Goal: Task Accomplishment & Management: Use online tool/utility

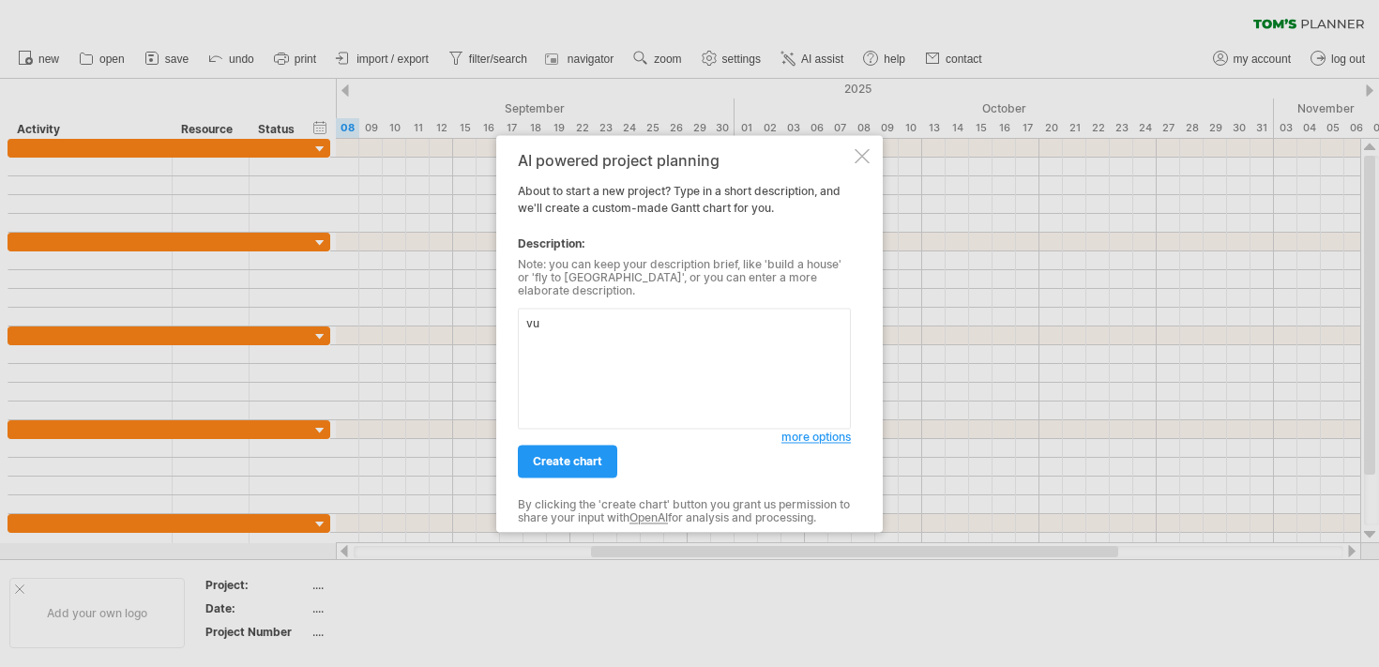
type textarea "v"
type textarea "現"
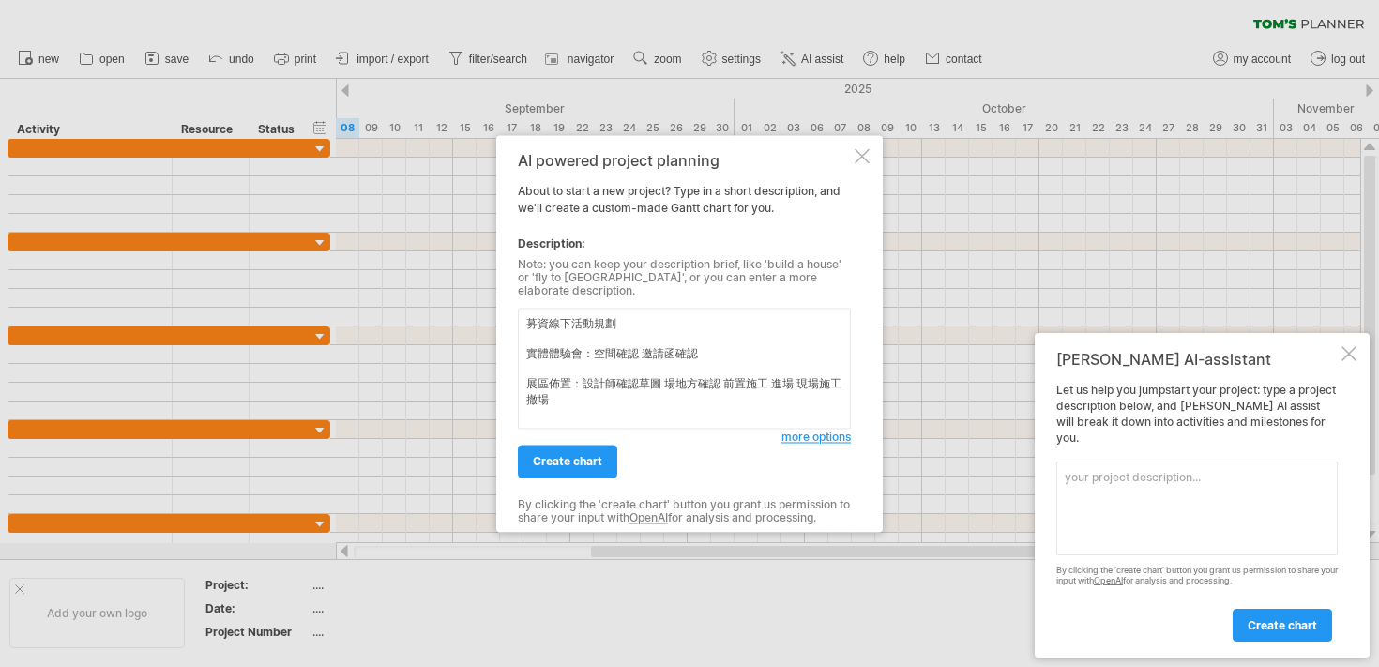
click at [721, 354] on textarea "募資線下活動規劃 實體體驗會：空間確認 邀請函確認 展區佈置：設計師確認草圖 場地方確認 前置施工 進場 現場施工 撤場" at bounding box center [684, 368] width 333 height 121
click at [721, 348] on textarea "募資線下活動規劃 實體體驗會：空間確認 邀請函確認 展區佈置：設計師確認草圖 場地方確認 前置施工 進場 現場施工 撤場" at bounding box center [684, 368] width 333 height 121
click at [630, 351] on textarea "募資線下活動規劃 實體體驗會：空間確認 邀請函確認 展區佈置：設計師確認草圖 場地方確認 前置施工 進場 現場施工 撤場" at bounding box center [684, 368] width 333 height 121
type textarea "募資線下活動規劃 實體體驗會：空間租借 邀請函確認 寄發邀請函 活動流程確認 進場 場復 展區佈置：設計師確認草圖 場地方確認 前置施工 進場 現場施工 撤場"
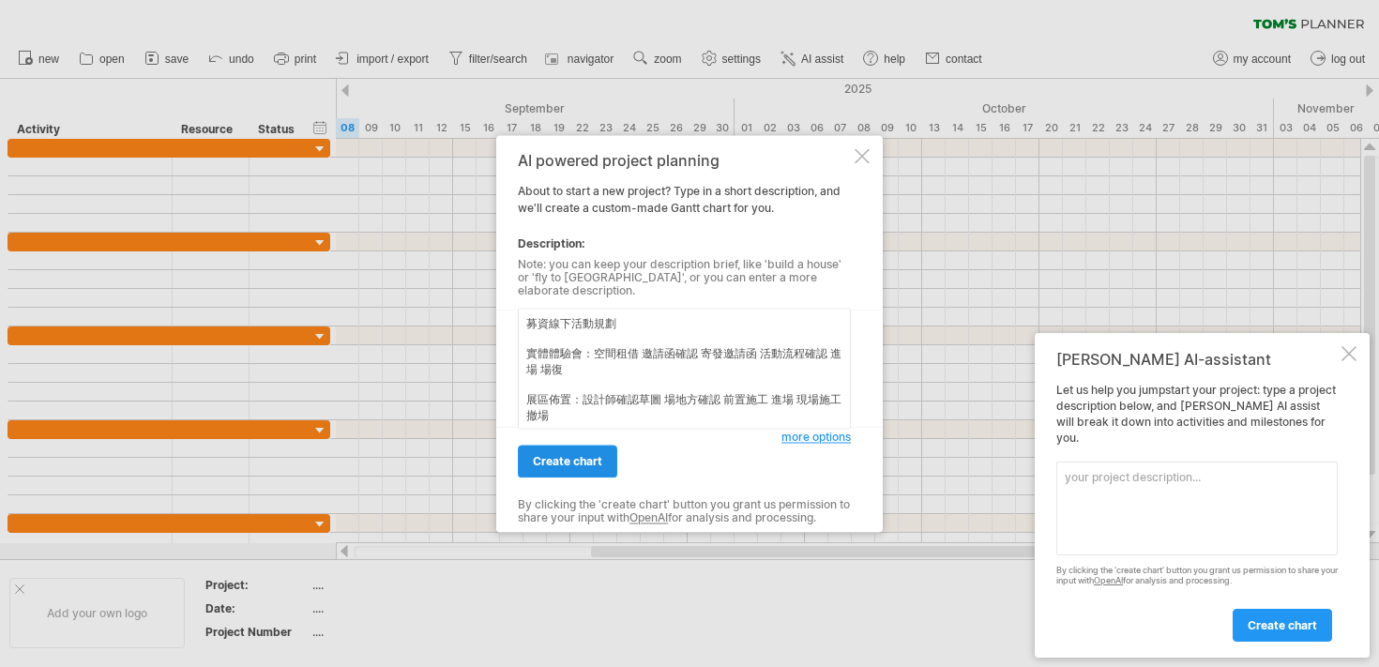
click at [564, 454] on span "create chart" at bounding box center [567, 461] width 69 height 14
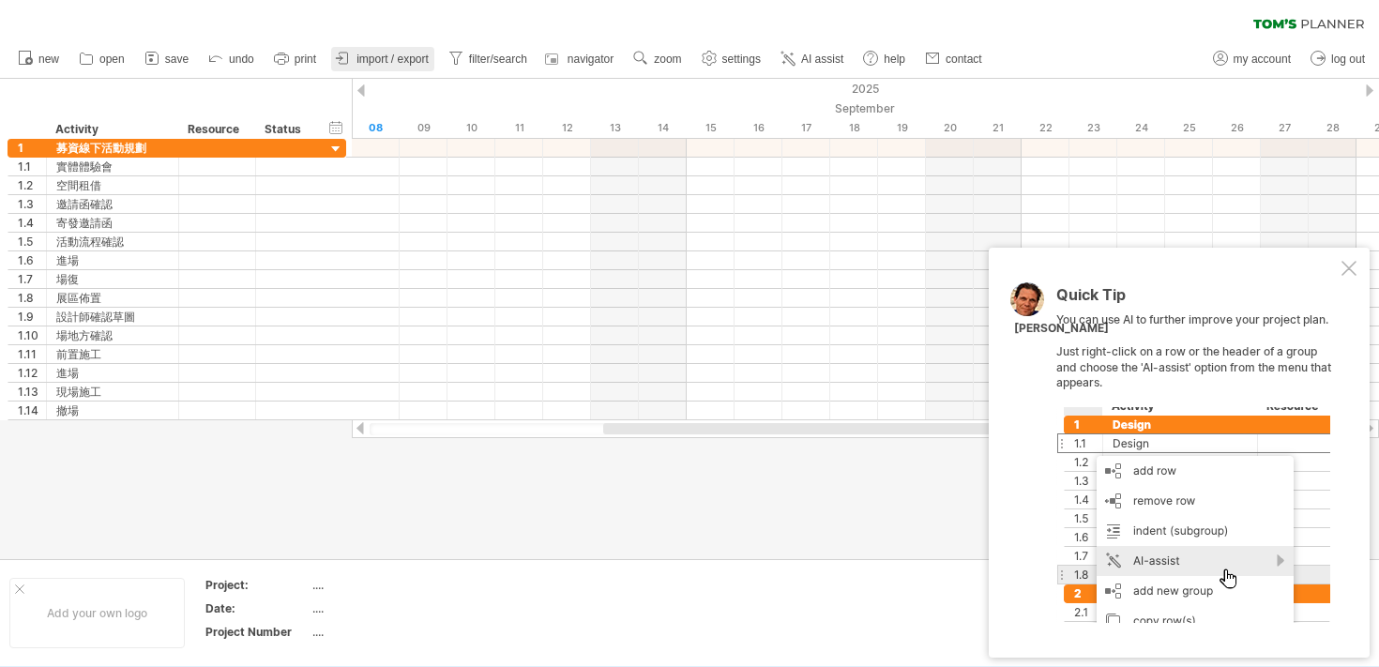
click at [424, 59] on span "import / export" at bounding box center [392, 59] width 72 height 13
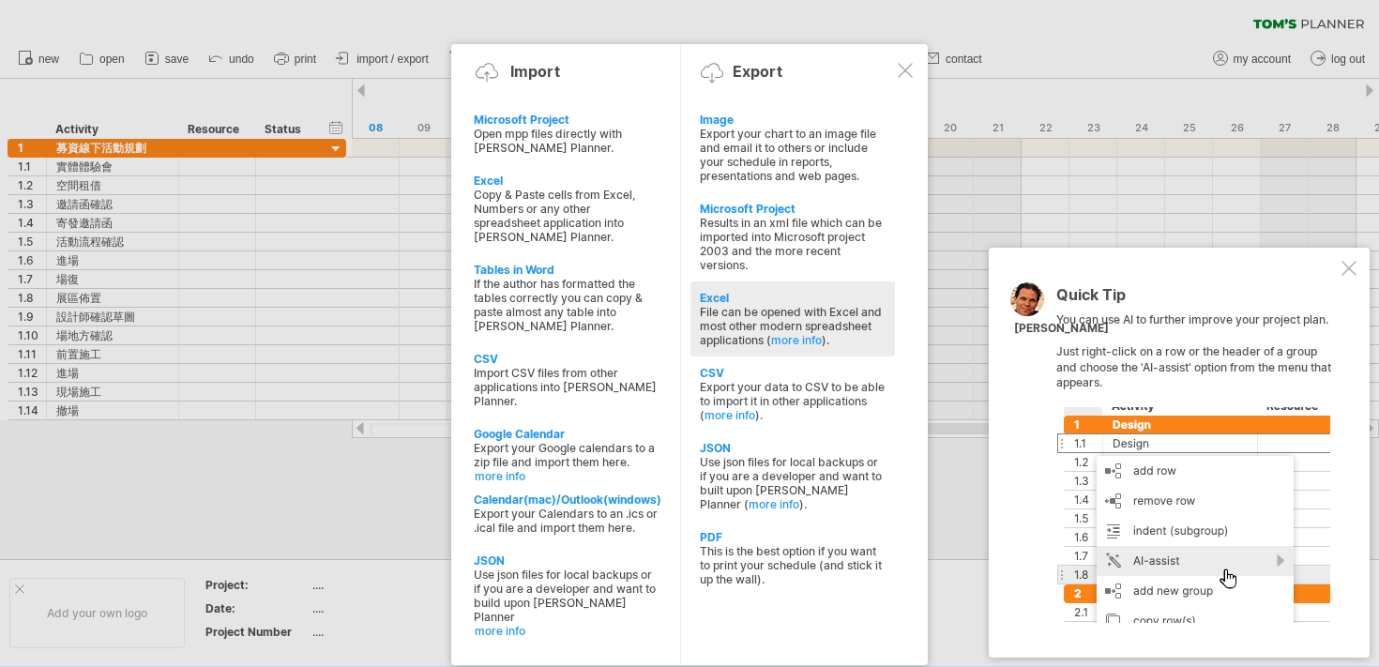
click at [801, 291] on div "Excel" at bounding box center [793, 298] width 186 height 14
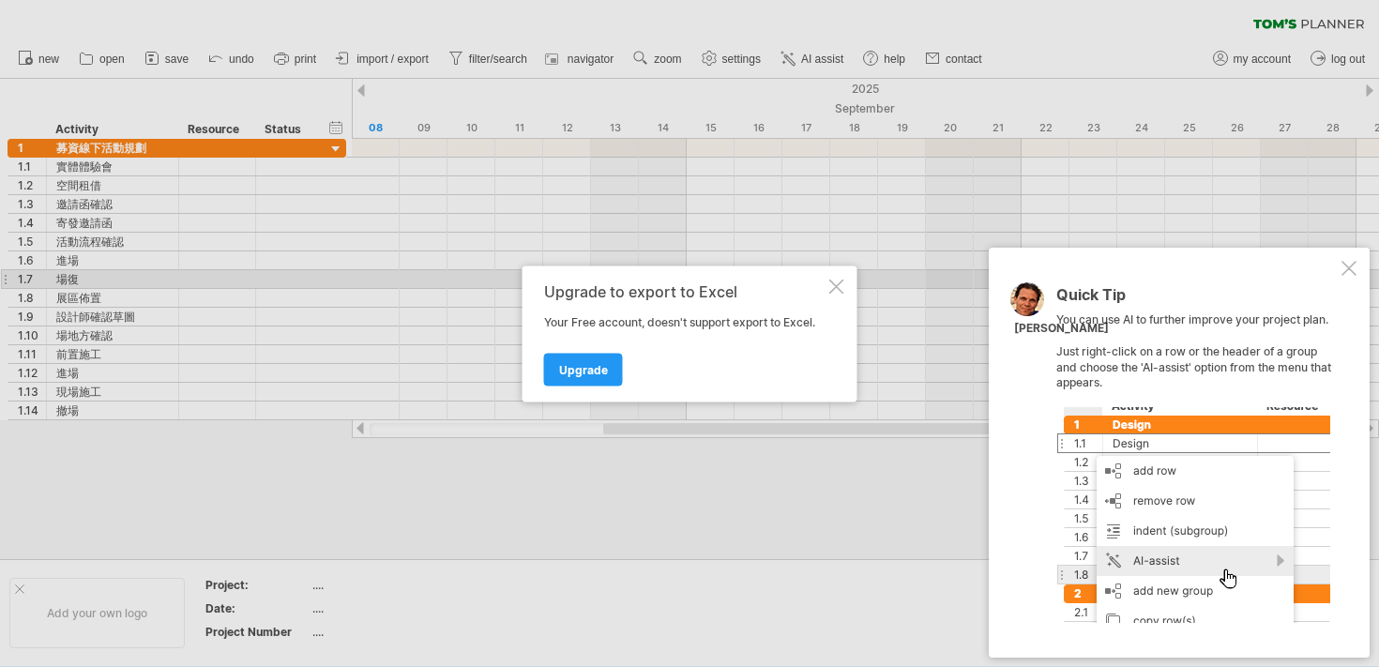
click at [839, 282] on div at bounding box center [836, 286] width 15 height 15
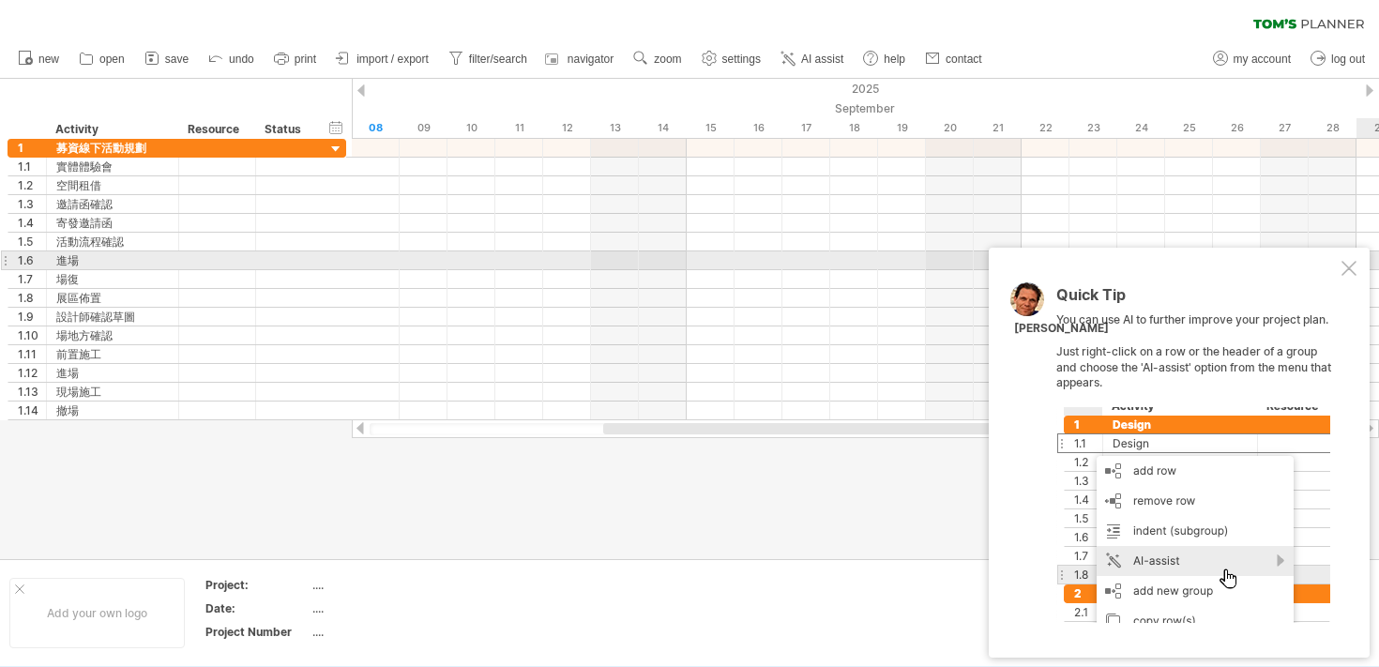
click at [1348, 268] on div at bounding box center [1348, 268] width 15 height 15
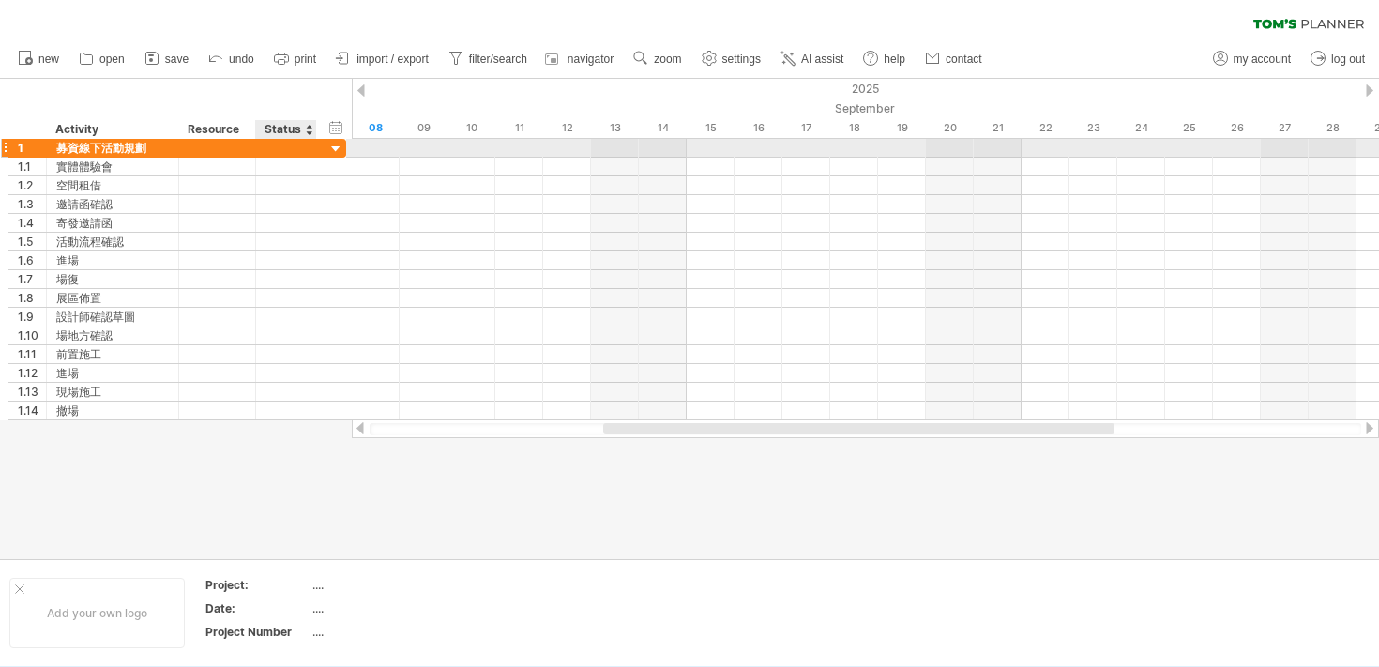
click at [339, 155] on div at bounding box center [336, 150] width 18 height 18
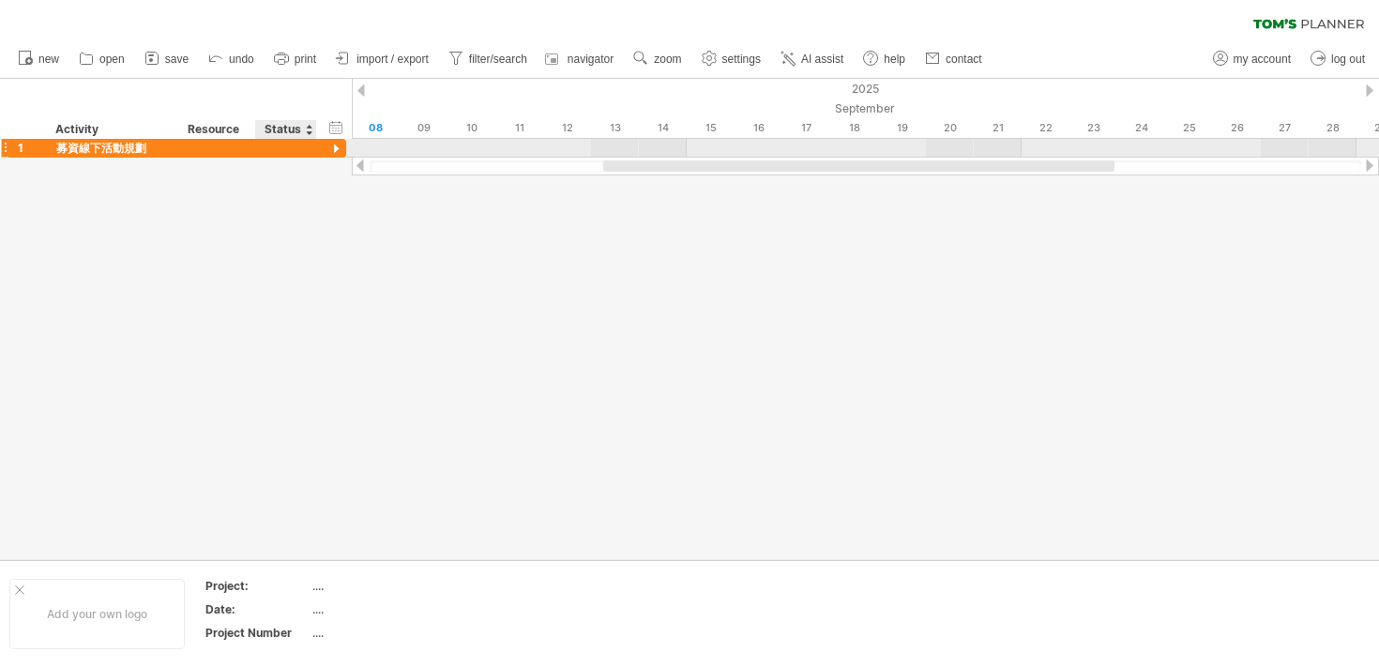
click at [339, 155] on div at bounding box center [336, 150] width 18 height 18
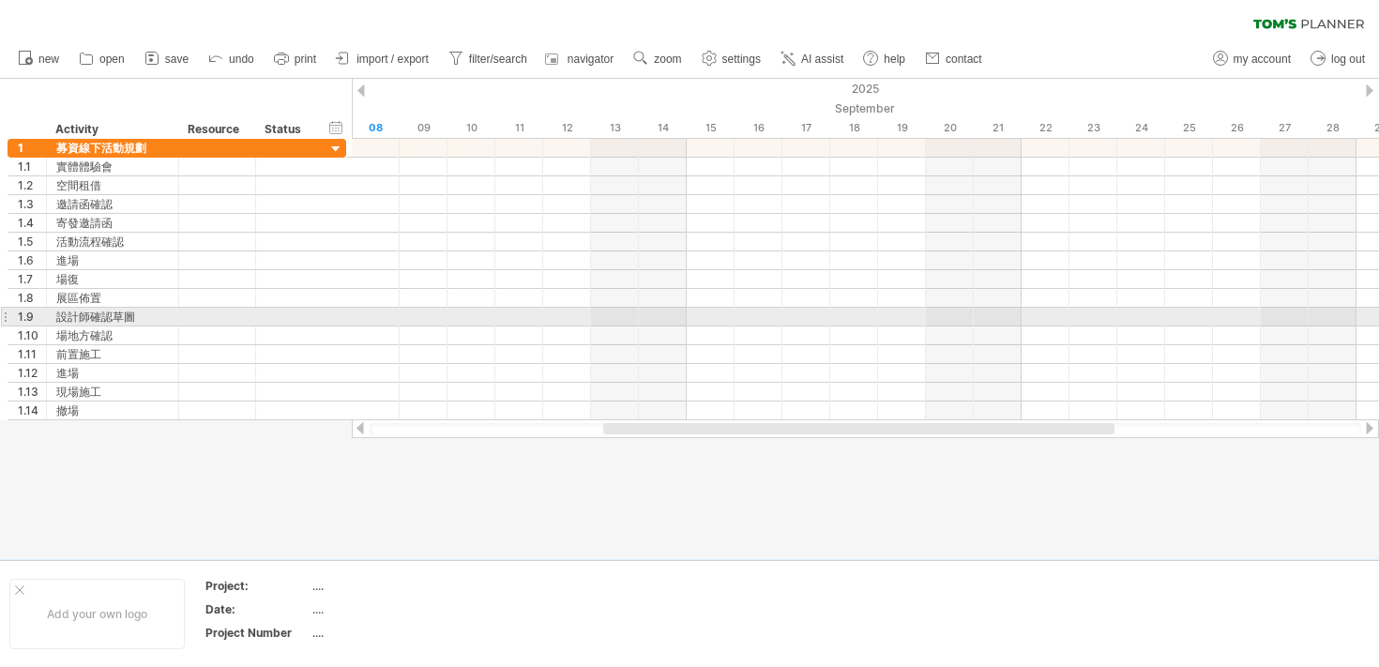
click at [11, 324] on div "1.9" at bounding box center [27, 317] width 38 height 18
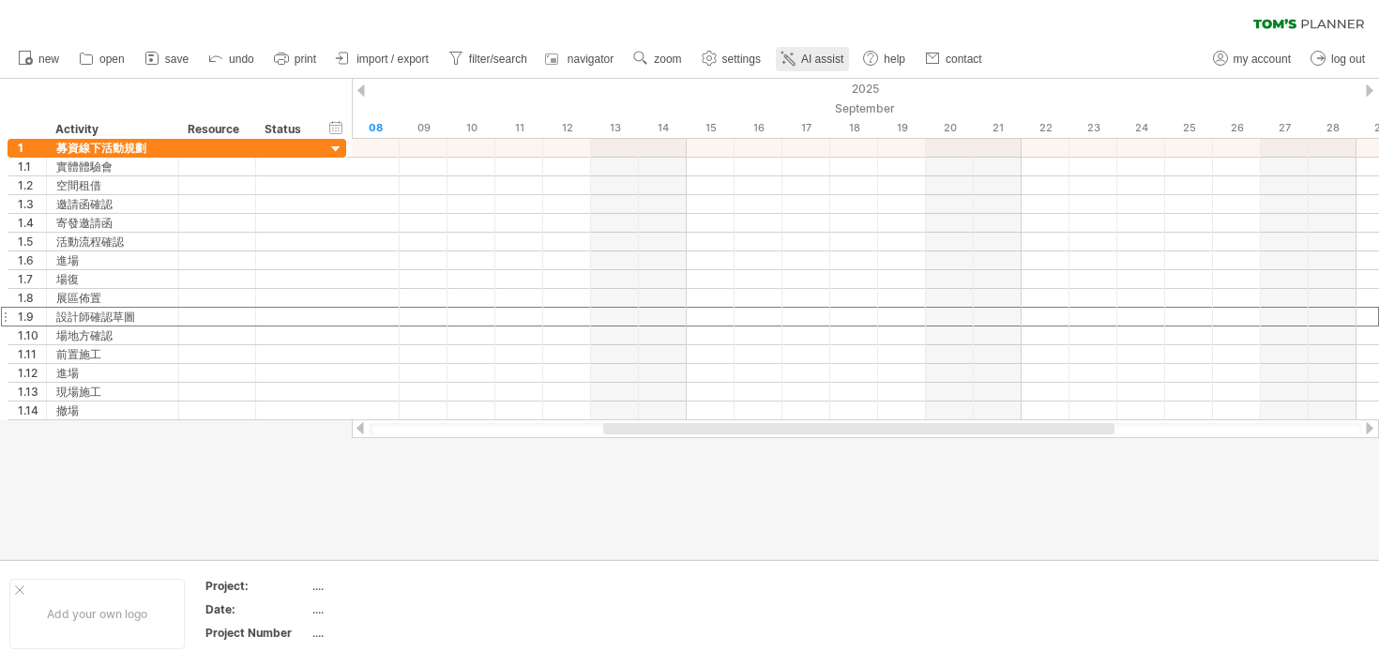
click at [794, 61] on icon at bounding box center [789, 59] width 10 height 10
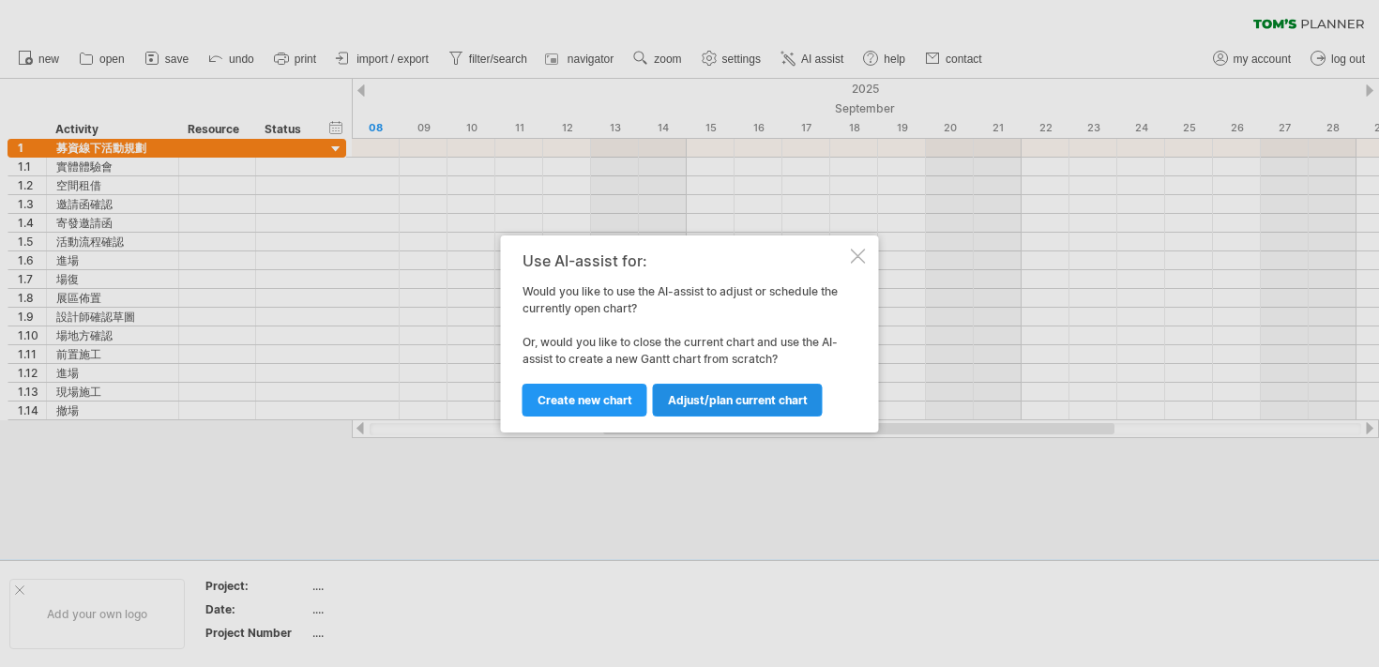
click at [708, 403] on span "Adjust/plan current chart" at bounding box center [738, 400] width 140 height 14
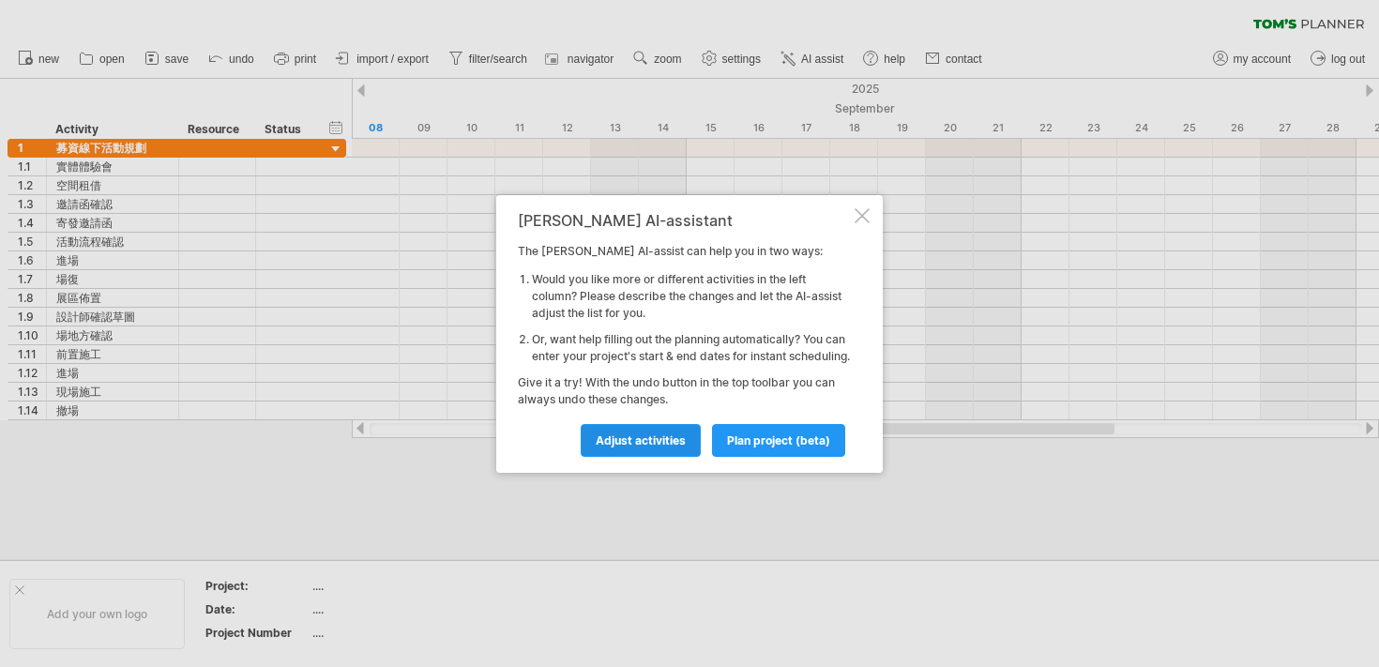
click at [657, 445] on span "Adjust activities" at bounding box center [641, 440] width 90 height 14
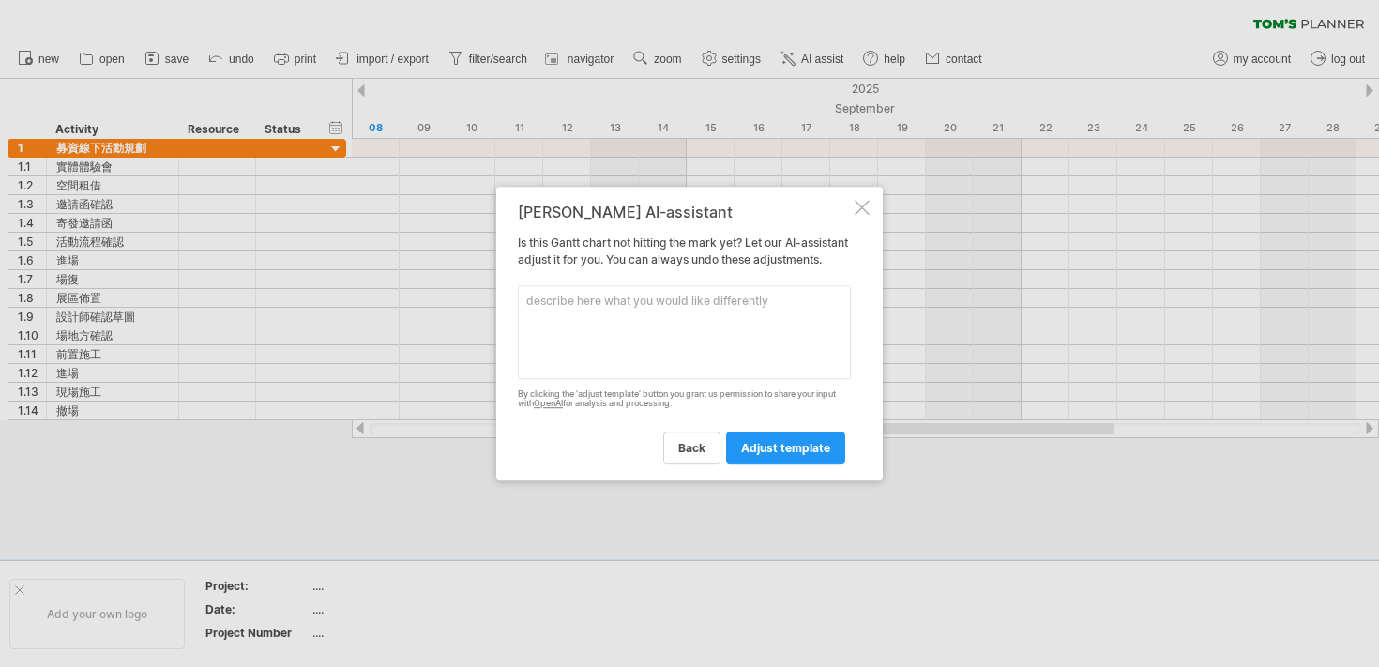
click at [707, 328] on textarea at bounding box center [684, 332] width 333 height 94
type textarea "請將工作項目分更細"
click at [796, 464] on link "adjust template" at bounding box center [785, 447] width 119 height 33
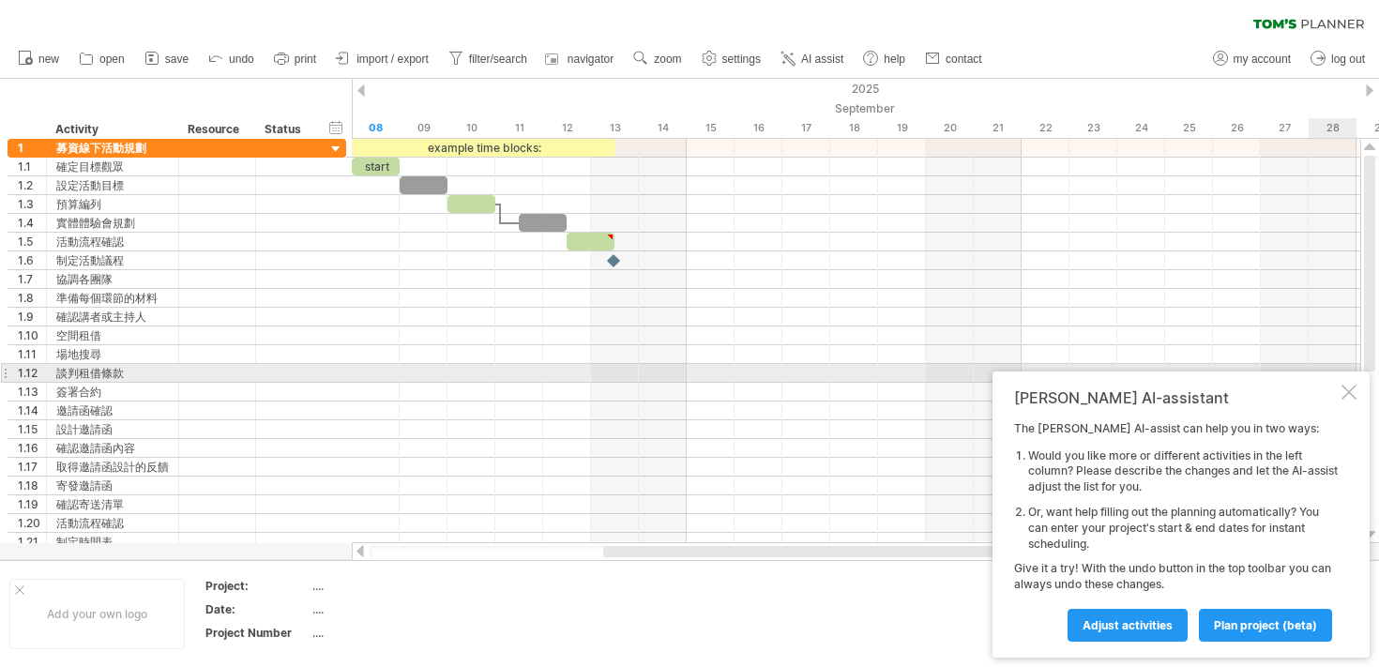
click at [1348, 382] on div "[PERSON_NAME] AI-assistant The [PERSON_NAME] AI-assist can help you in two ways…" at bounding box center [1180, 514] width 377 height 286
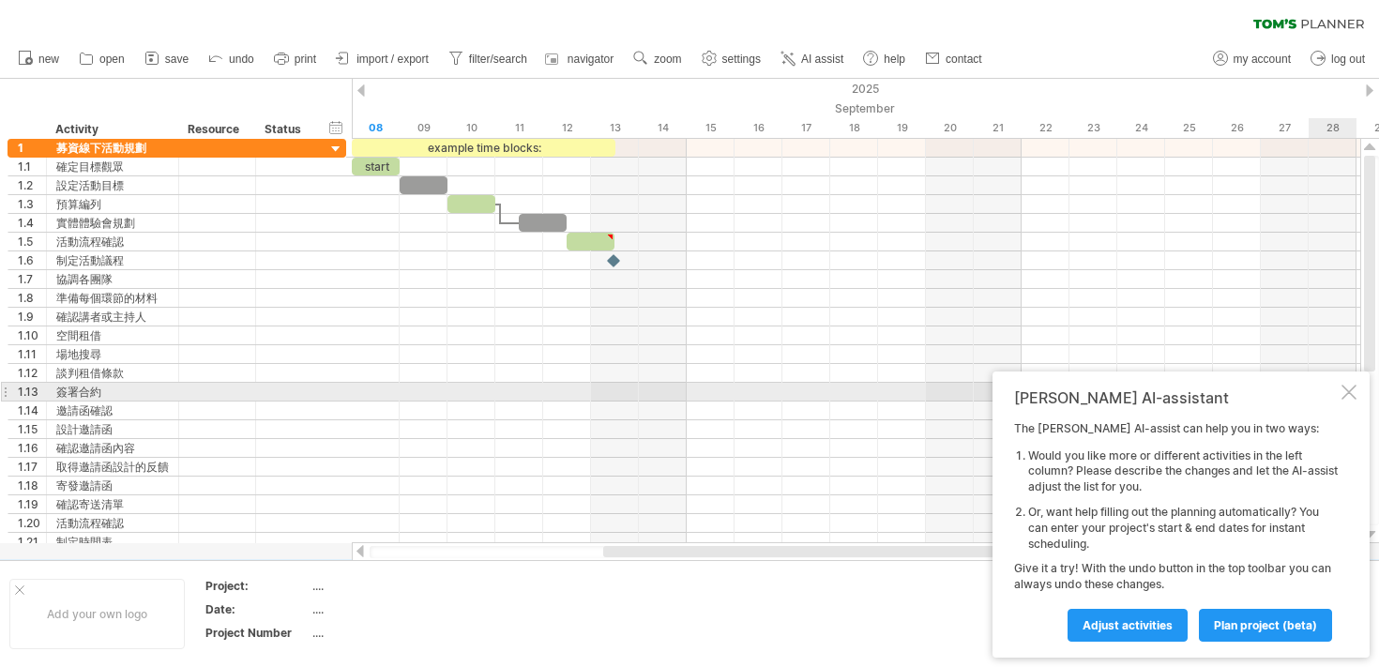
click at [1346, 387] on div at bounding box center [1348, 392] width 15 height 15
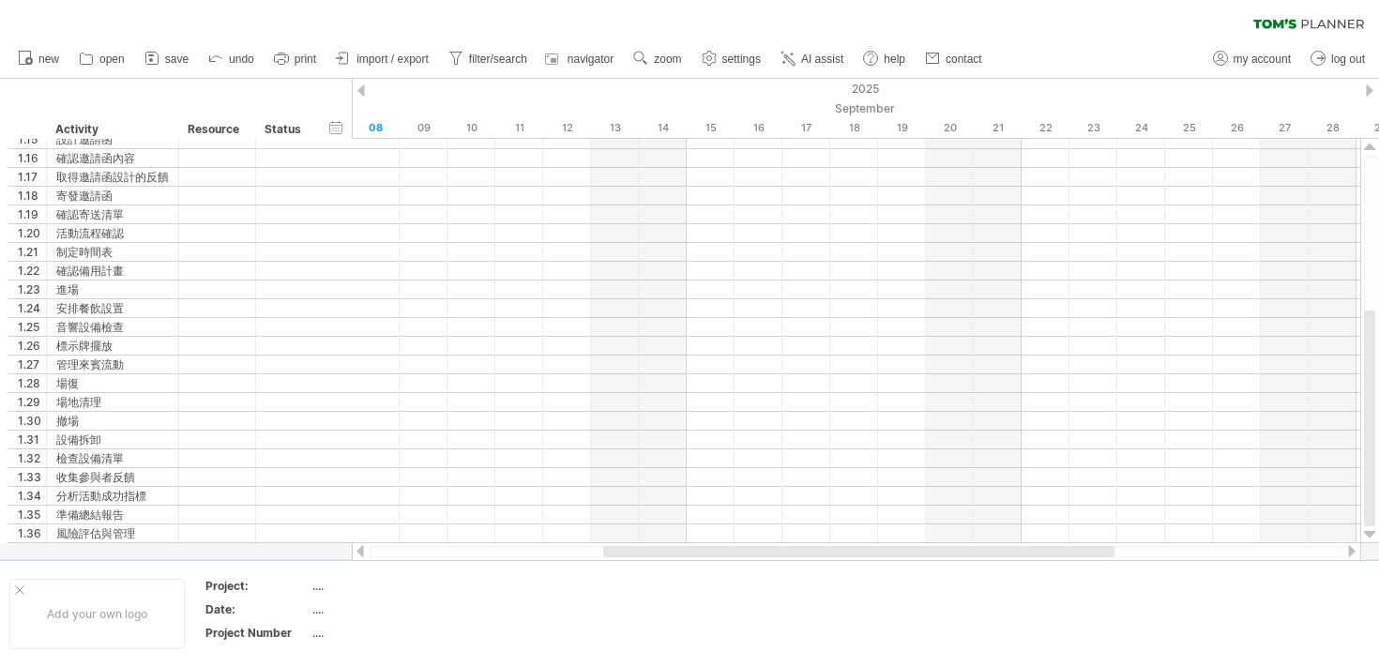
drag, startPoint x: 644, startPoint y: 544, endPoint x: 425, endPoint y: 540, distance: 219.5
click at [426, 542] on div at bounding box center [856, 551] width 1009 height 19
click at [228, 64] on link "undo" at bounding box center [232, 59] width 56 height 24
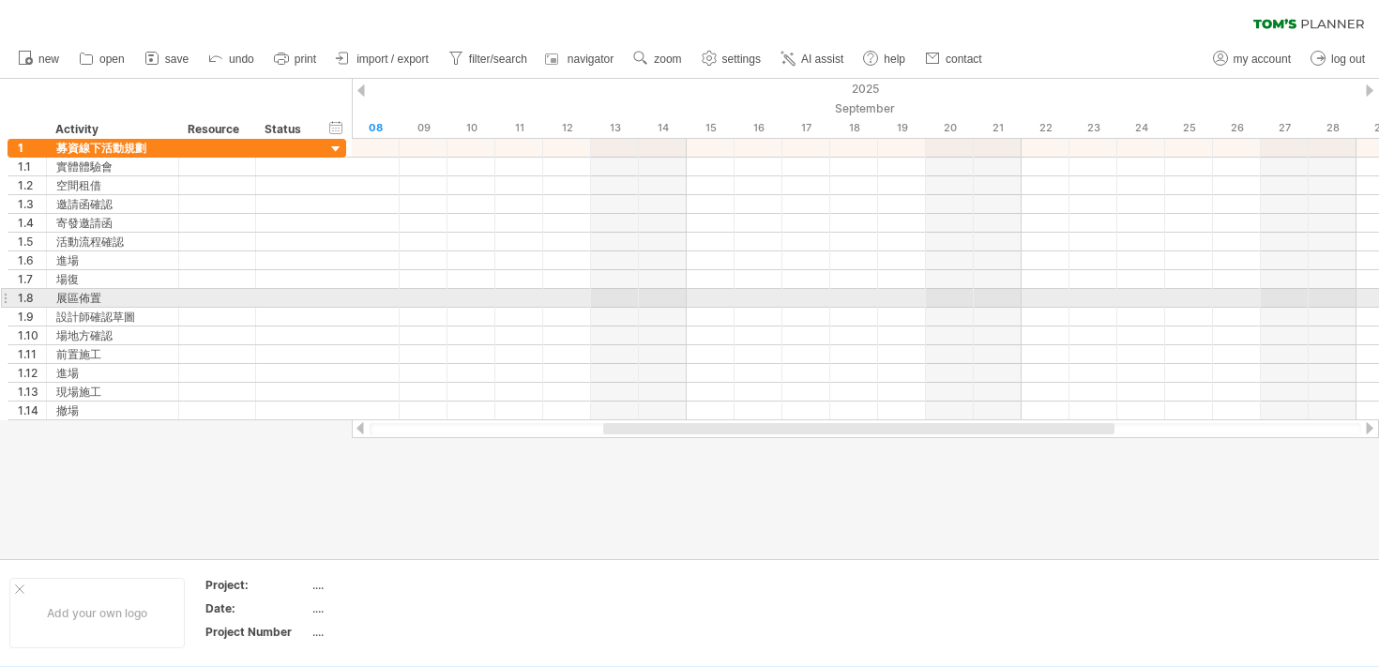
click at [7, 300] on div at bounding box center [5, 298] width 8 height 20
click at [70, 295] on div "展區佈置" at bounding box center [112, 298] width 113 height 18
click at [11, 297] on div "1.8" at bounding box center [27, 298] width 38 height 18
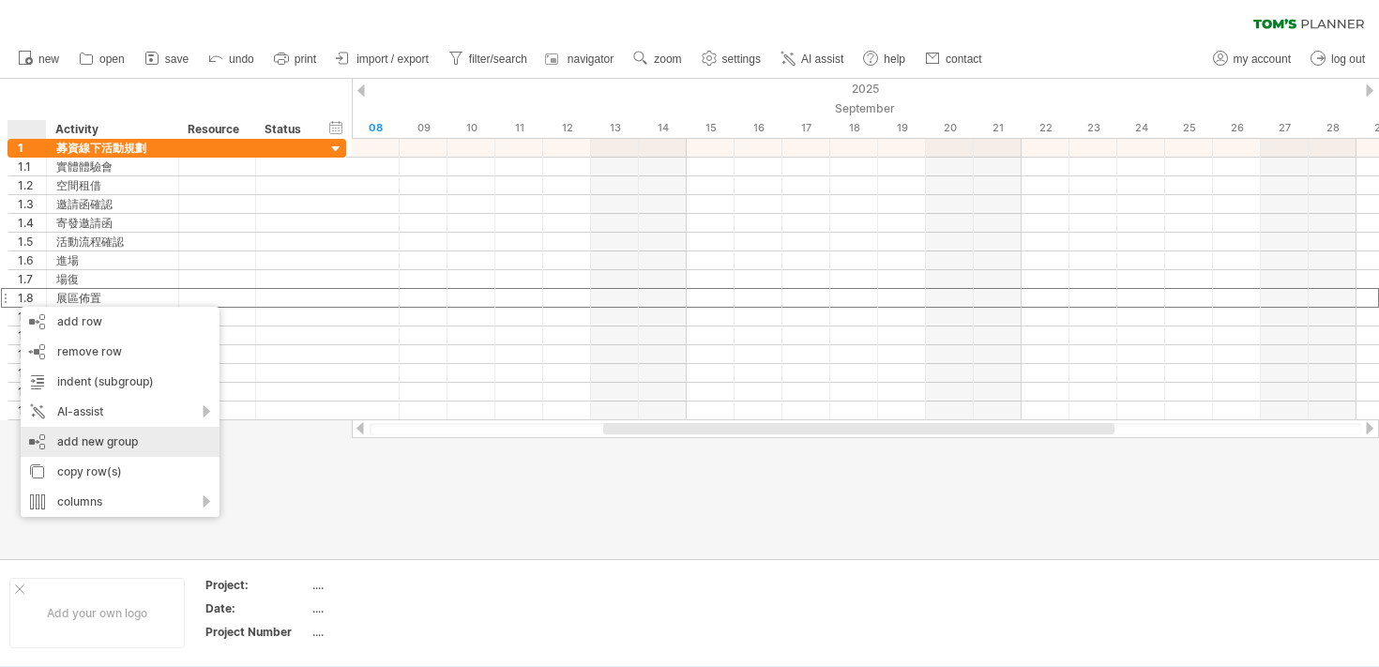
click at [82, 437] on div "add new group" at bounding box center [120, 442] width 199 height 30
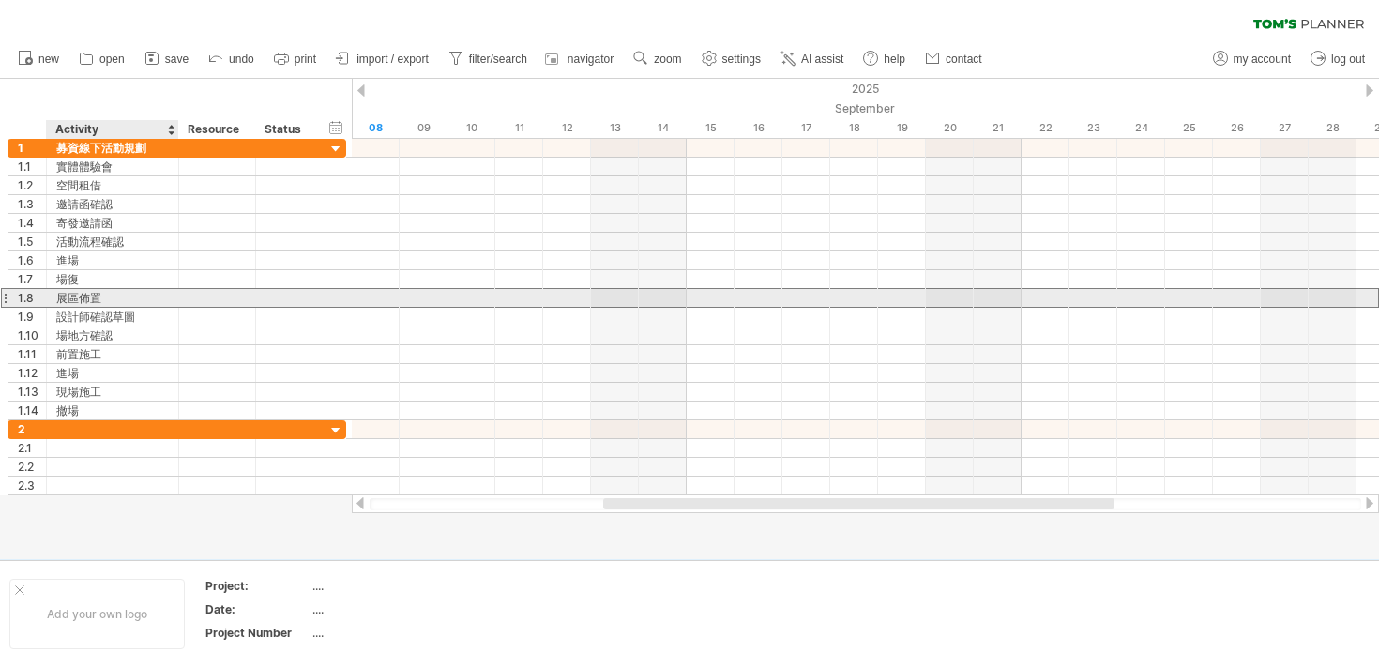
click at [117, 299] on div "展區佈置" at bounding box center [112, 298] width 113 height 18
click at [4, 303] on div at bounding box center [5, 298] width 8 height 20
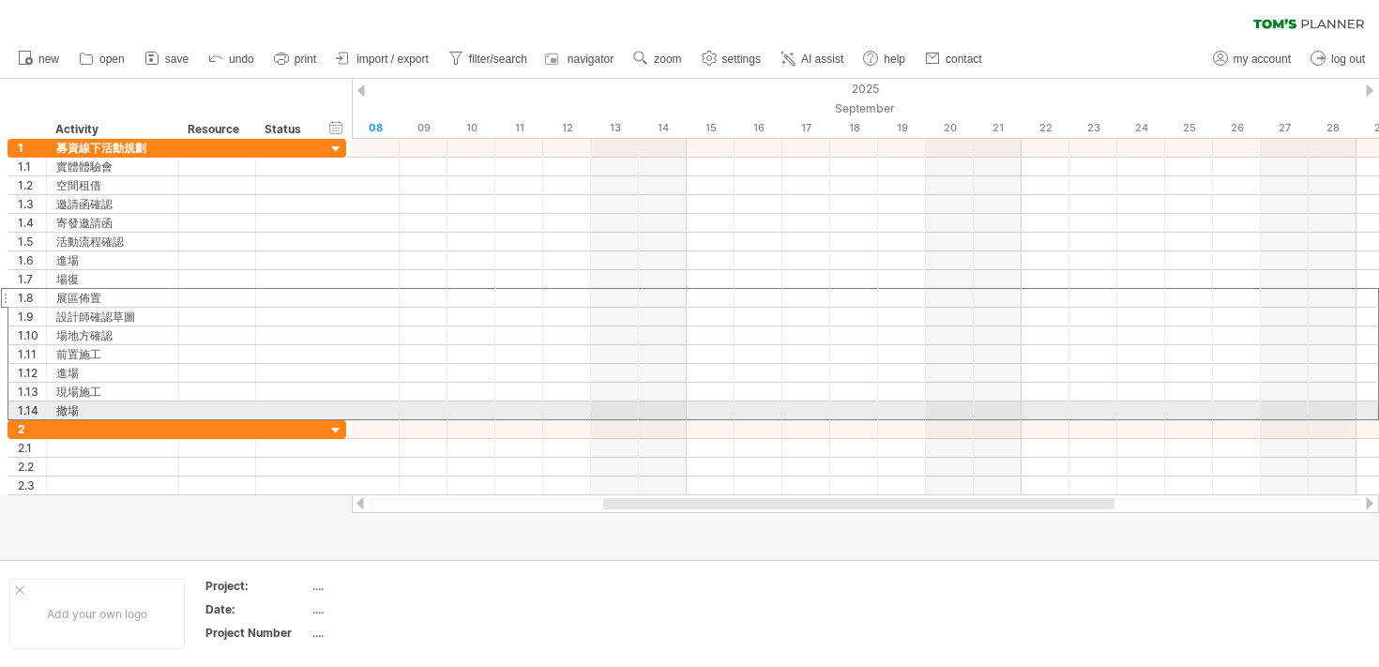
click at [8, 409] on div "1.14" at bounding box center [27, 410] width 38 height 18
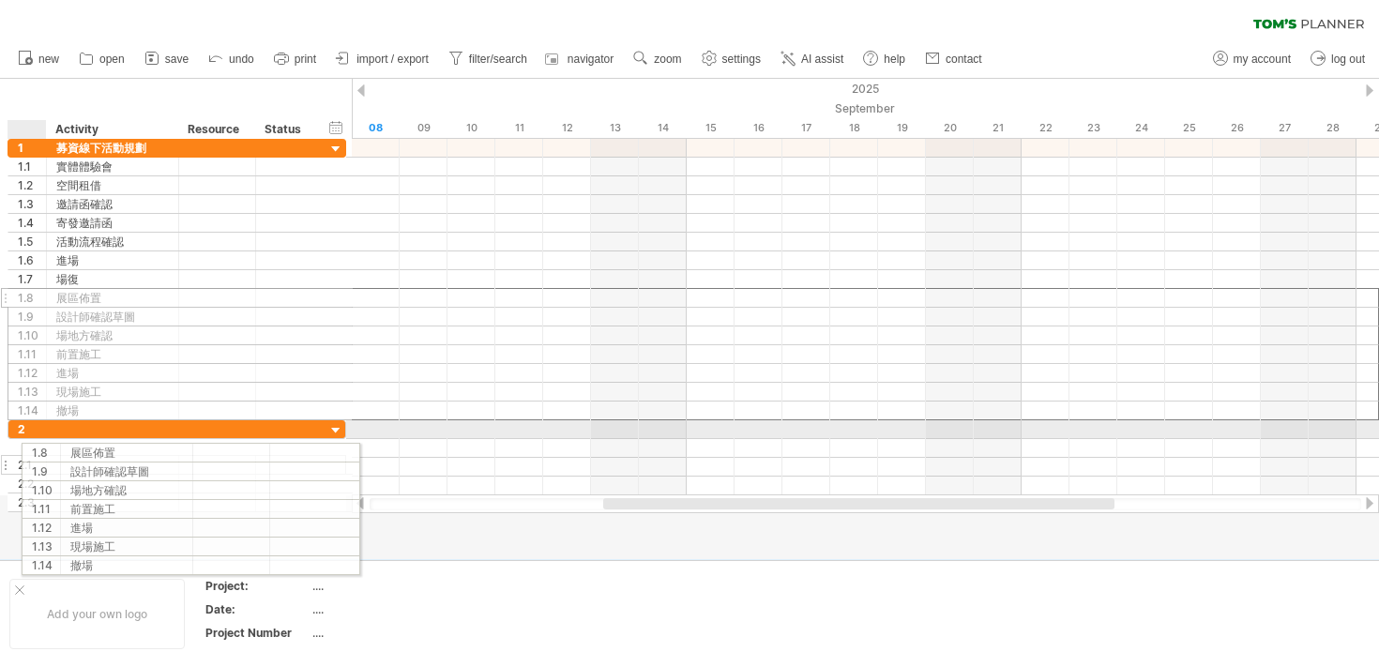
drag, startPoint x: 34, startPoint y: 300, endPoint x: 42, endPoint y: 449, distance: 149.4
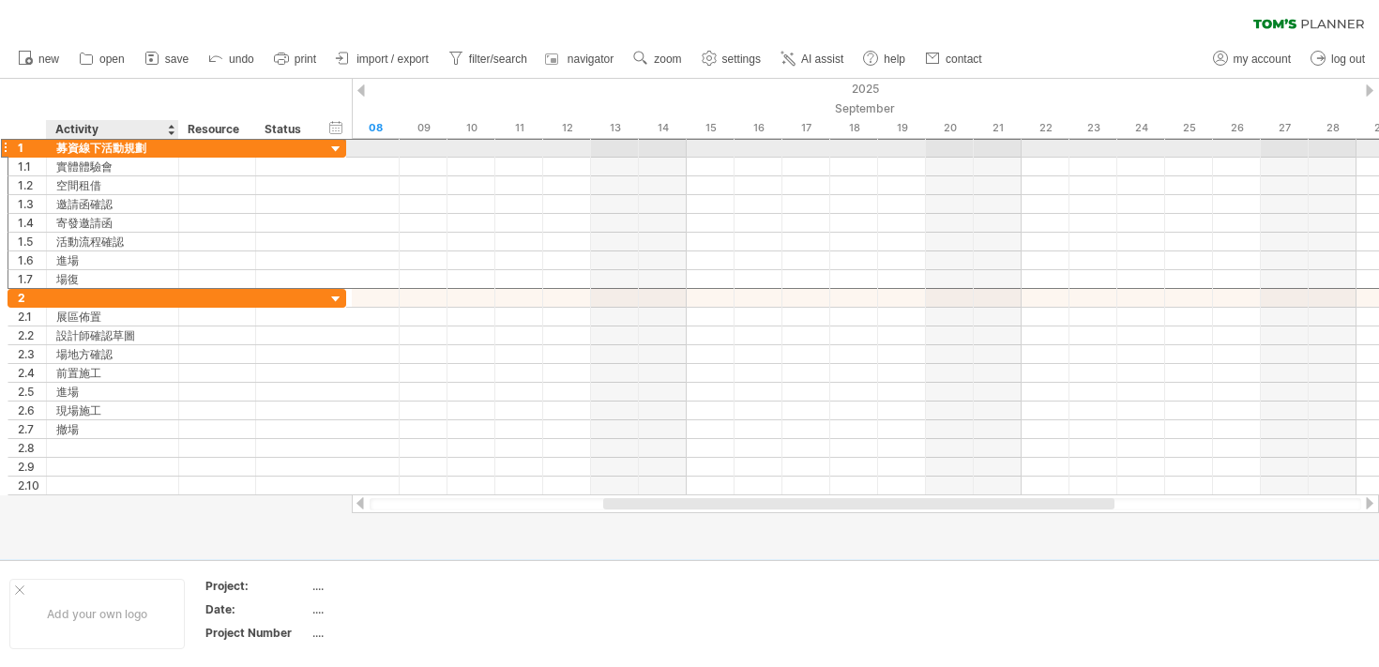
click at [144, 146] on div "募資線下活動規劃" at bounding box center [112, 148] width 113 height 18
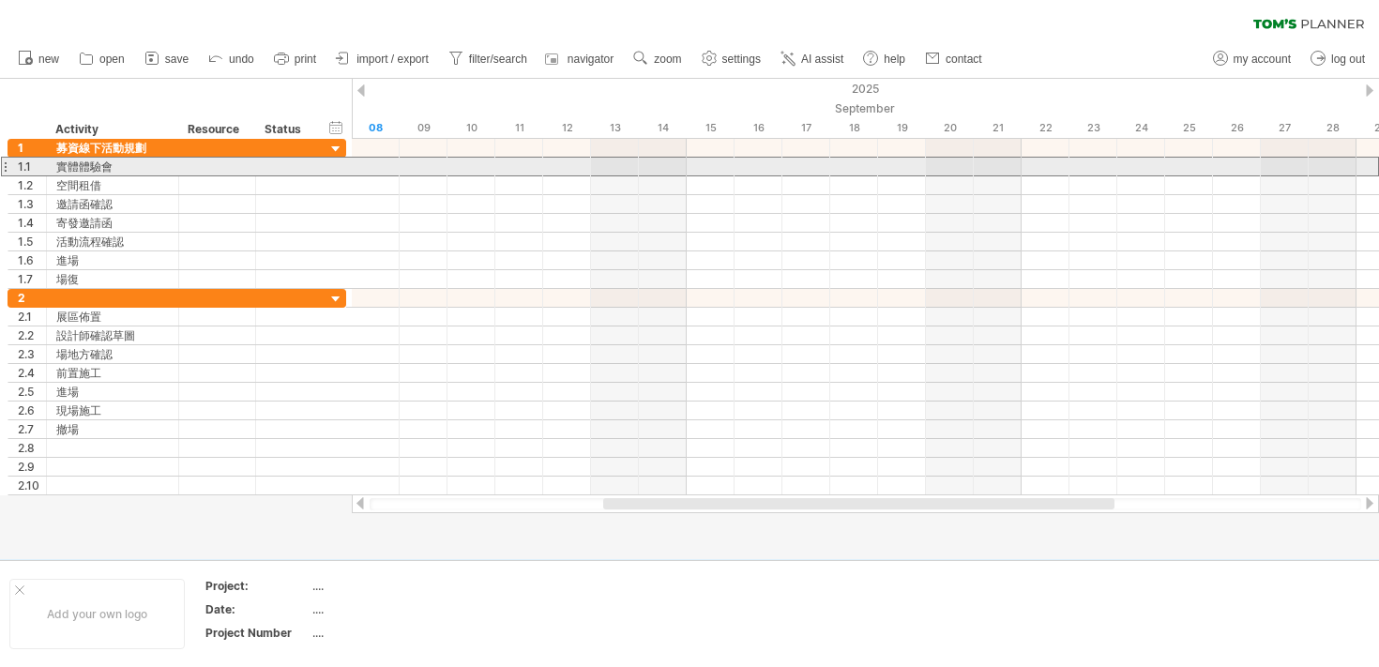
click at [7, 164] on div at bounding box center [5, 167] width 8 height 20
click at [122, 171] on div "實體體驗會" at bounding box center [112, 167] width 113 height 18
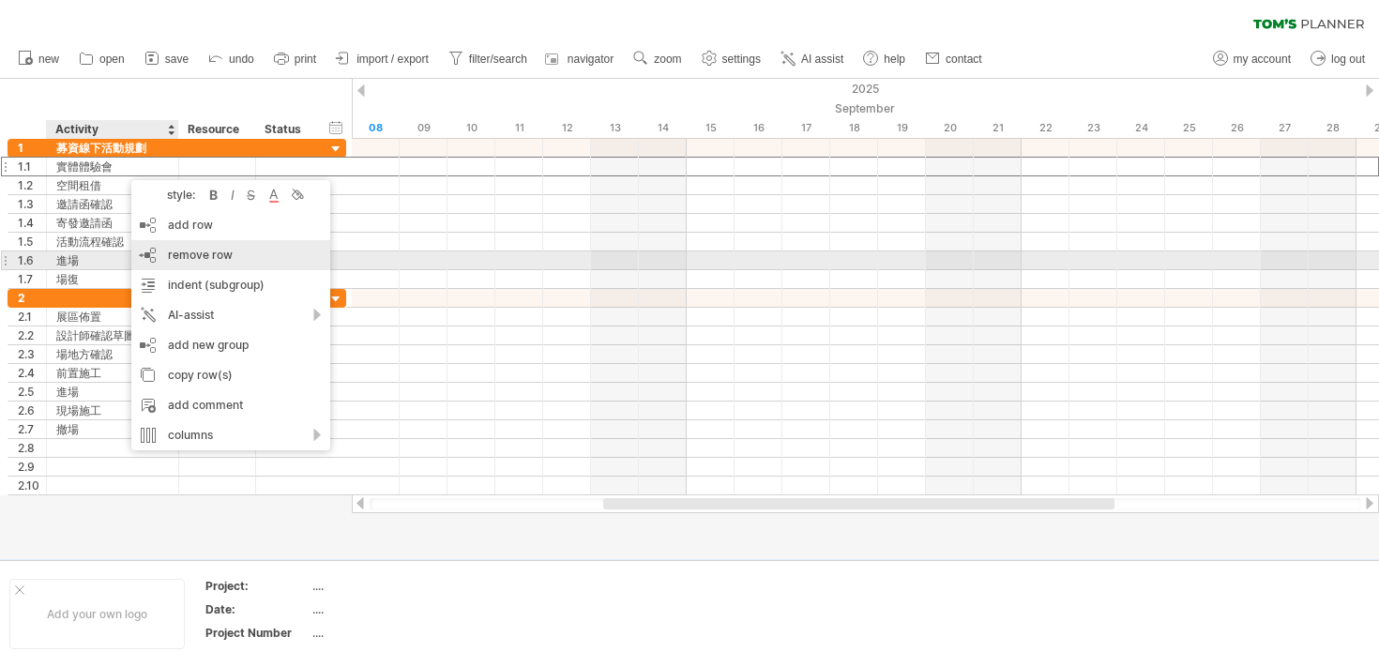
click at [229, 263] on div "remove row remove selected rows" at bounding box center [230, 255] width 199 height 30
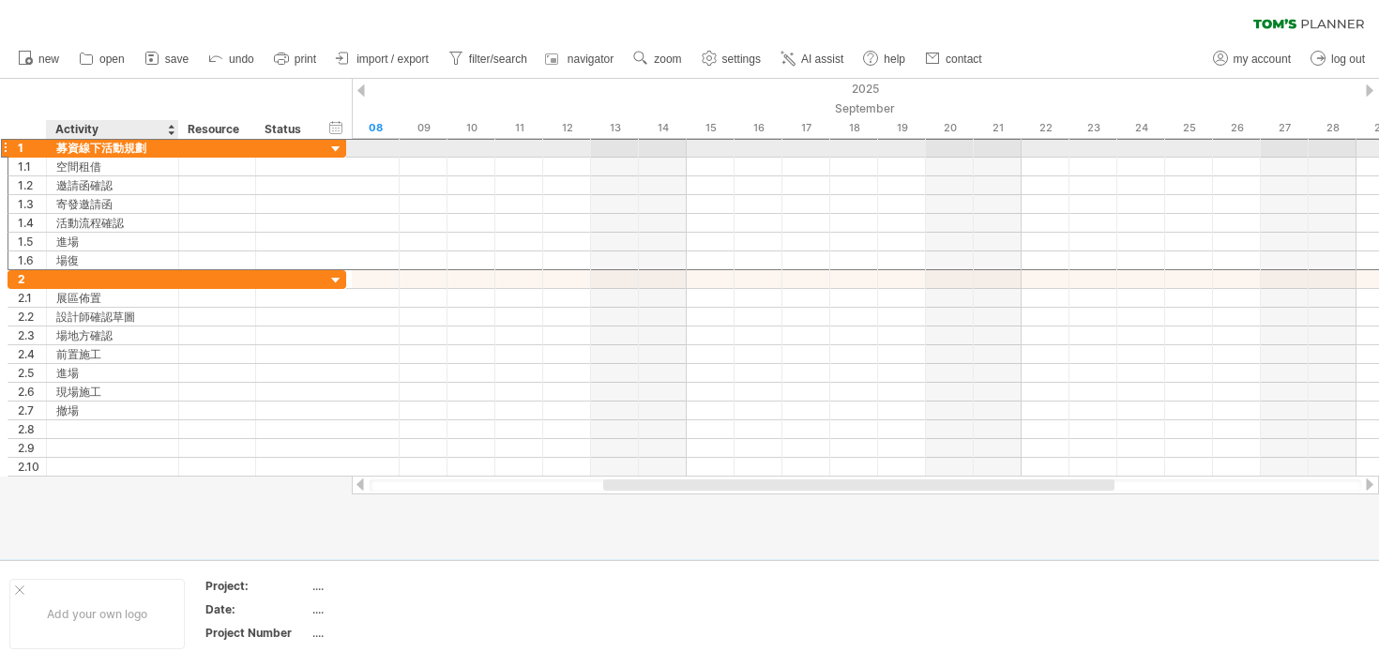
click at [131, 145] on div "募資線下活動規劃" at bounding box center [112, 148] width 113 height 18
click at [131, 145] on input "********" at bounding box center [112, 148] width 113 height 18
type input "*"
type input "*****"
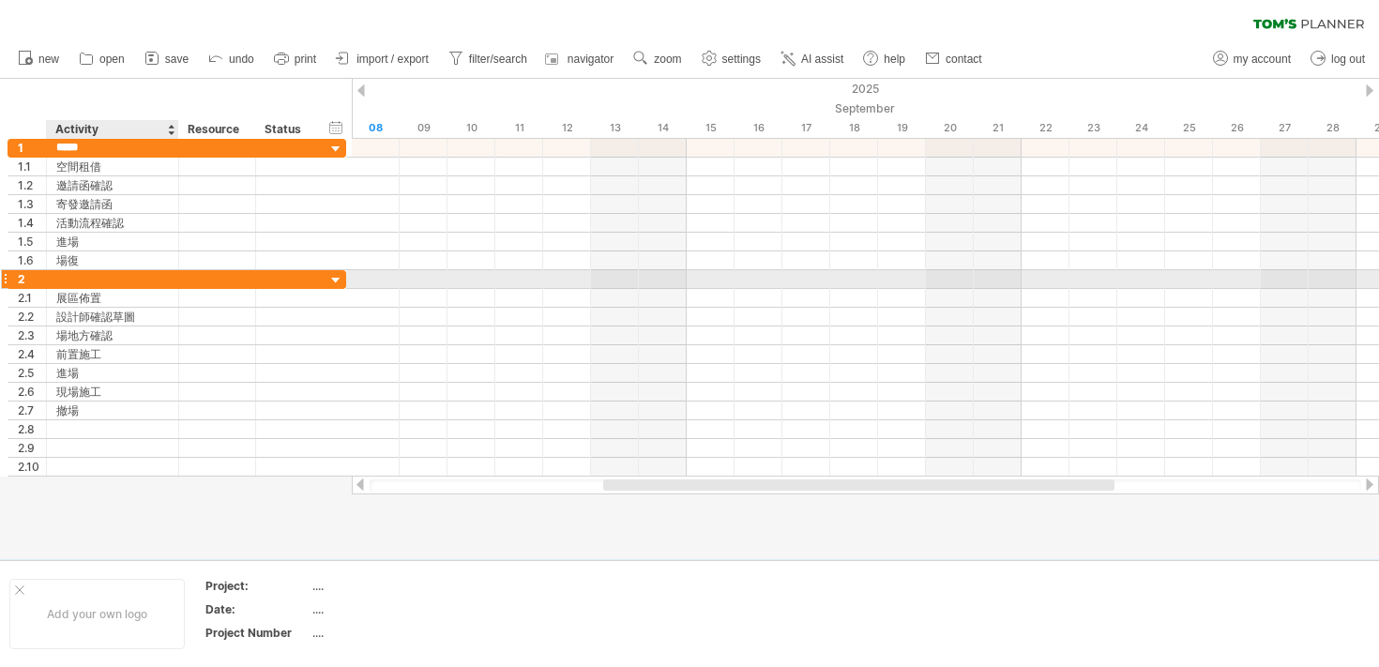
click at [83, 273] on div at bounding box center [112, 279] width 113 height 18
click at [83, 273] on input "text" at bounding box center [112, 279] width 113 height 18
type input "*"
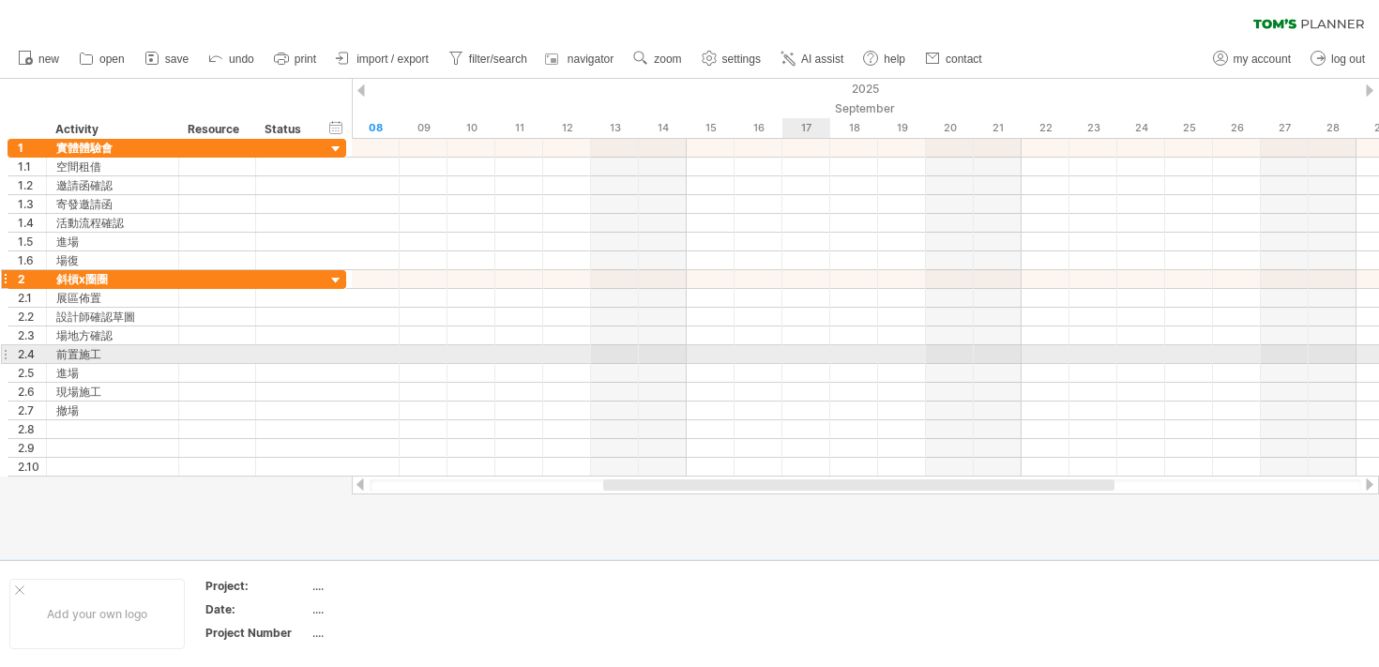
click at [161, 285] on div "斜槓x圈圈" at bounding box center [112, 279] width 113 height 18
click at [0, 0] on input "*****" at bounding box center [0, 0] width 0 height 0
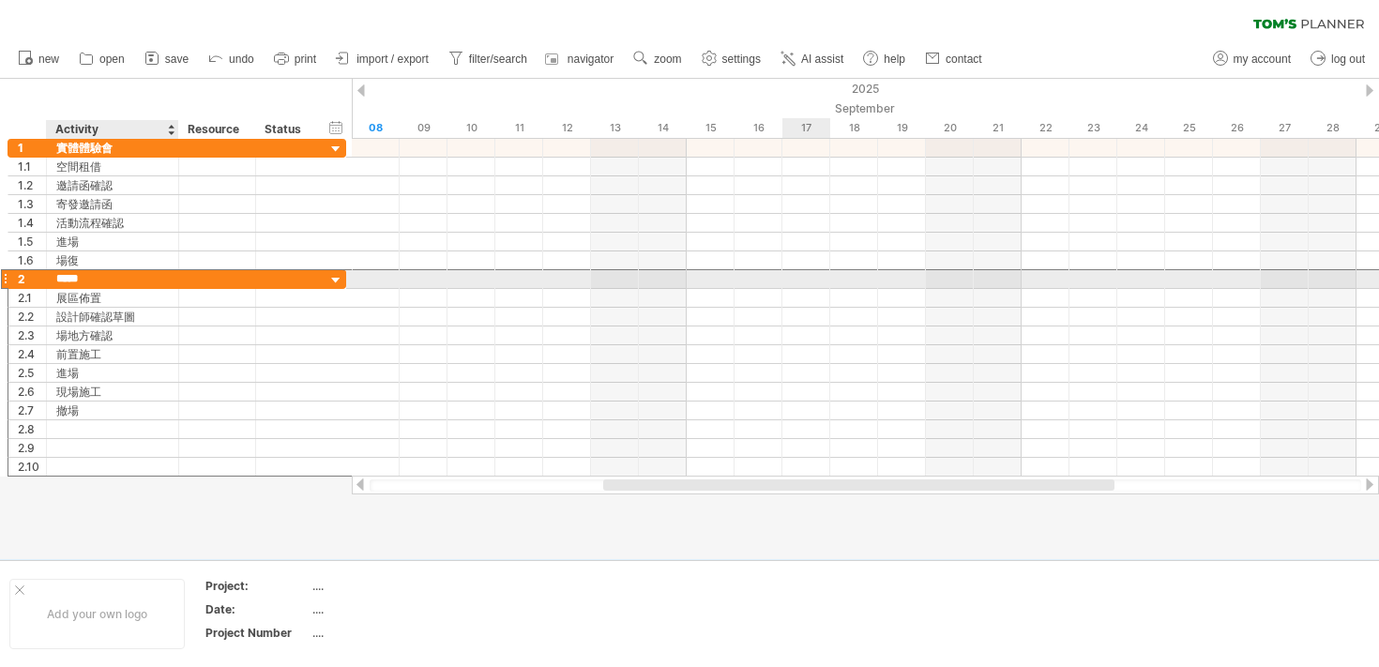
click at [82, 281] on input "*****" at bounding box center [112, 279] width 113 height 18
type input "*******"
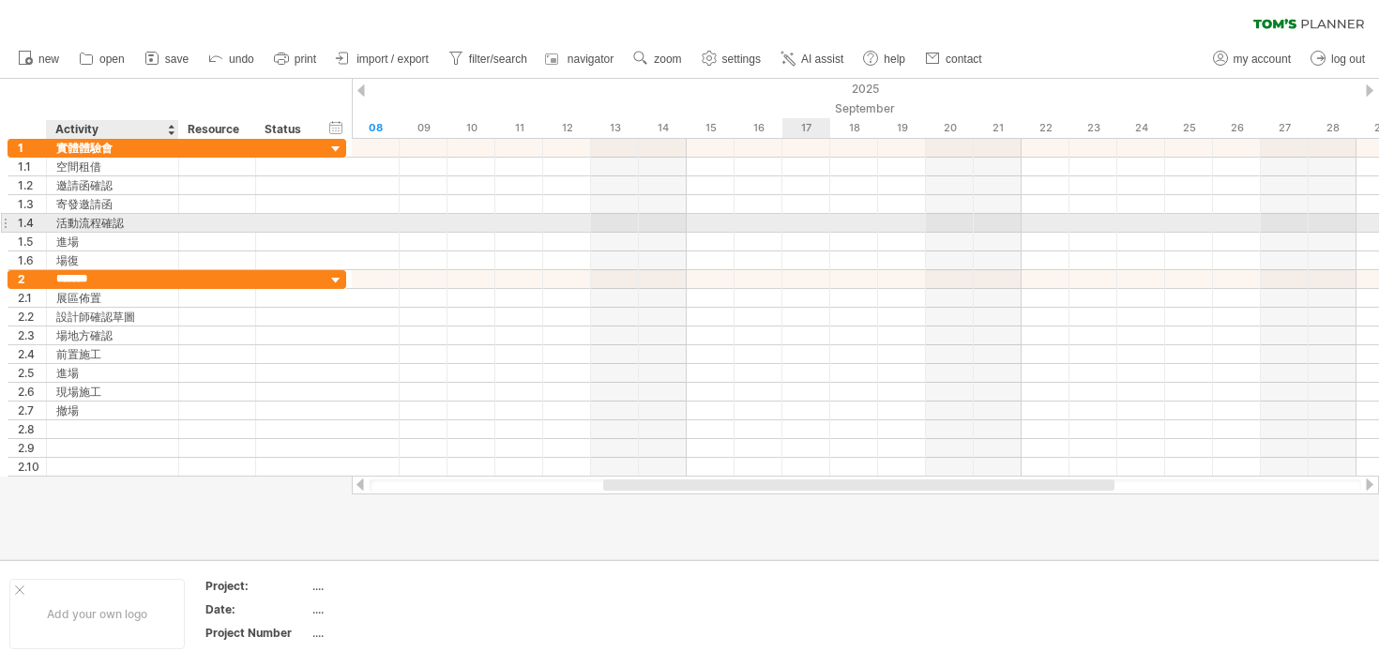
click at [162, 223] on div "活動流程確認" at bounding box center [112, 223] width 113 height 18
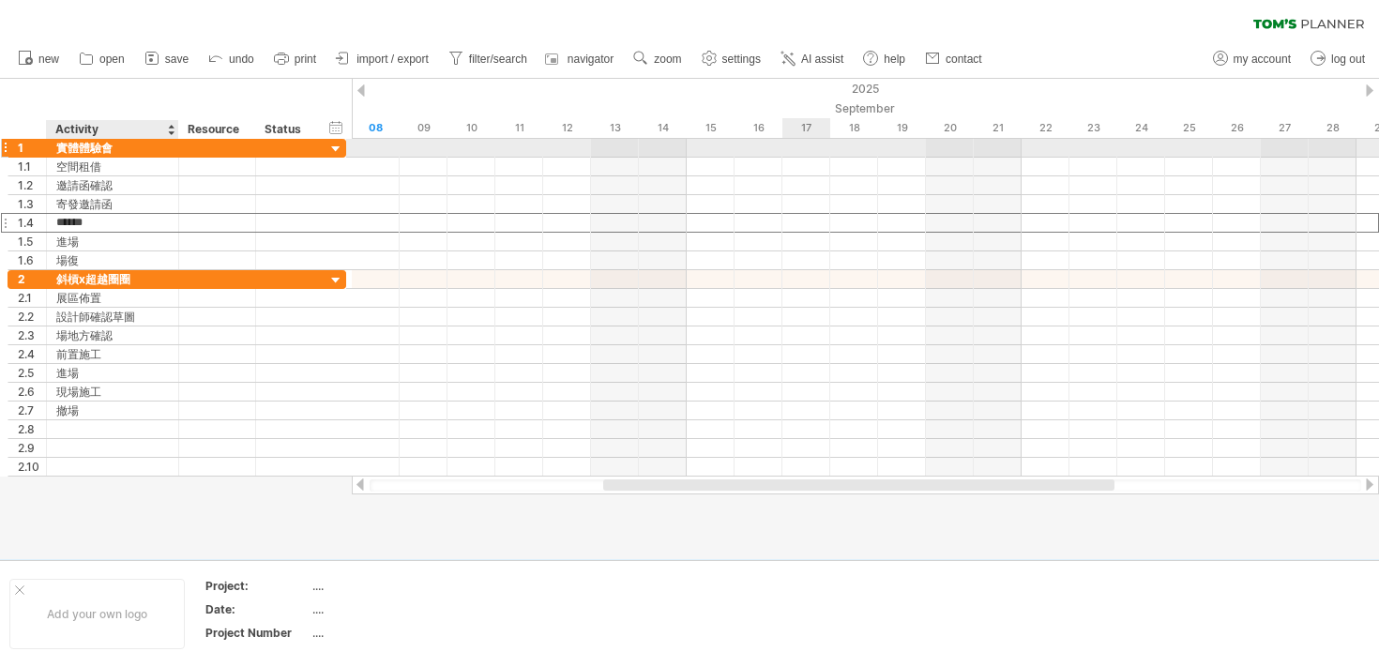
click at [126, 146] on div "實體體驗會" at bounding box center [112, 148] width 113 height 18
click at [126, 146] on input "*****" at bounding box center [112, 148] width 113 height 18
type input "*"
type input "***"
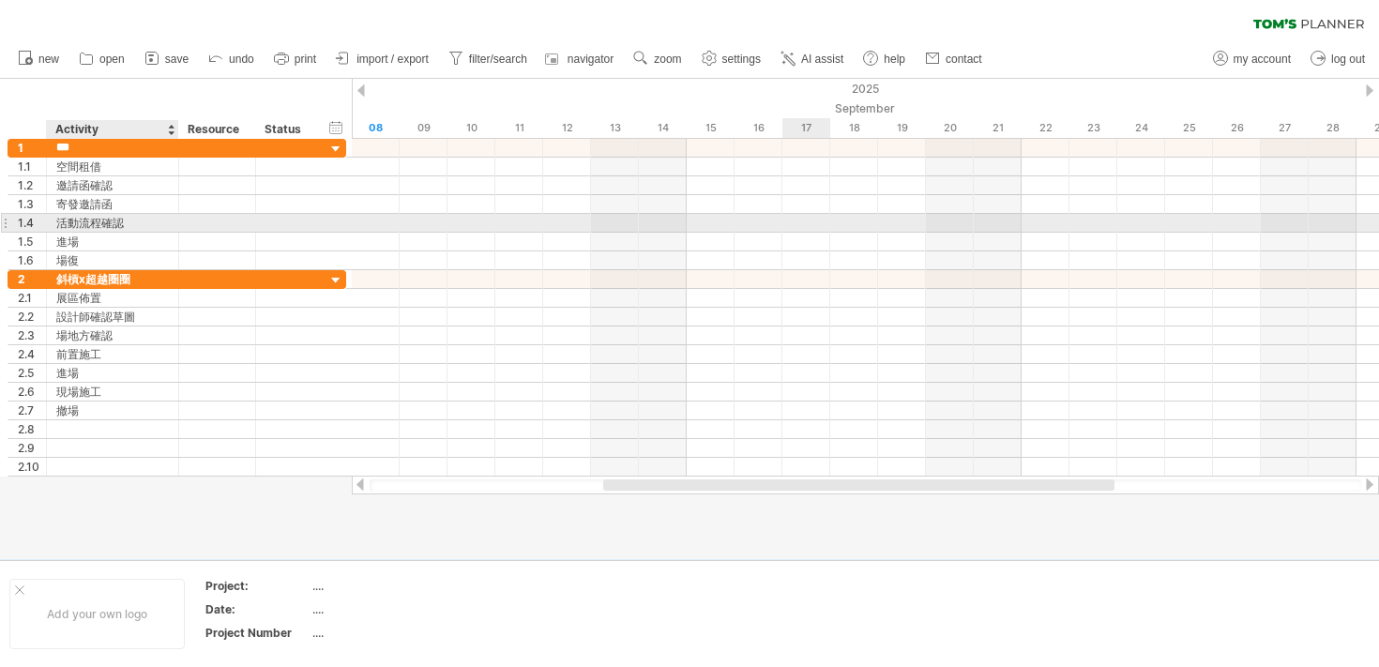
click at [140, 232] on div "1.4 ****** 活動流程確認" at bounding box center [177, 223] width 339 height 19
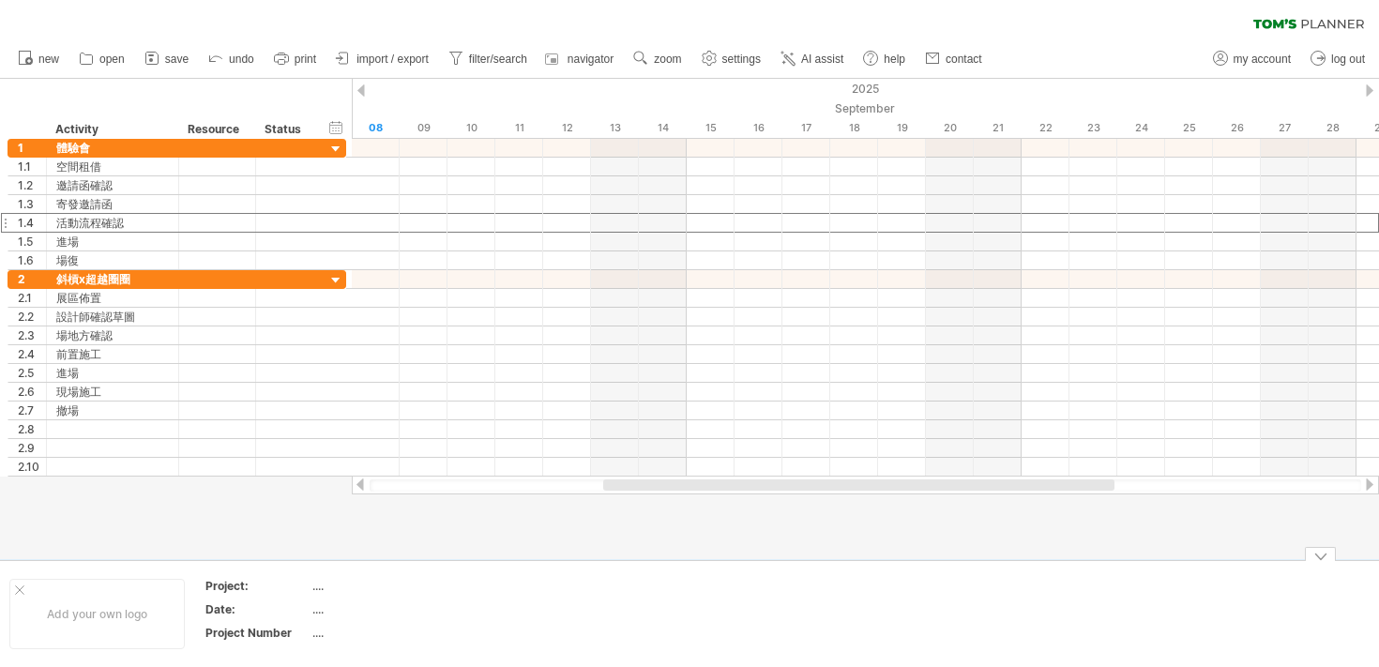
click at [370, 567] on div "Add your own logo Project: .... Date: .... Project Number ...." at bounding box center [689, 613] width 1379 height 107
click at [313, 583] on div "...." at bounding box center [391, 586] width 158 height 16
click at [319, 588] on input "text" at bounding box center [387, 586] width 150 height 16
type input "*"
type input "**********"
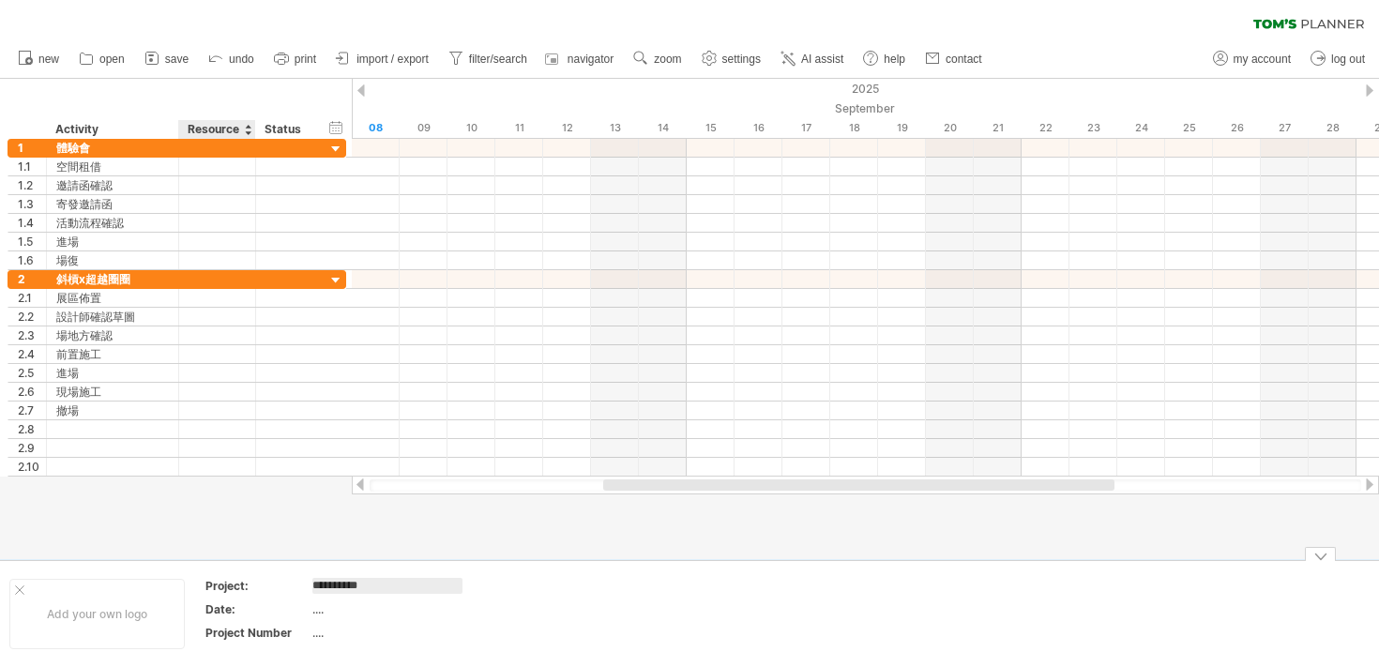
click at [206, 585] on div "Project:" at bounding box center [256, 586] width 103 height 16
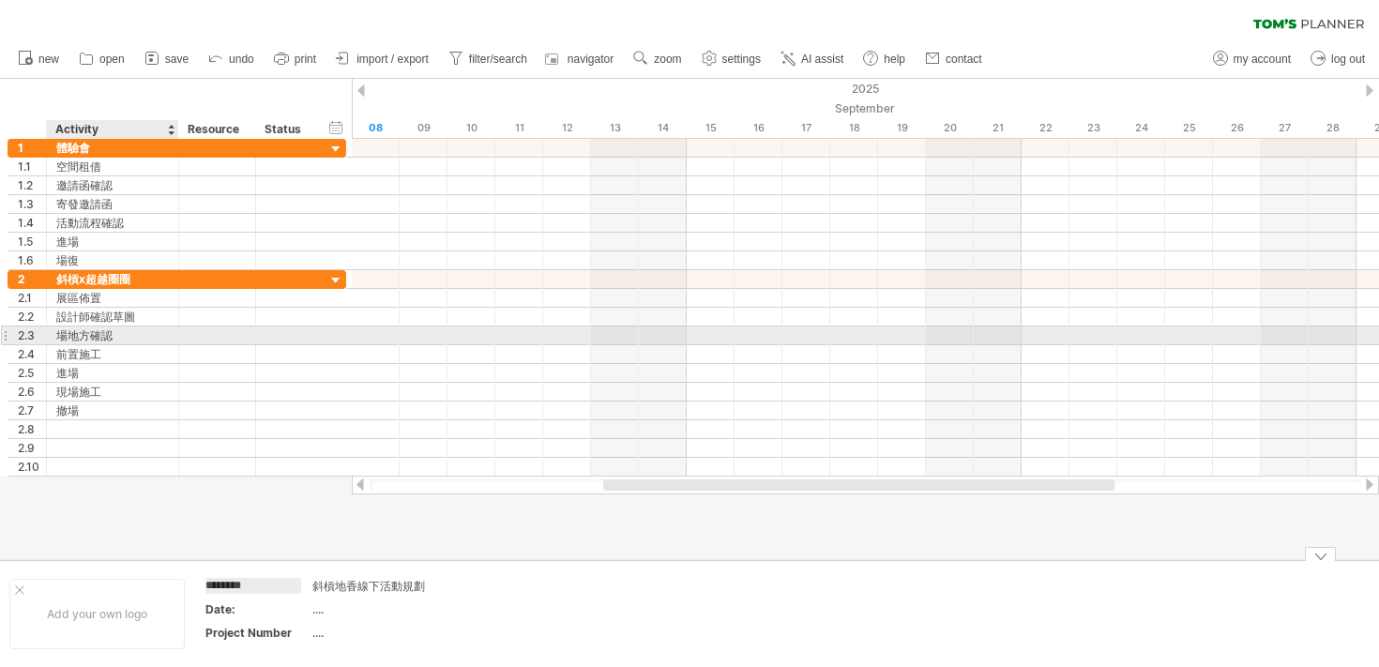
click at [173, 344] on div "2.3 ***** 場地方確認" at bounding box center [177, 335] width 339 height 19
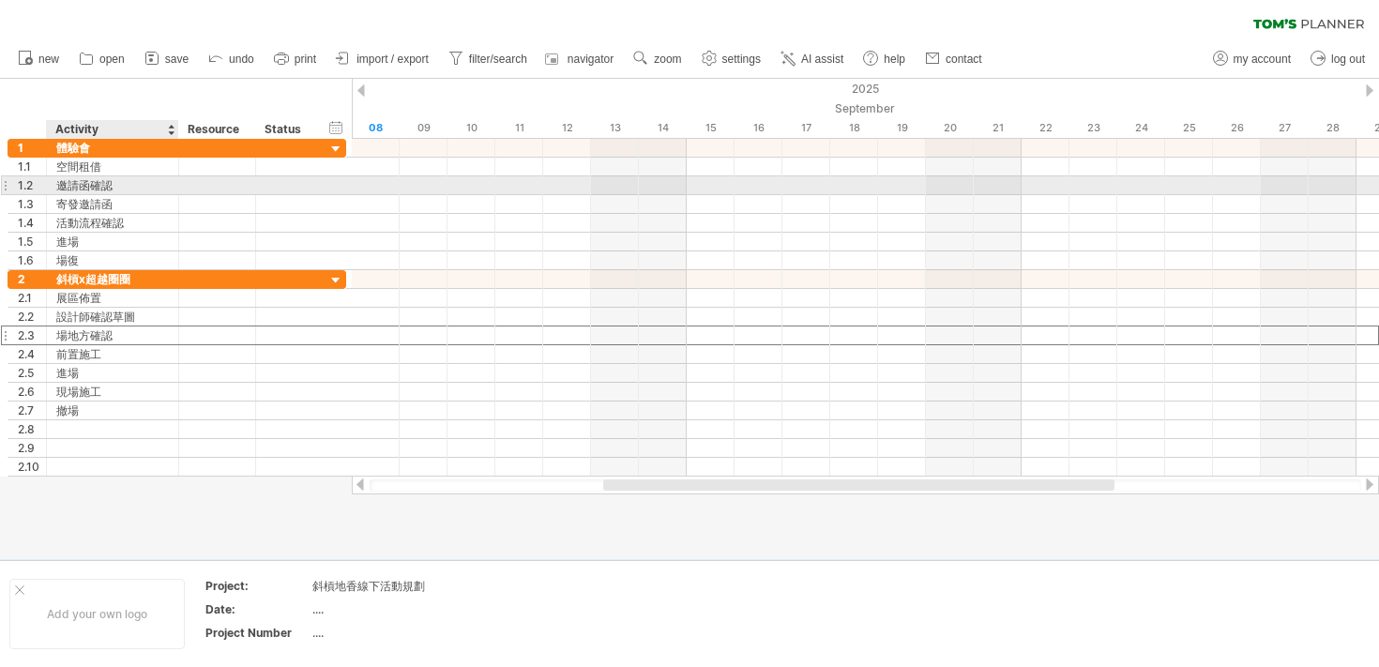
click at [122, 178] on div "邀請函確認" at bounding box center [112, 185] width 113 height 18
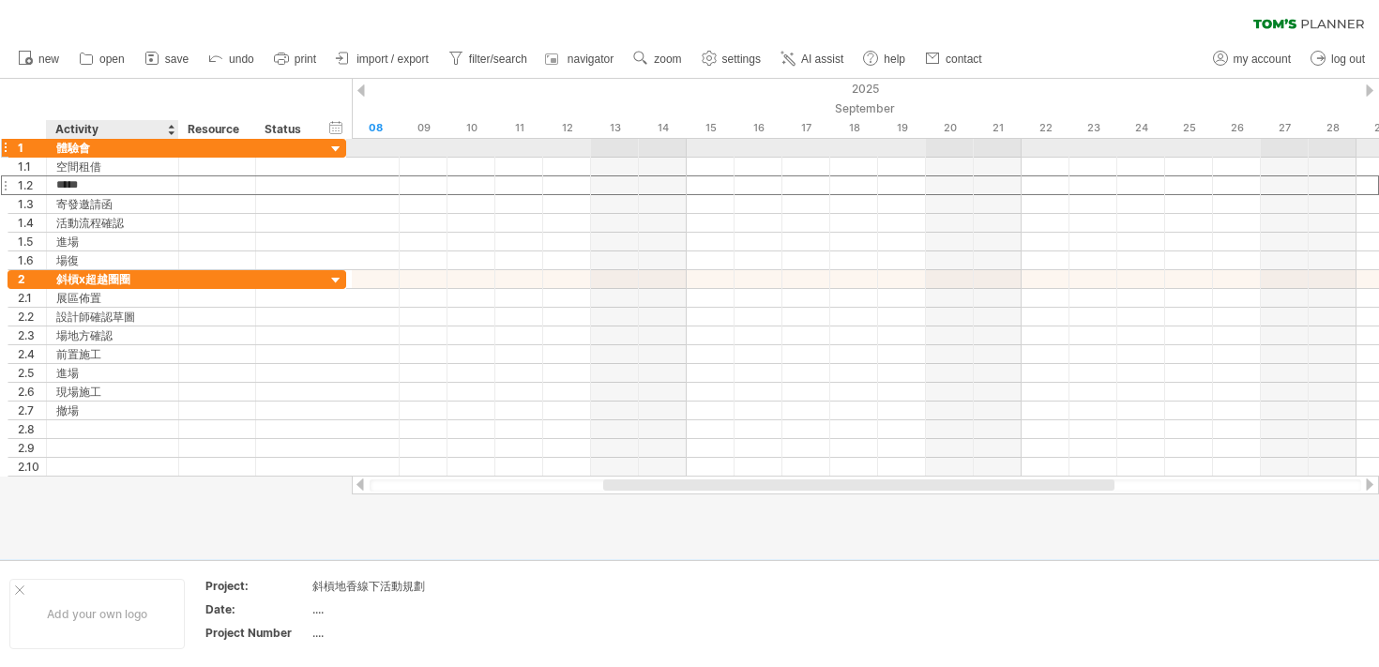
click at [133, 154] on div "體驗會" at bounding box center [112, 148] width 113 height 18
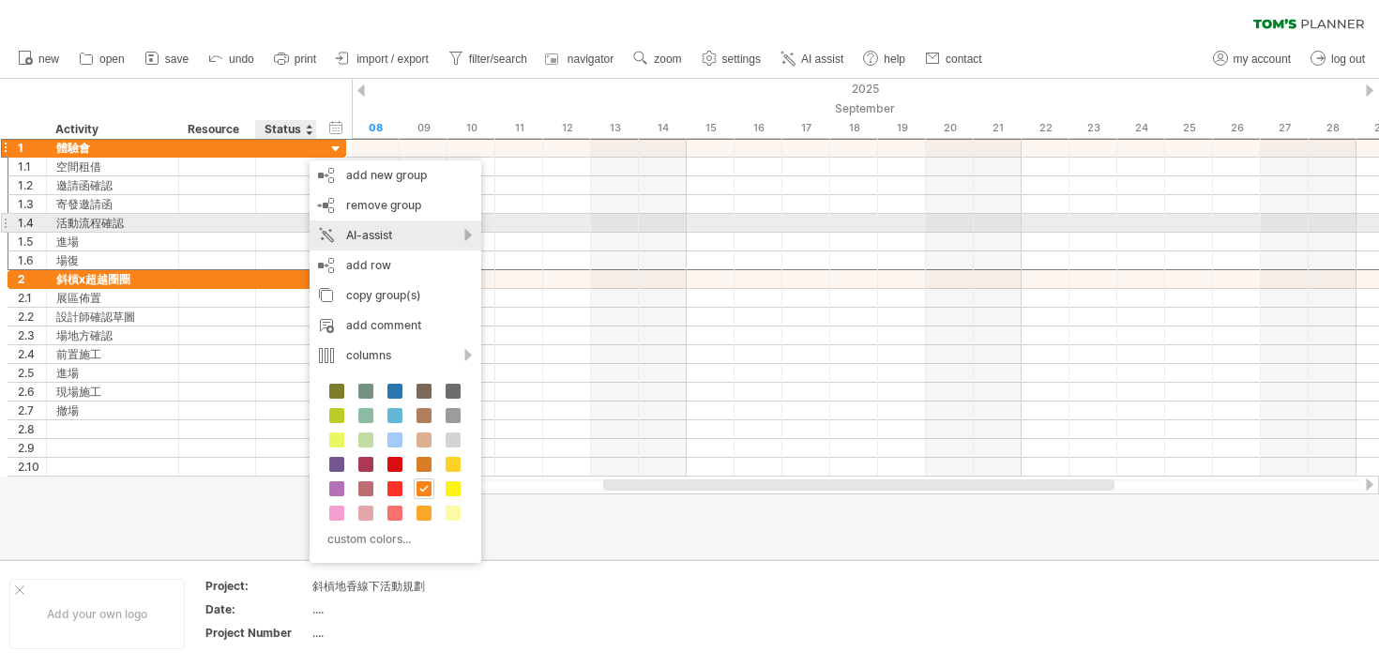
click at [328, 225] on div "AI-assist" at bounding box center [396, 235] width 172 height 30
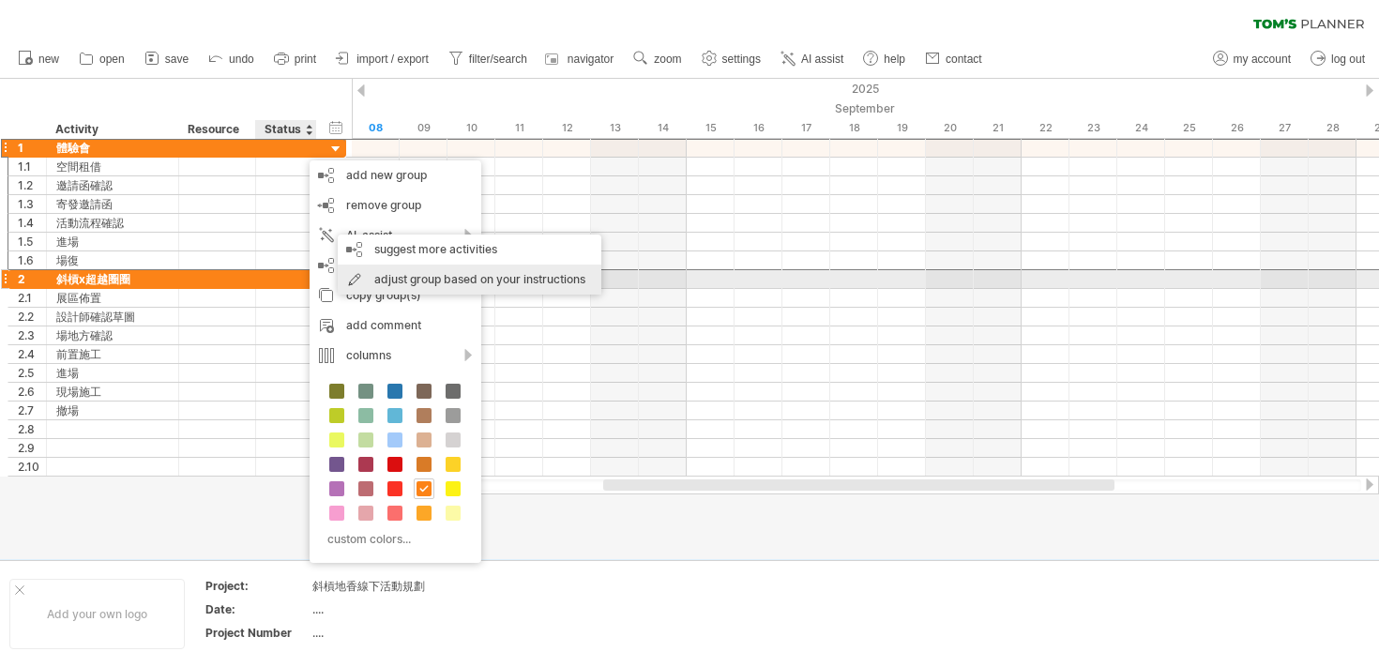
click at [363, 287] on div "adjust group based on your instructions" at bounding box center [470, 280] width 264 height 30
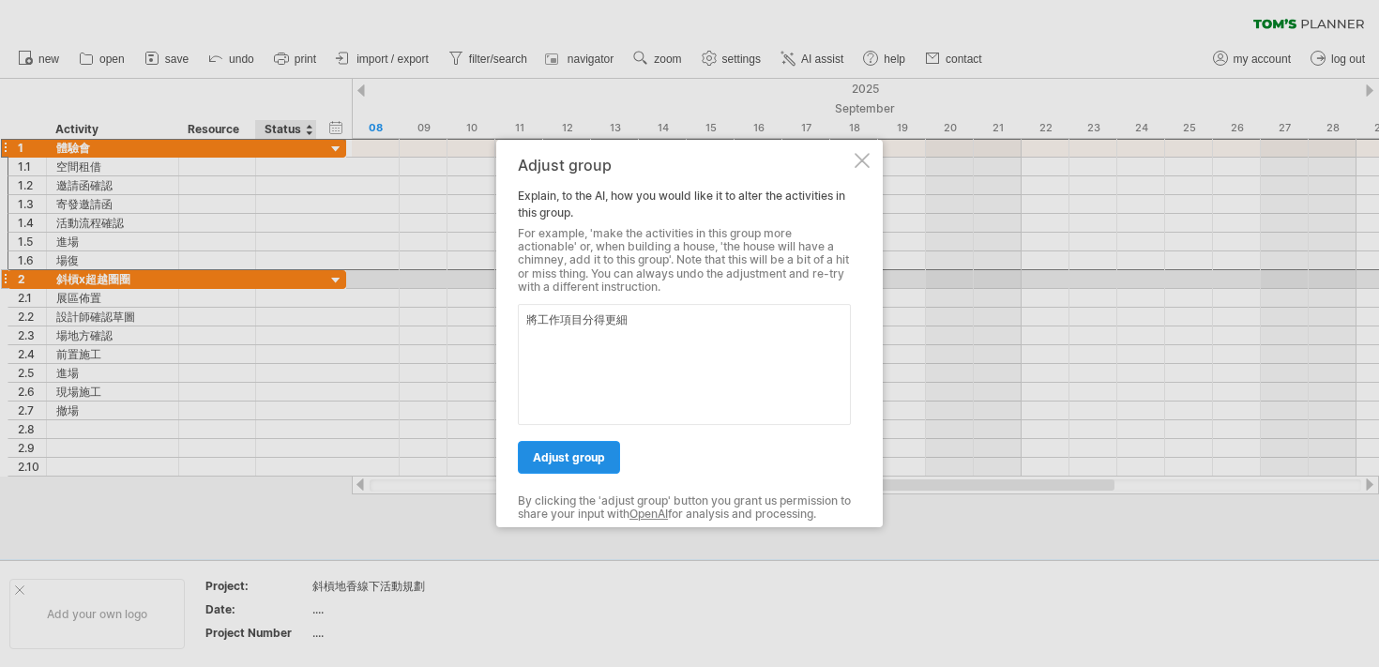
click at [566, 450] on span "adjust group" at bounding box center [569, 457] width 72 height 14
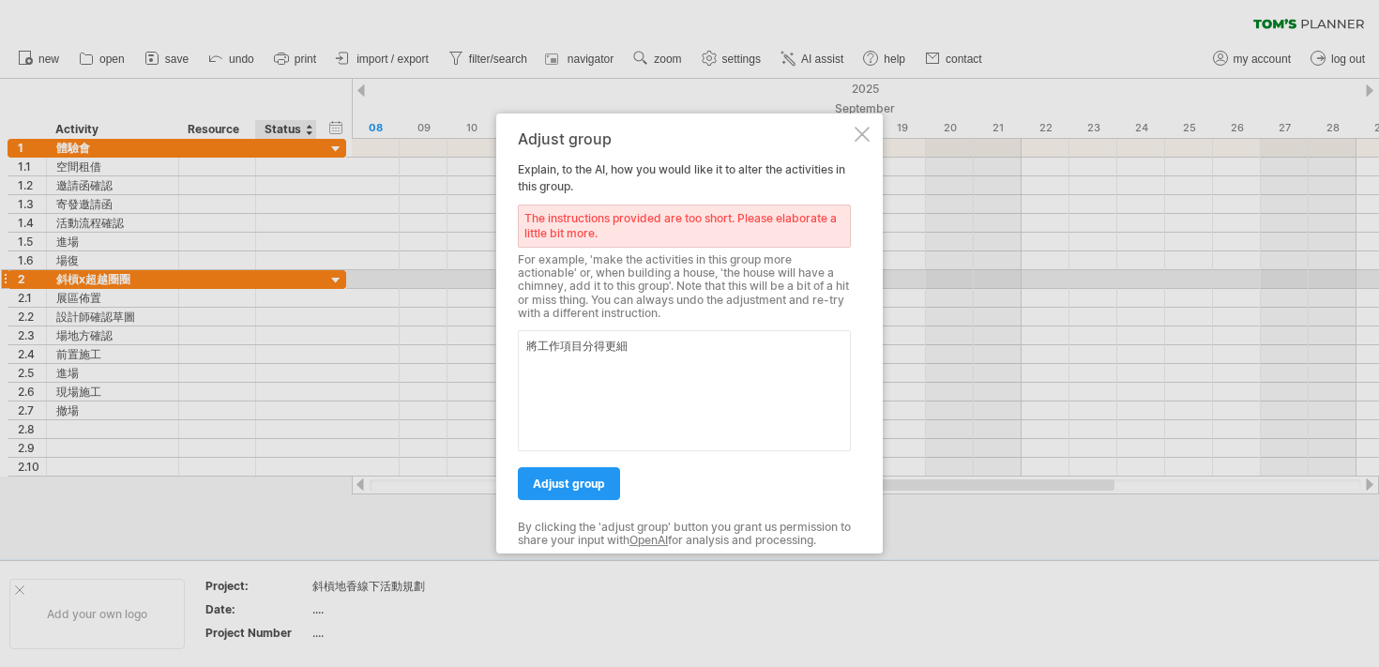
click at [654, 346] on textarea "將工作項目分得更細" at bounding box center [684, 390] width 333 height 121
type textarea "將體驗會下方的工作項目分得更細"
click at [596, 476] on span "adjust group" at bounding box center [569, 483] width 72 height 14
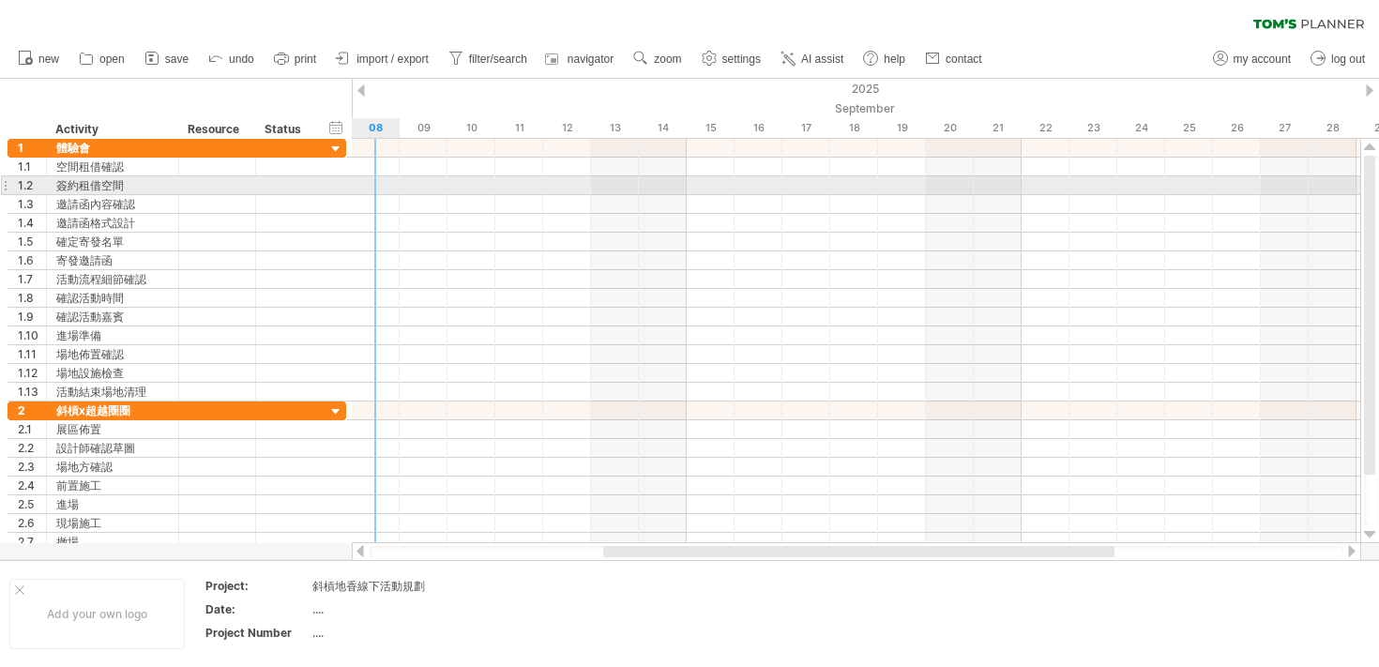
click at [8, 189] on div at bounding box center [5, 185] width 8 height 20
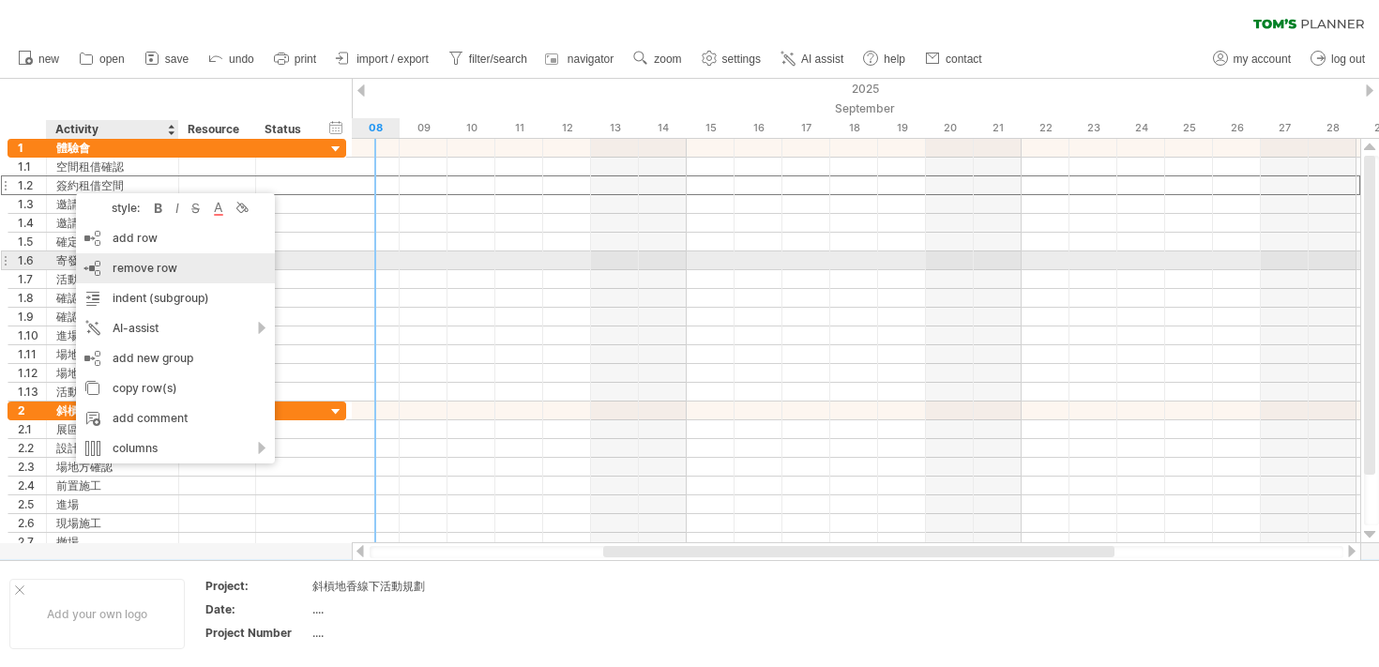
click at [122, 265] on span "remove row" at bounding box center [145, 268] width 65 height 14
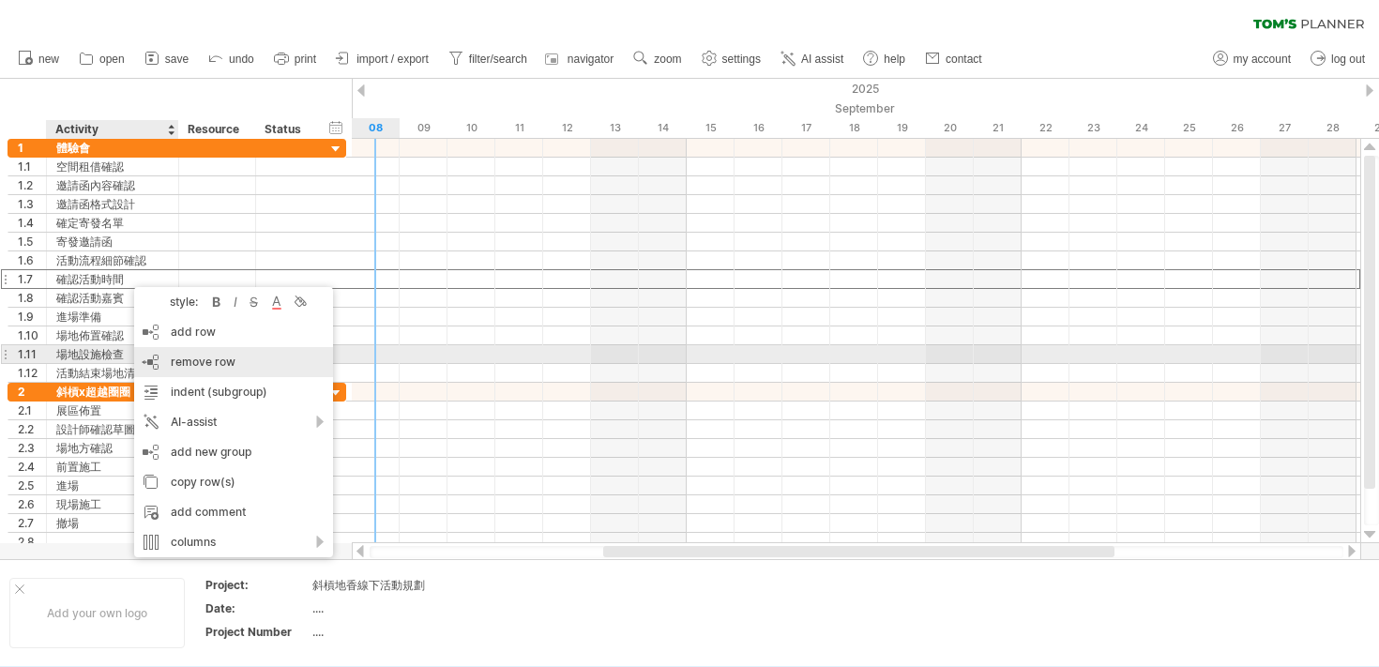
click at [169, 365] on div "remove row remove selected rows" at bounding box center [233, 362] width 199 height 30
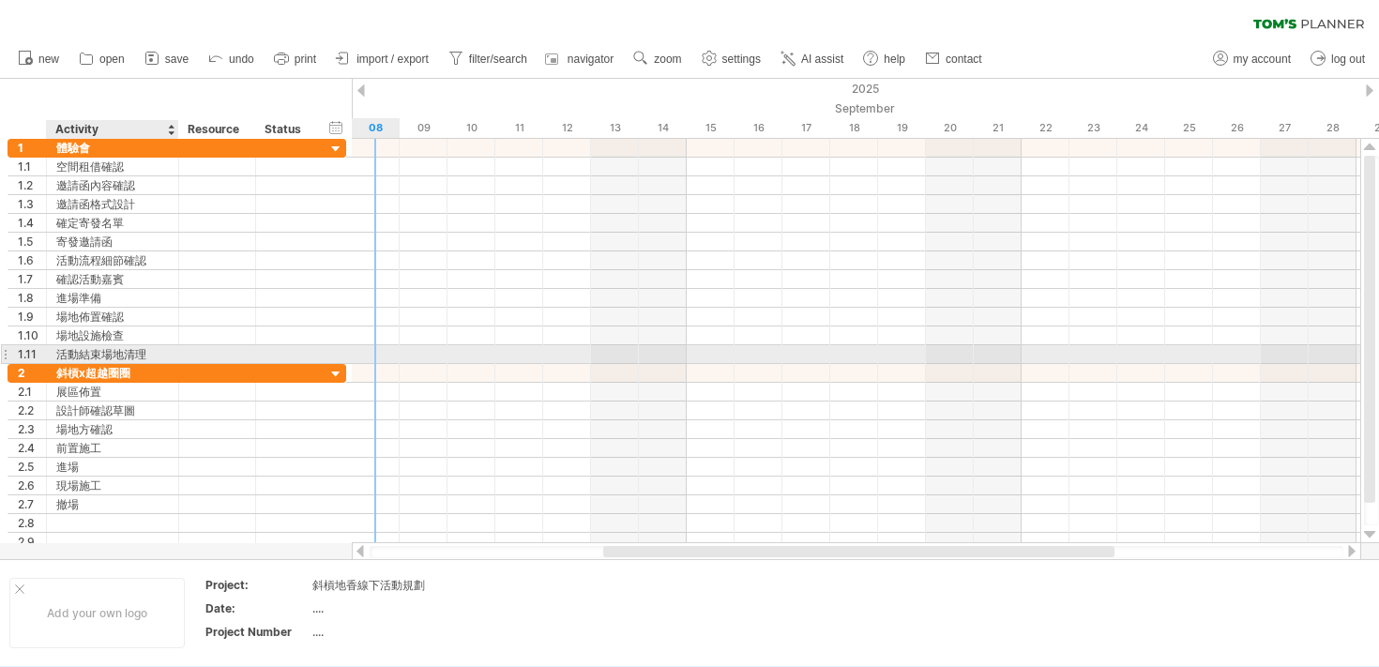
click at [94, 357] on div "活動結束場地清理" at bounding box center [112, 354] width 113 height 18
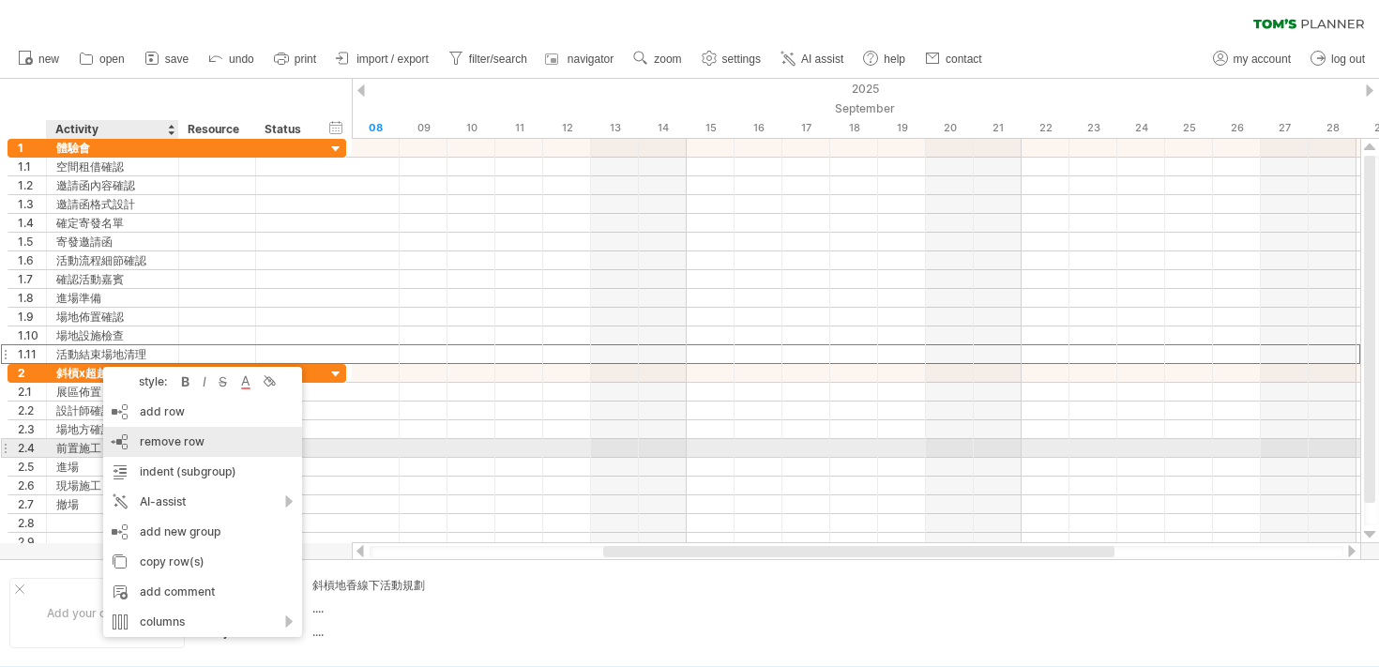
click at [203, 453] on div "remove row remove selected rows" at bounding box center [202, 442] width 199 height 30
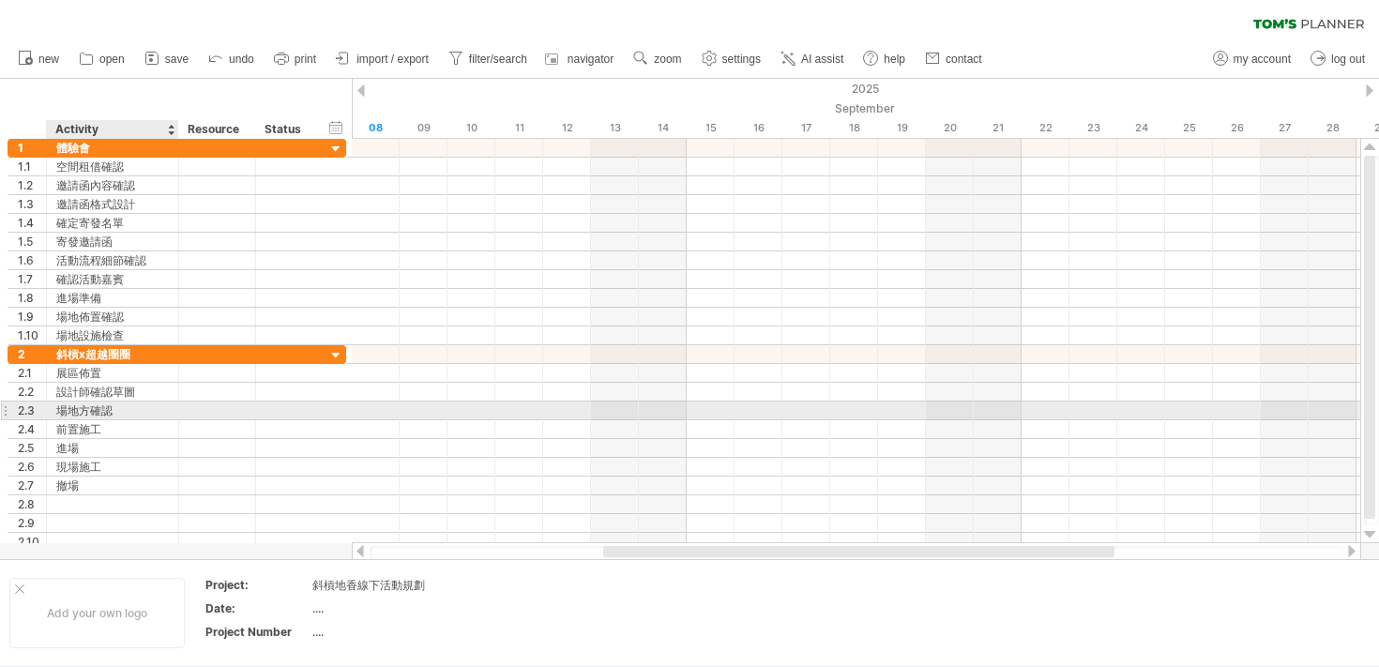
click at [145, 410] on div "場地方確認" at bounding box center [112, 410] width 113 height 18
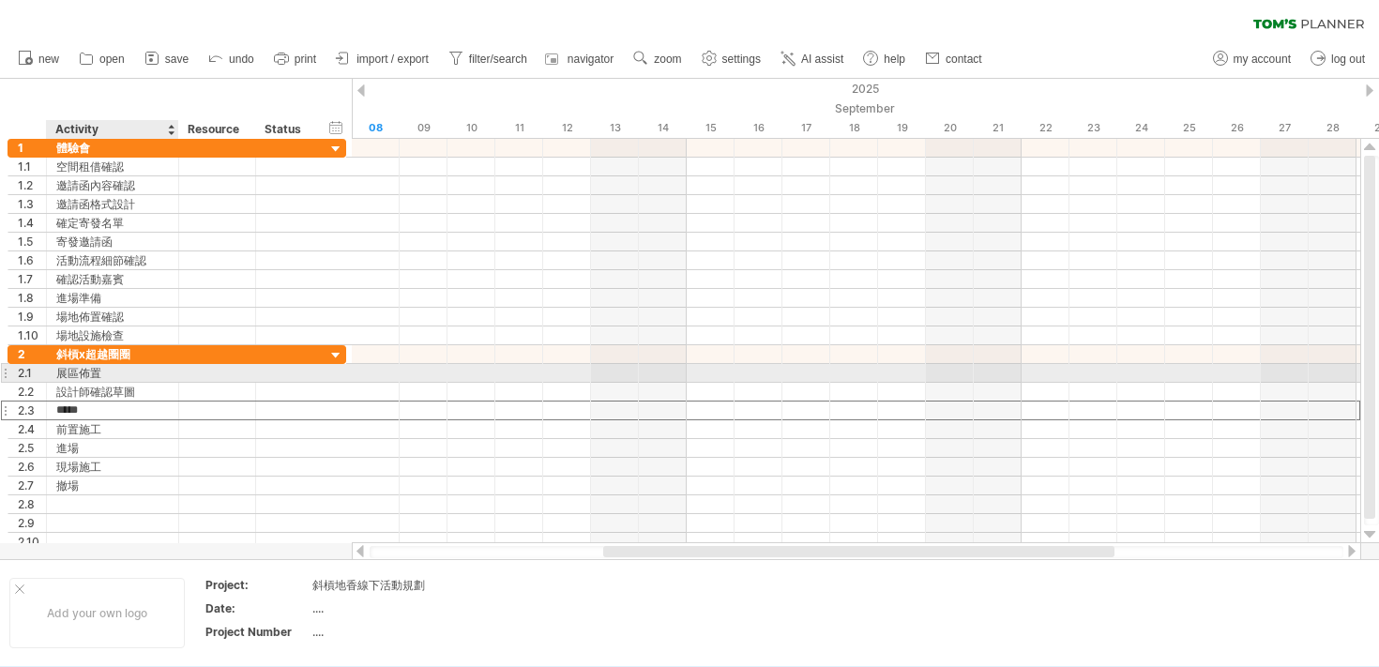
click at [149, 373] on div "展區佈置" at bounding box center [112, 373] width 113 height 18
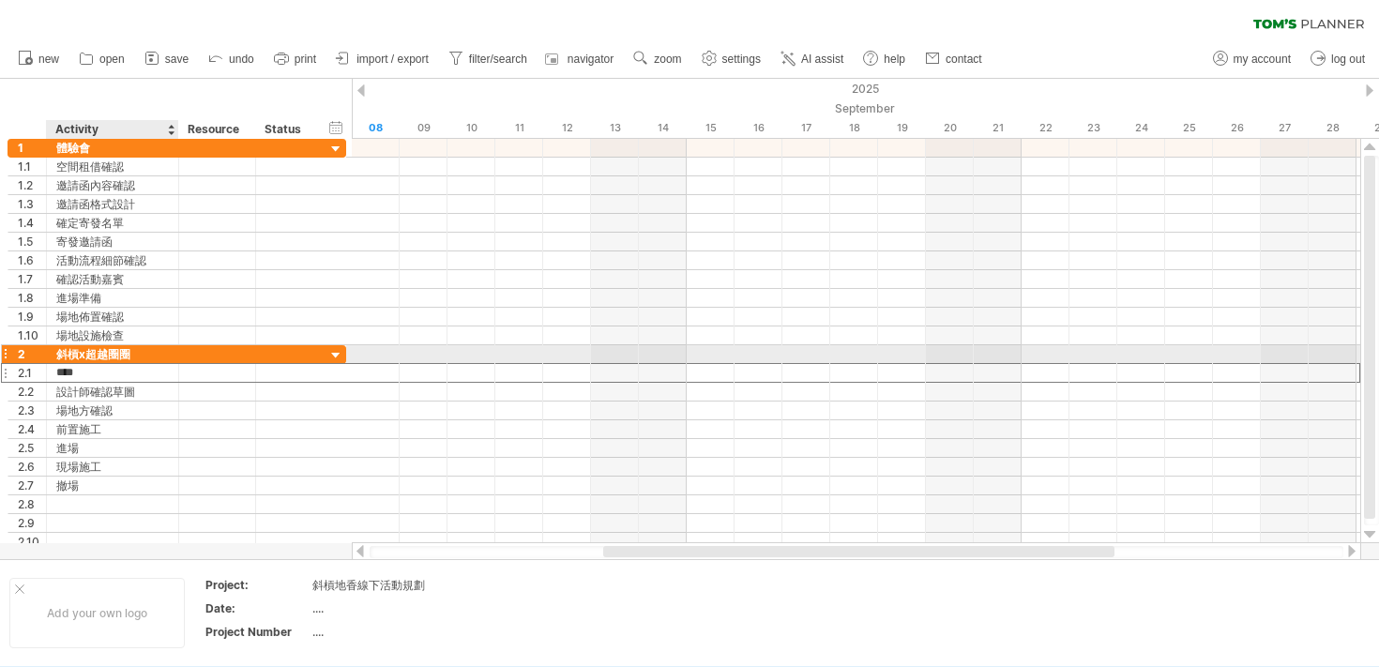
click at [189, 355] on div at bounding box center [217, 354] width 57 height 18
click at [140, 354] on div "斜槓x超越圈圈" at bounding box center [112, 354] width 113 height 18
type input "**********"
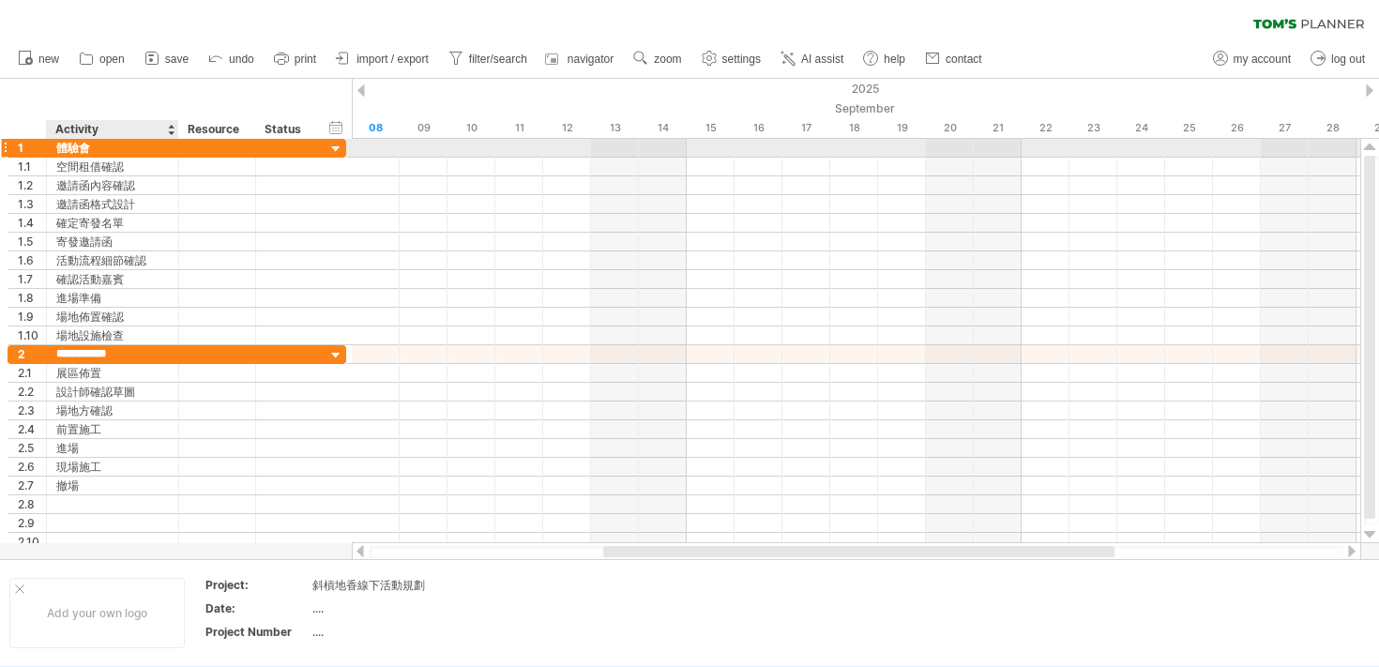
click at [111, 142] on div "體驗會" at bounding box center [112, 148] width 113 height 18
click at [111, 142] on input "***" at bounding box center [112, 148] width 113 height 18
type input "*****"
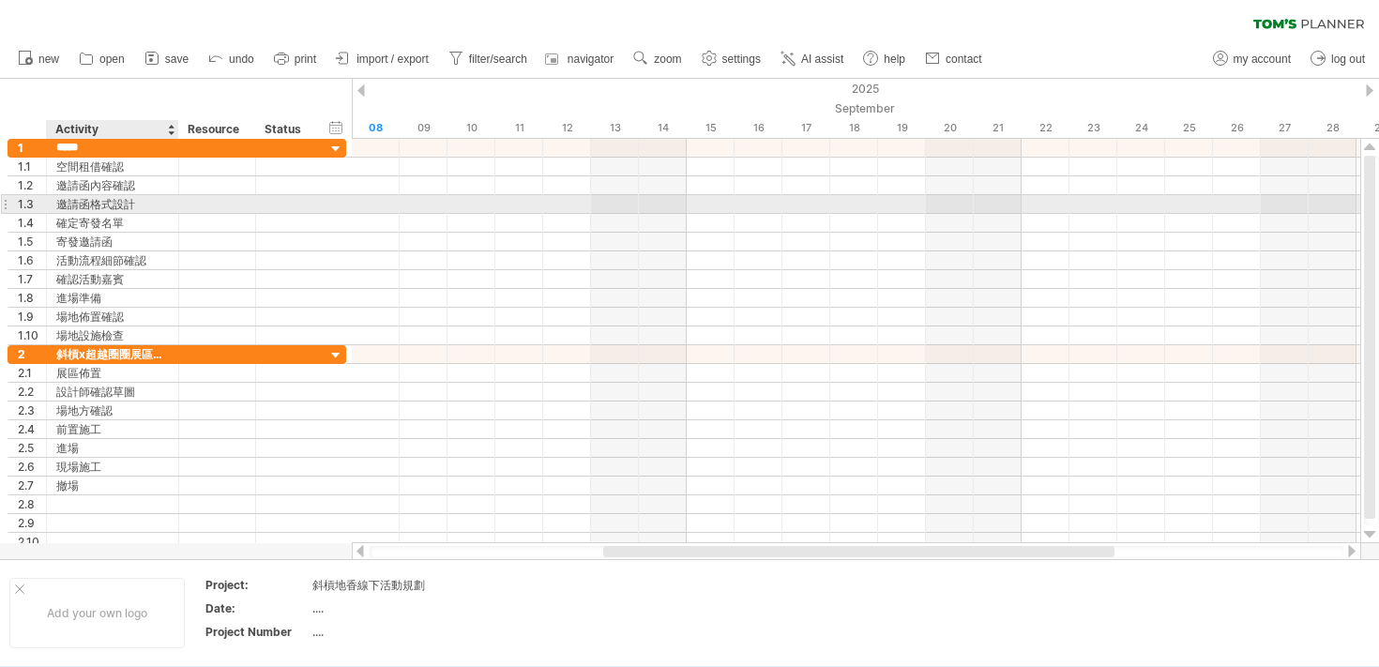
click at [149, 204] on div "邀請函格式設計" at bounding box center [112, 204] width 113 height 18
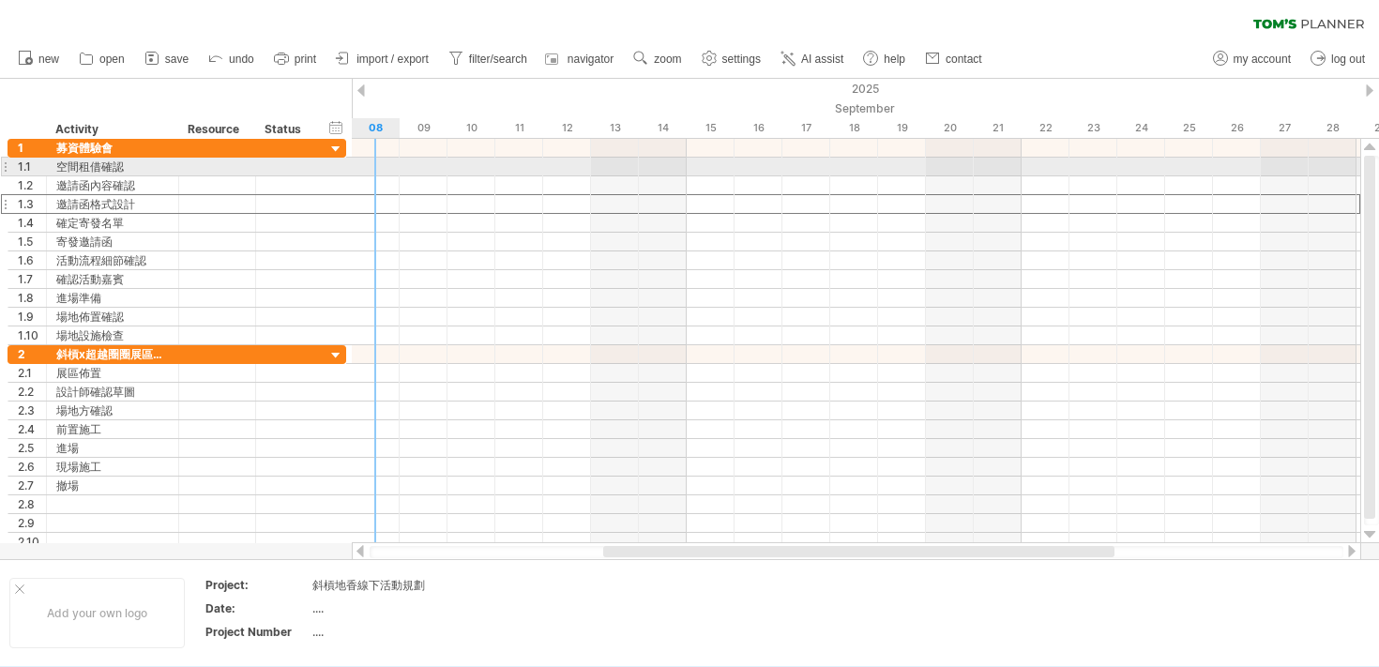
click at [372, 165] on div at bounding box center [856, 167] width 1008 height 19
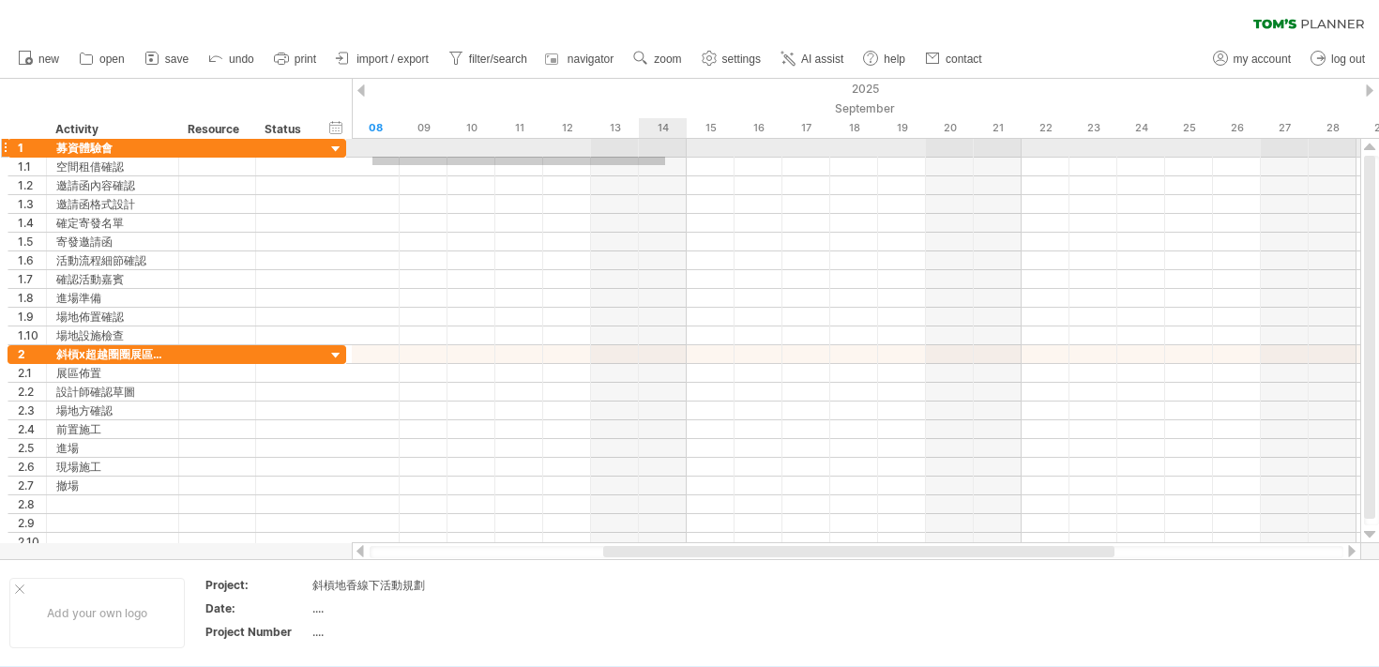
drag, startPoint x: 372, startPoint y: 165, endPoint x: 665, endPoint y: 157, distance: 292.8
click at [665, 157] on div at bounding box center [856, 242] width 1008 height 206
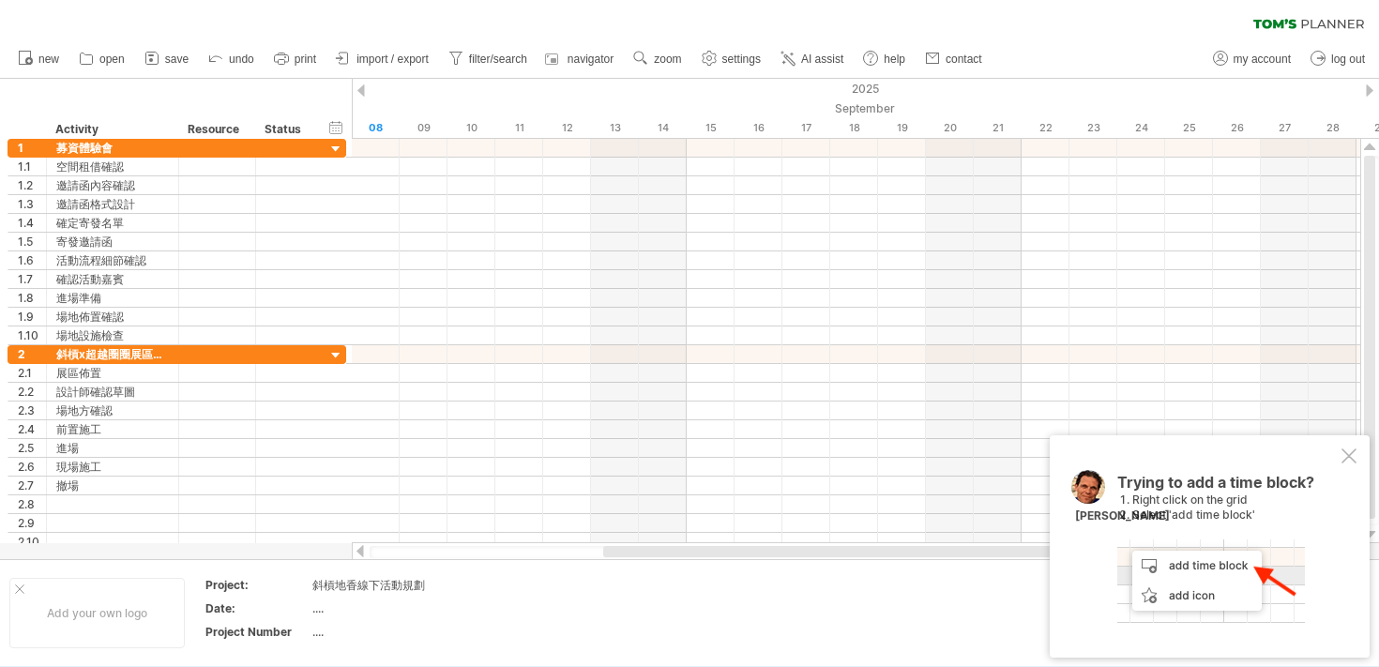
click at [1247, 551] on div at bounding box center [1211, 580] width 188 height 83
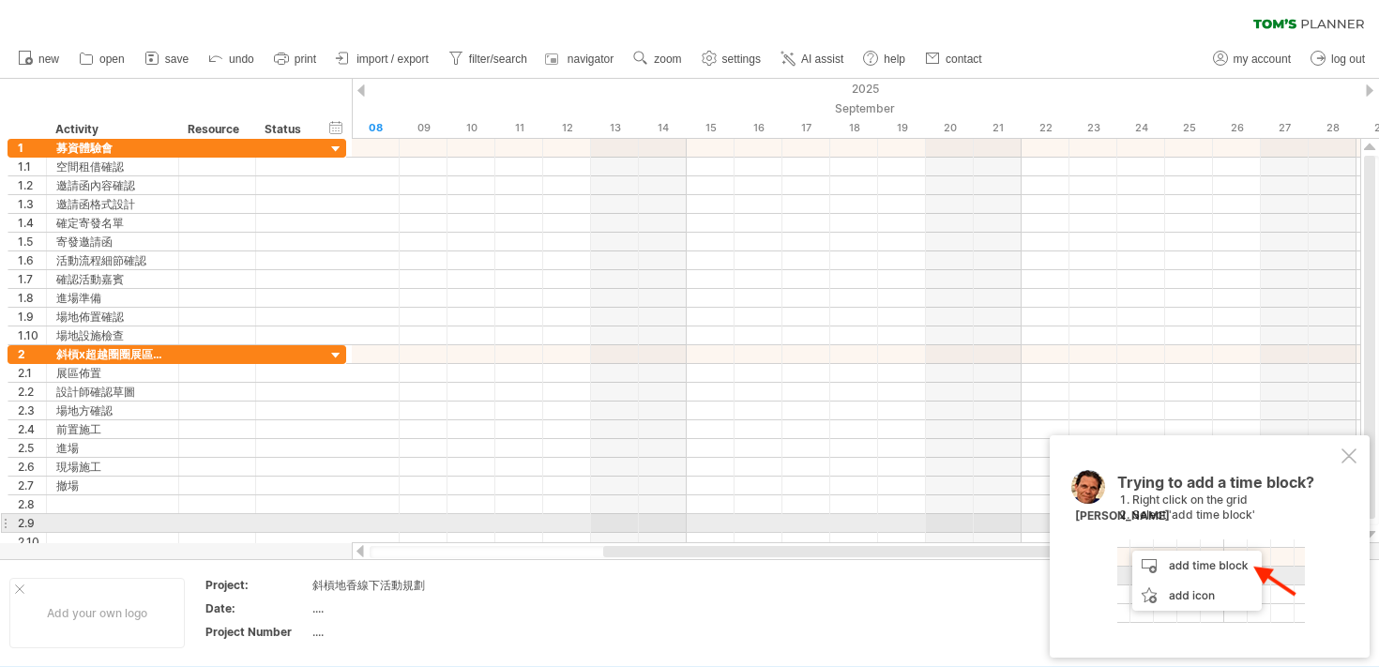
click at [1264, 528] on div "Trying to add a time block? Right click on the grid Select 'add time block' [PE…" at bounding box center [1227, 549] width 220 height 148
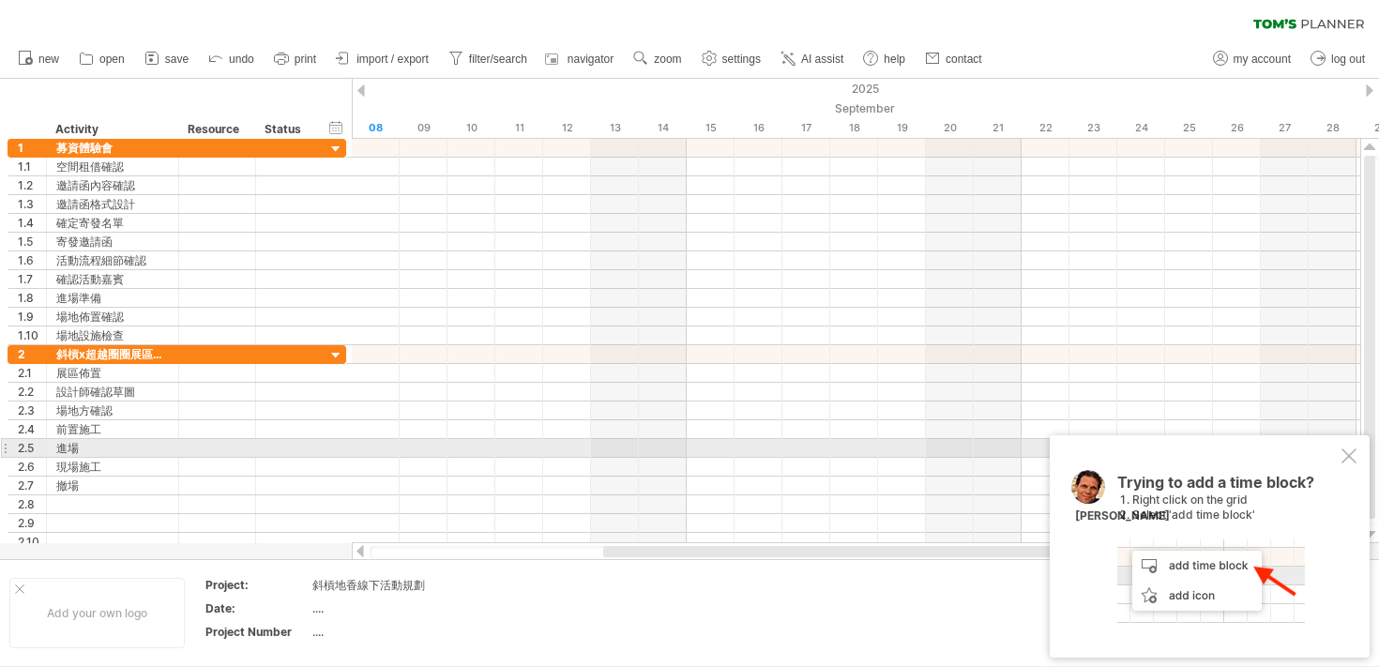
click at [1345, 452] on div at bounding box center [1348, 455] width 15 height 15
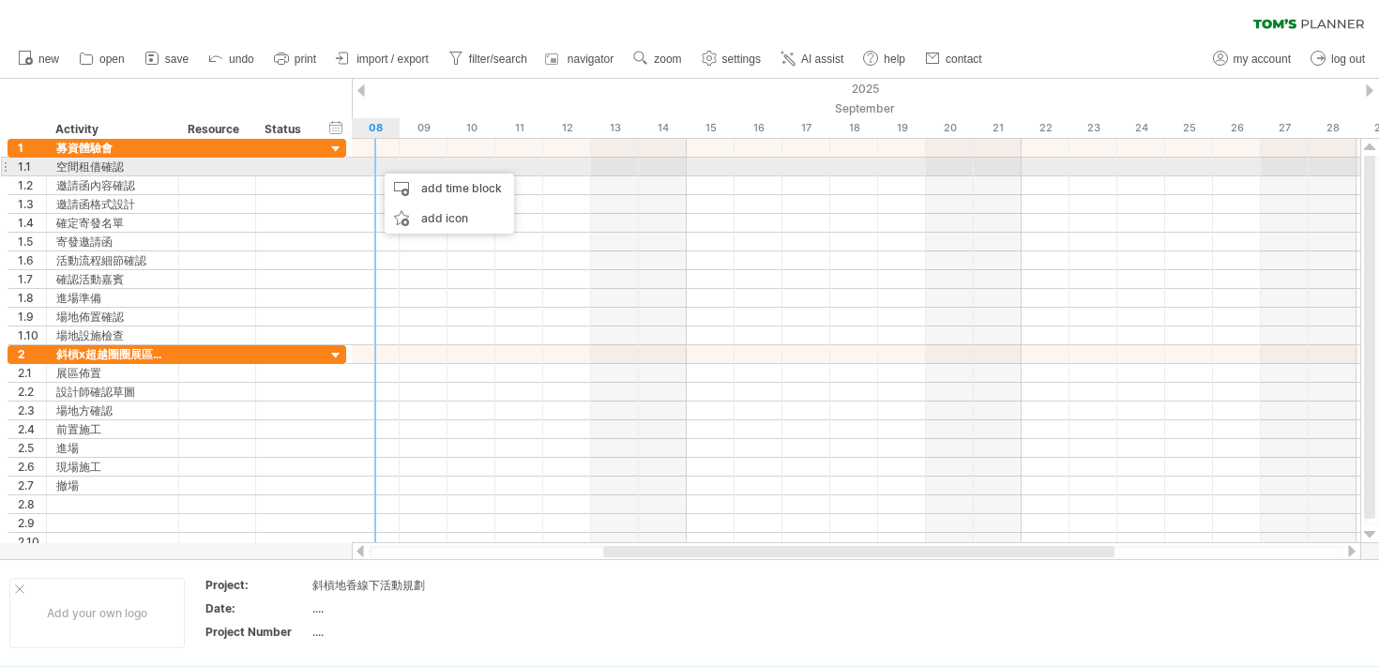
drag, startPoint x: 375, startPoint y: 164, endPoint x: 400, endPoint y: 190, distance: 35.8
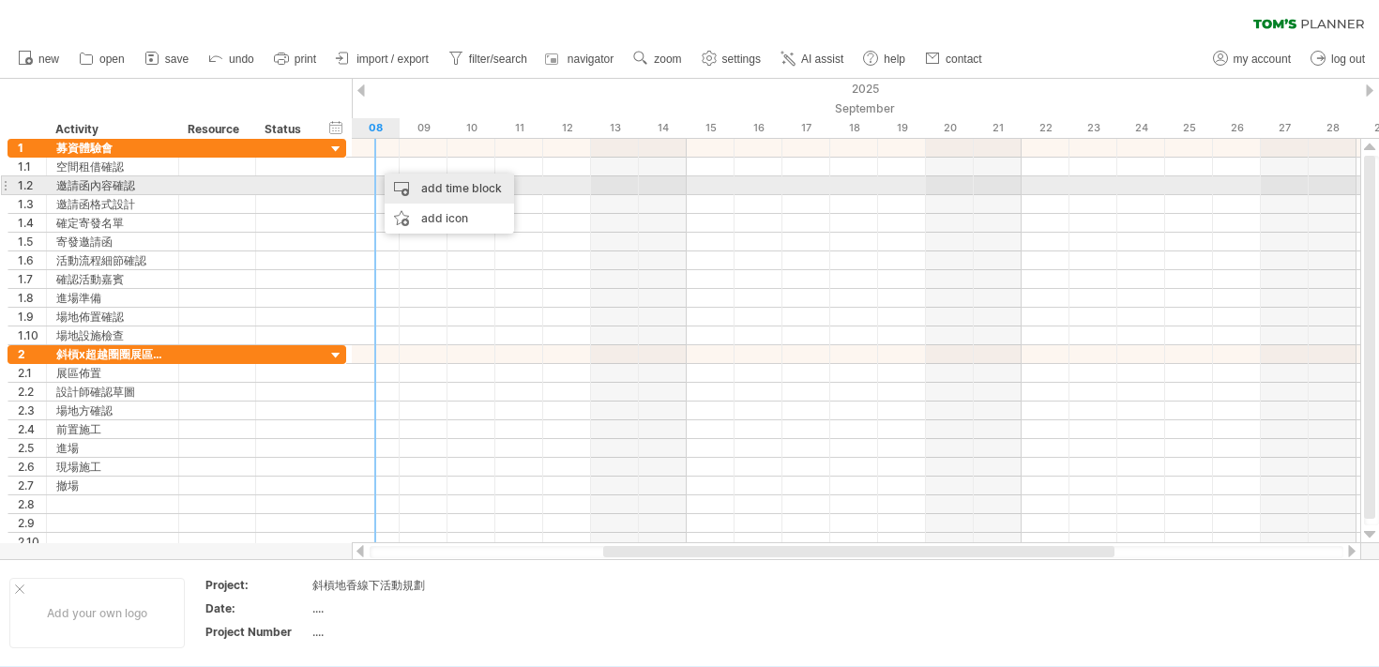
click at [400, 190] on div "add time block" at bounding box center [449, 189] width 129 height 30
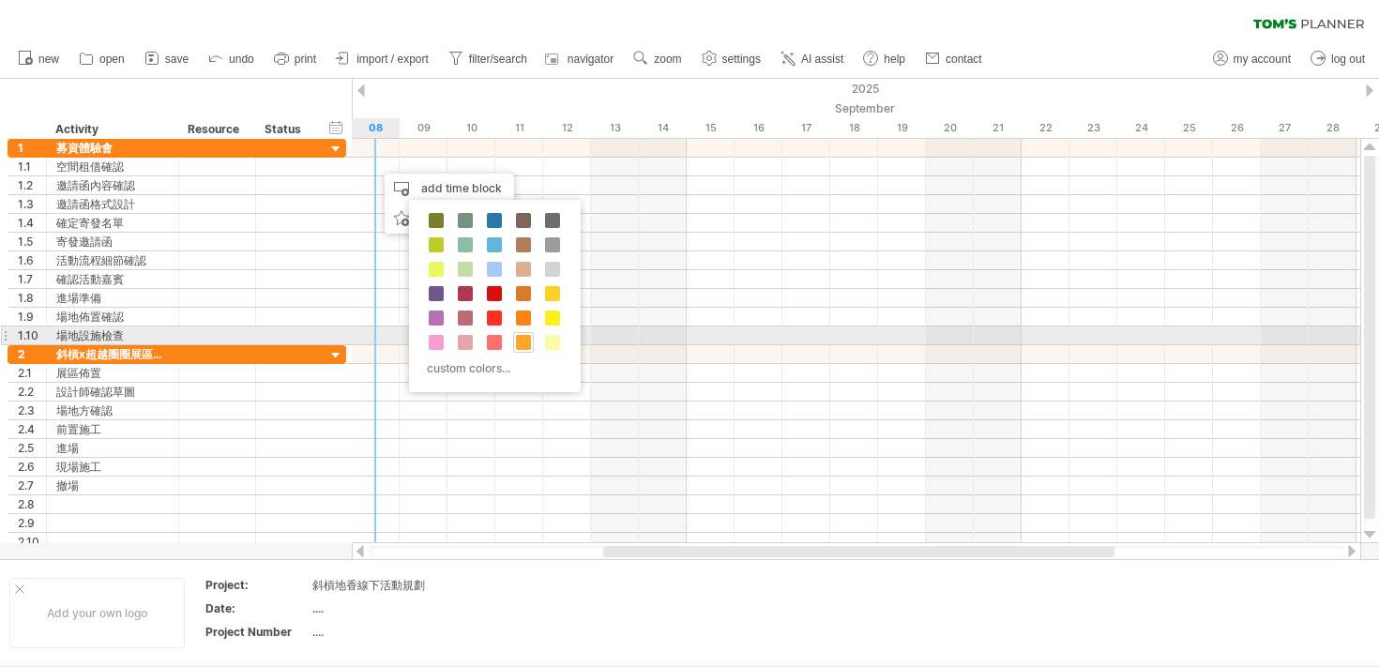
click at [521, 344] on span at bounding box center [523, 342] width 15 height 15
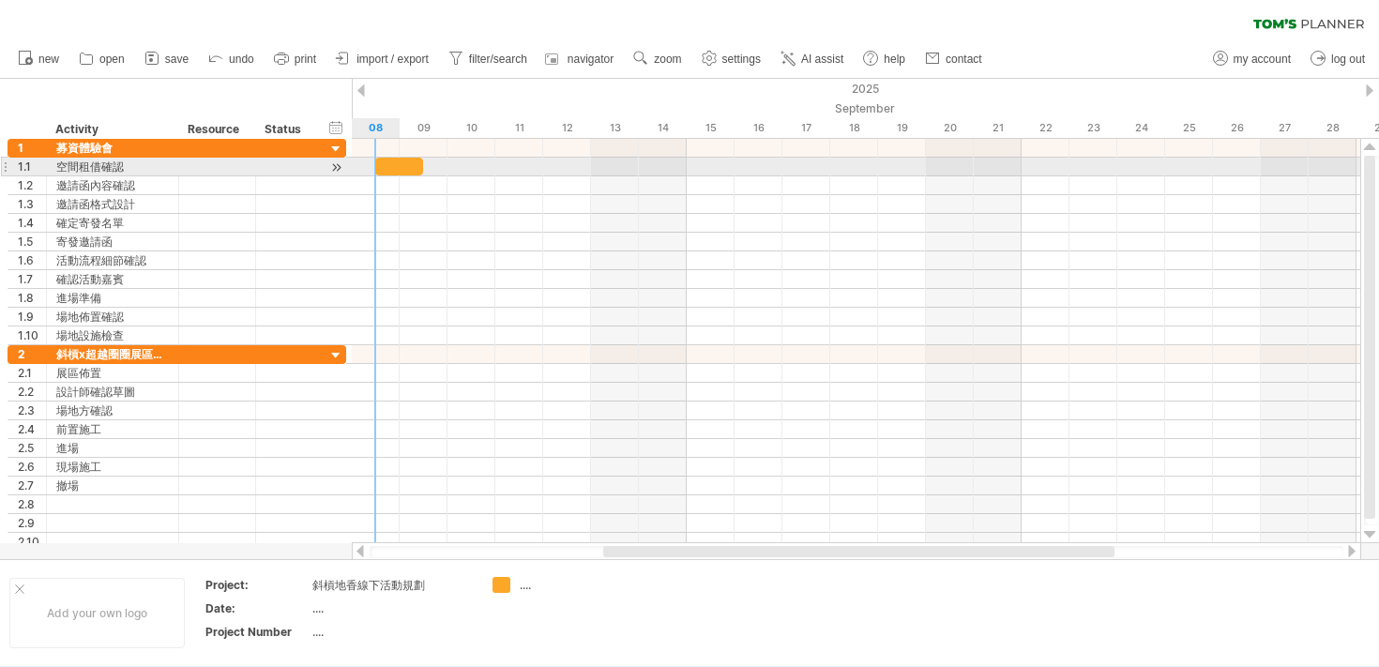
click at [375, 162] on span at bounding box center [375, 167] width 8 height 18
click at [386, 163] on div at bounding box center [399, 167] width 48 height 18
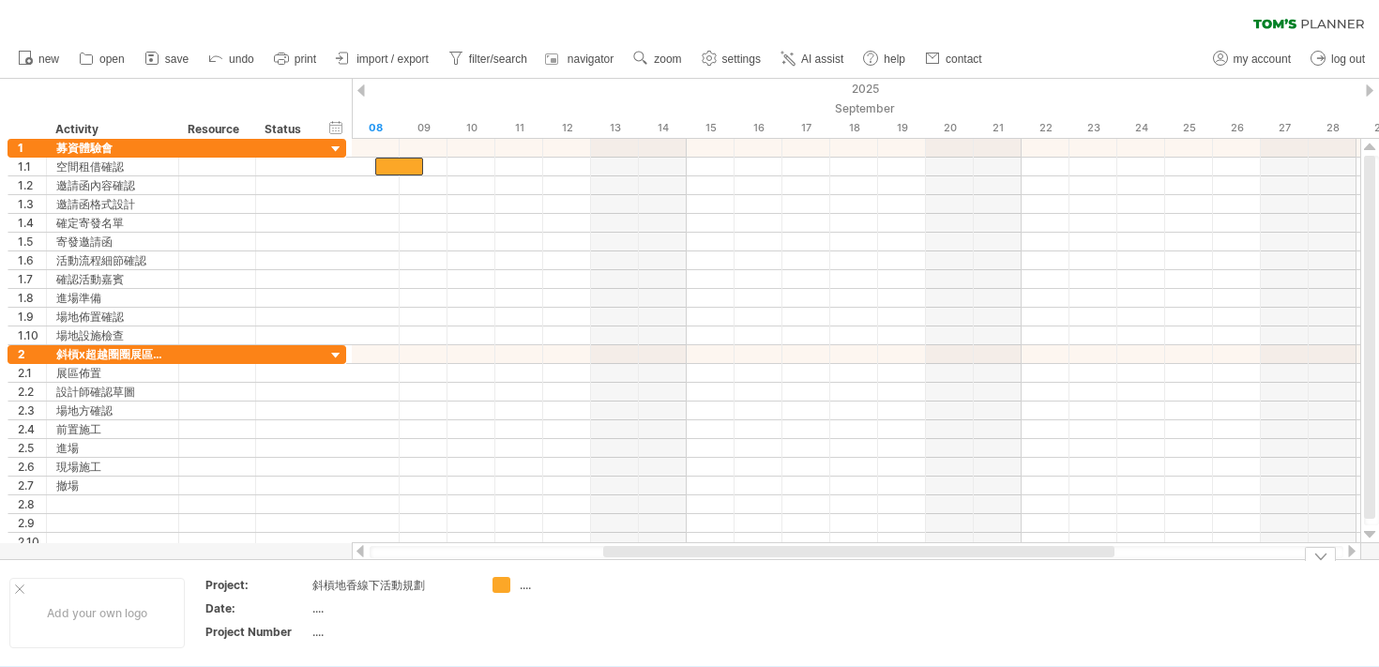
click at [498, 584] on div "Trying to reach [DOMAIN_NAME] Connected again... 0% clear filter new 1" at bounding box center [689, 333] width 1379 height 667
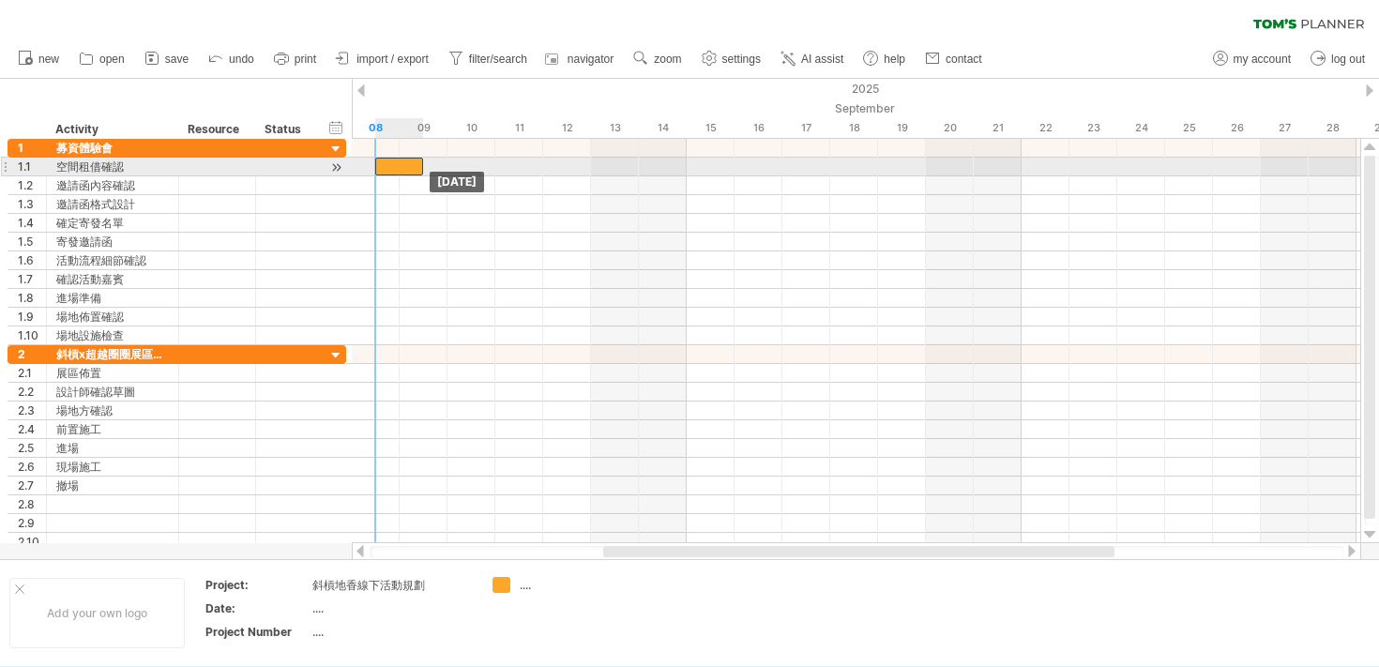
click at [385, 171] on div "[DATE] [DATE]" at bounding box center [856, 341] width 1008 height 404
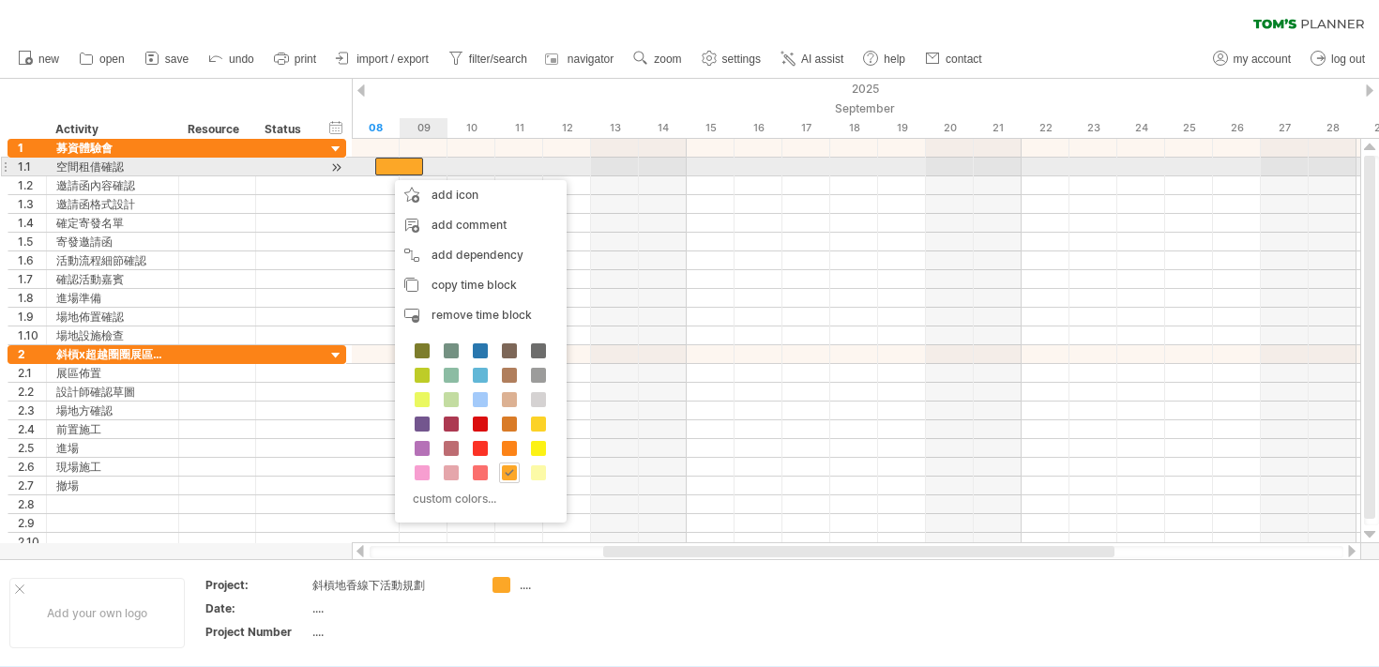
click at [407, 167] on div at bounding box center [399, 167] width 48 height 18
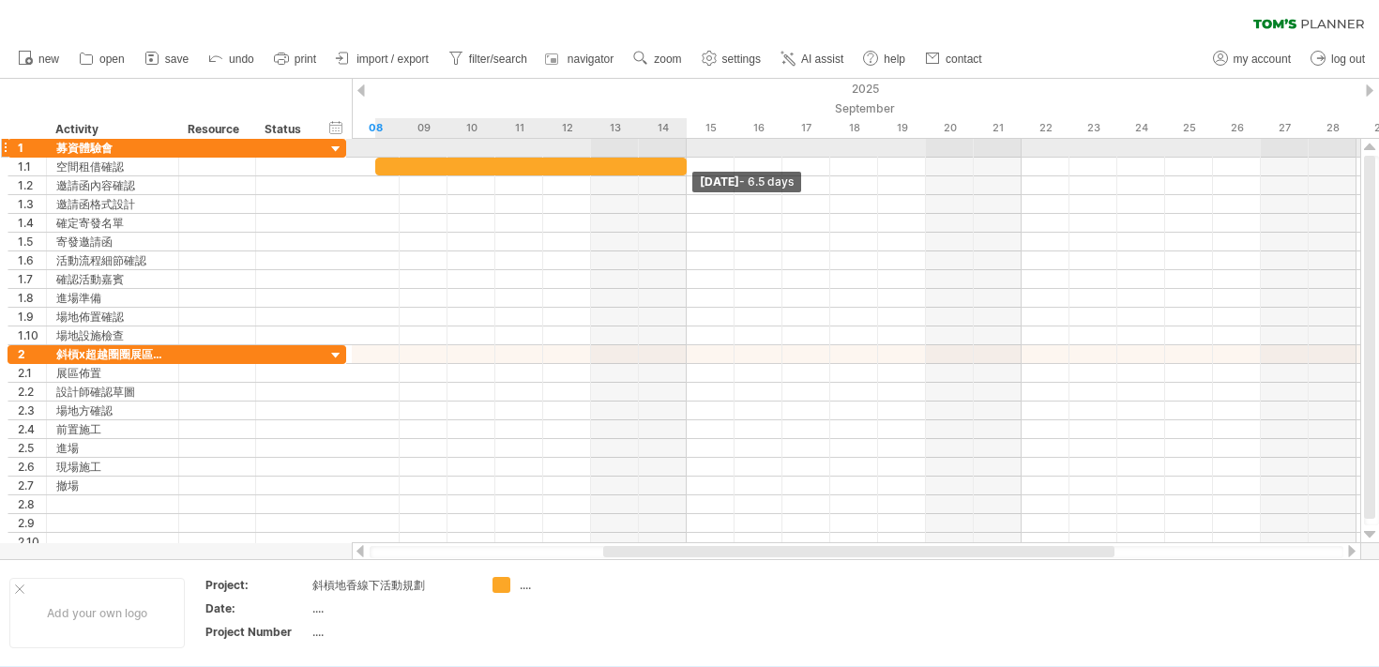
drag, startPoint x: 421, startPoint y: 167, endPoint x: 679, endPoint y: 155, distance: 258.2
click at [680, 155] on div "[DATE] - 6.5 days [DATE]" at bounding box center [856, 341] width 1008 height 404
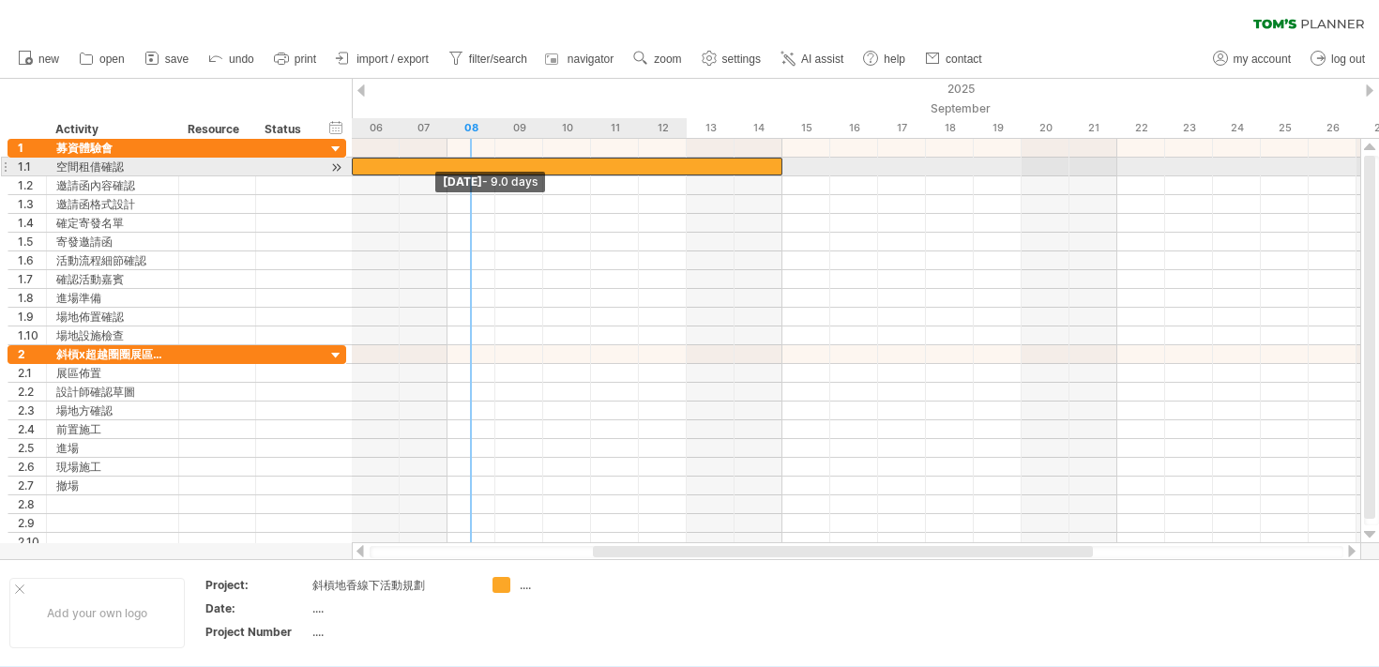
drag, startPoint x: 377, startPoint y: 169, endPoint x: 346, endPoint y: 169, distance: 31.0
click at [346, 169] on div "Trying to reach [DOMAIN_NAME] Connected again... 0% clear filter new 1" at bounding box center [689, 333] width 1379 height 667
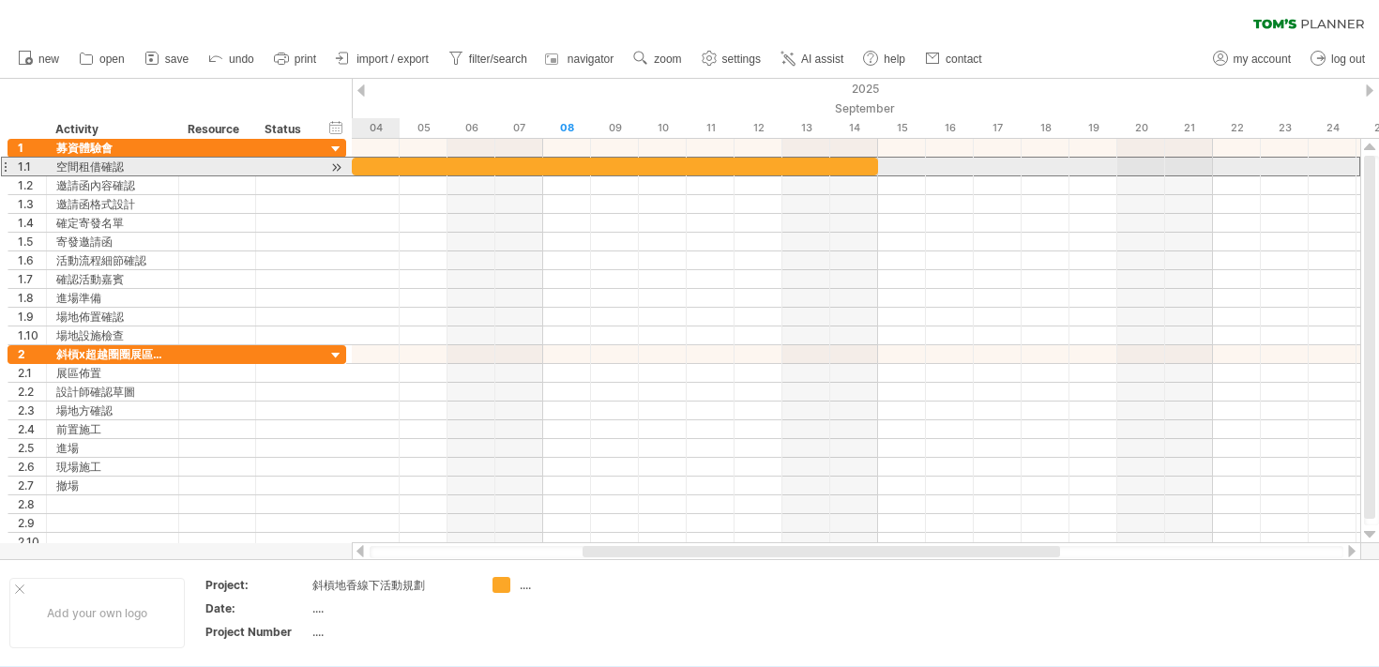
click at [346, 165] on div "1.1 ****** 空間租借確認" at bounding box center [177, 167] width 339 height 20
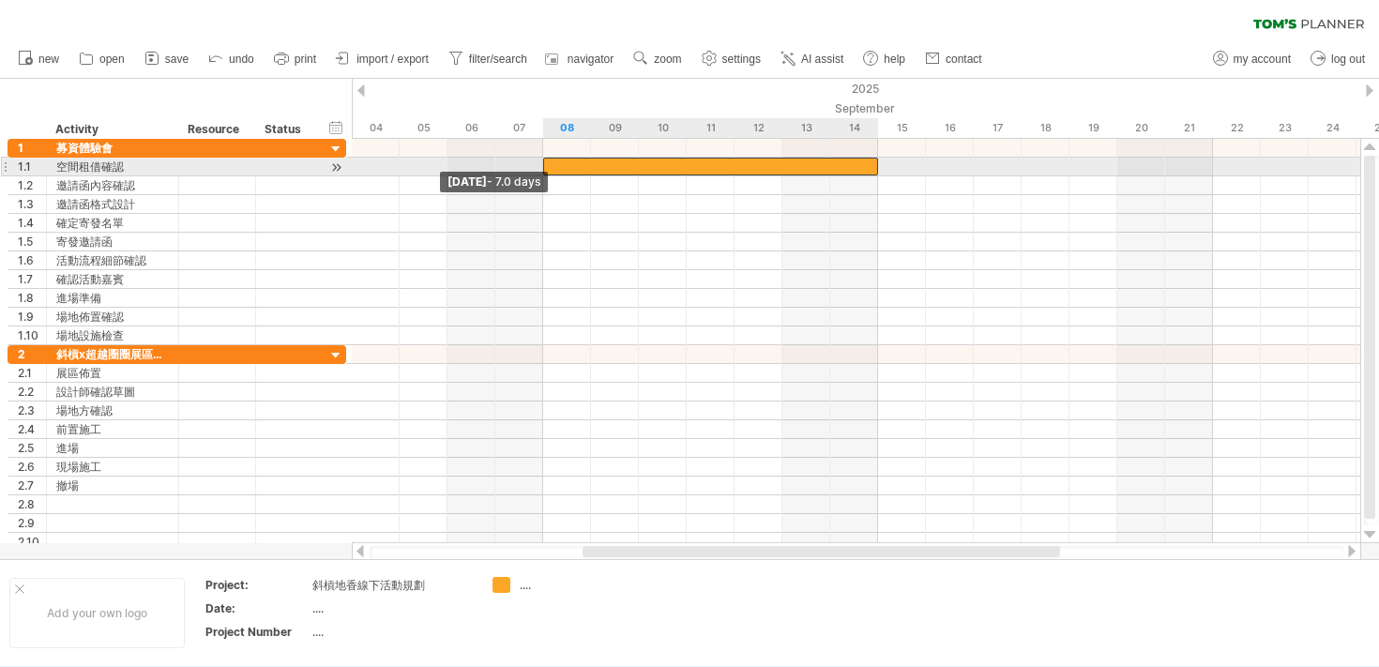
drag, startPoint x: 355, startPoint y: 164, endPoint x: 542, endPoint y: 164, distance: 187.6
click at [542, 164] on span at bounding box center [543, 167] width 8 height 18
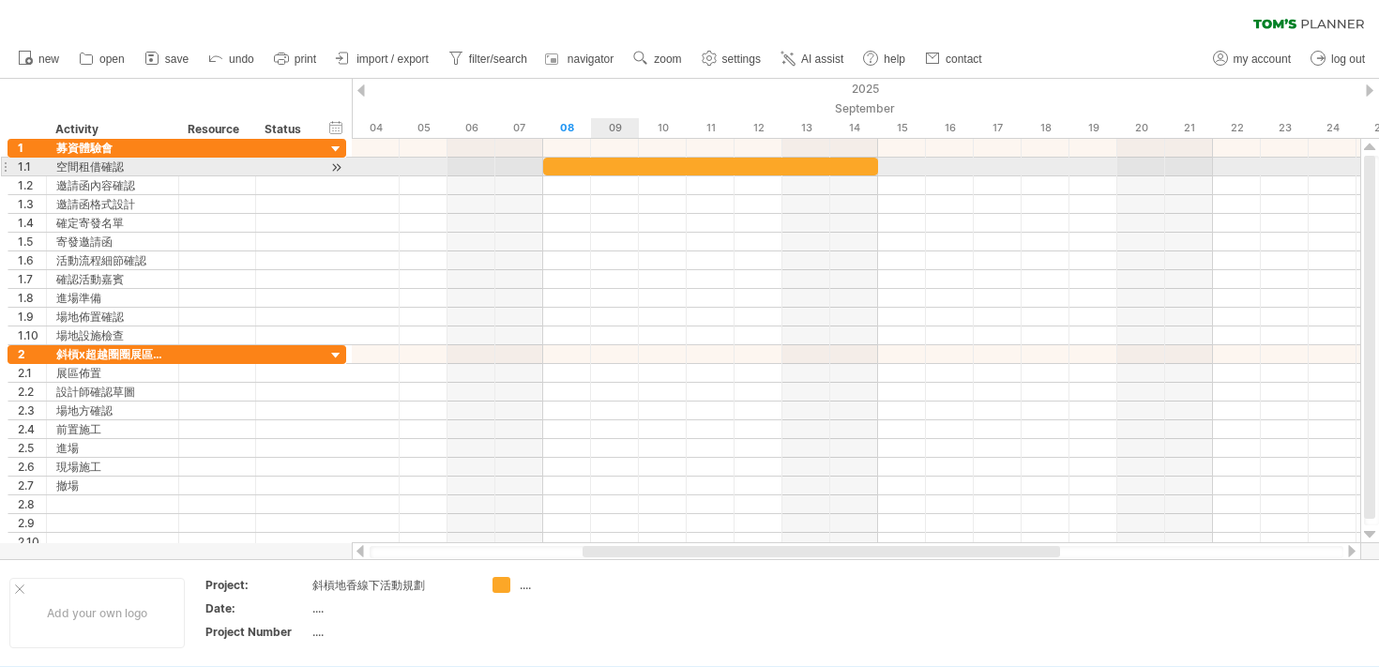
click at [594, 164] on div at bounding box center [710, 167] width 335 height 18
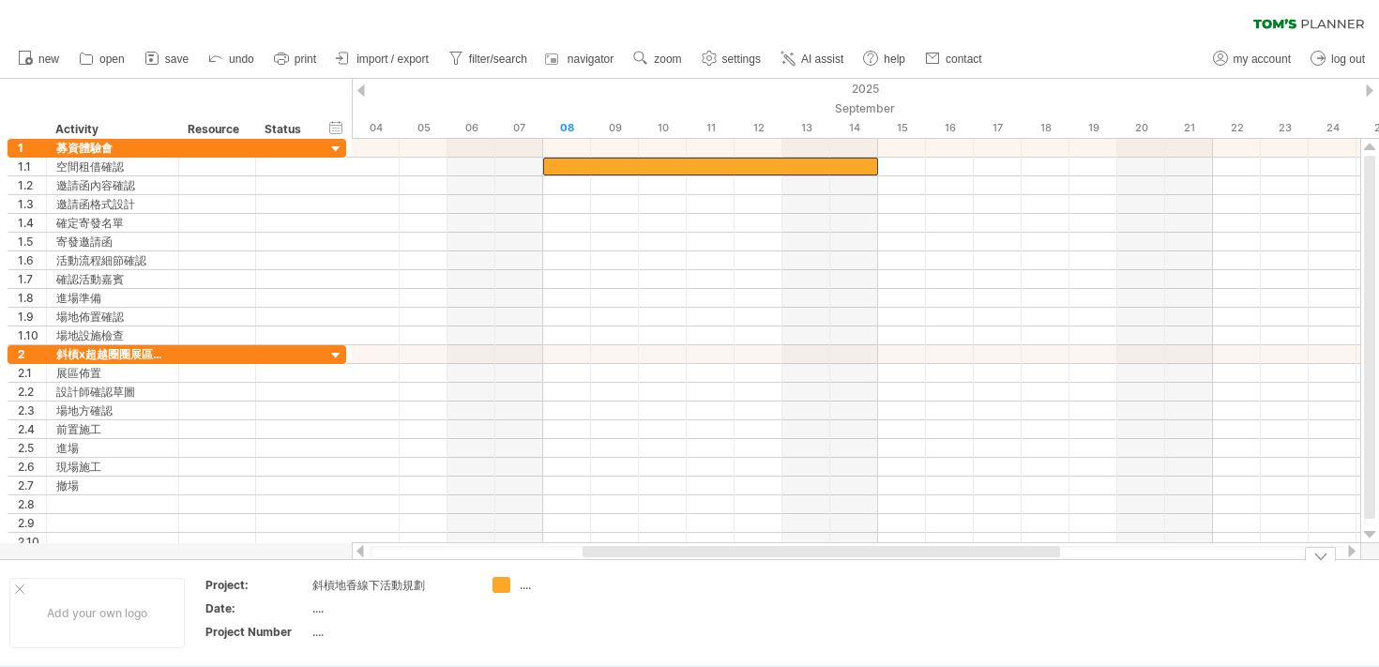
click at [498, 585] on div "Trying to reach [DOMAIN_NAME] Connected again... 0% clear filter new 1" at bounding box center [689, 333] width 1379 height 667
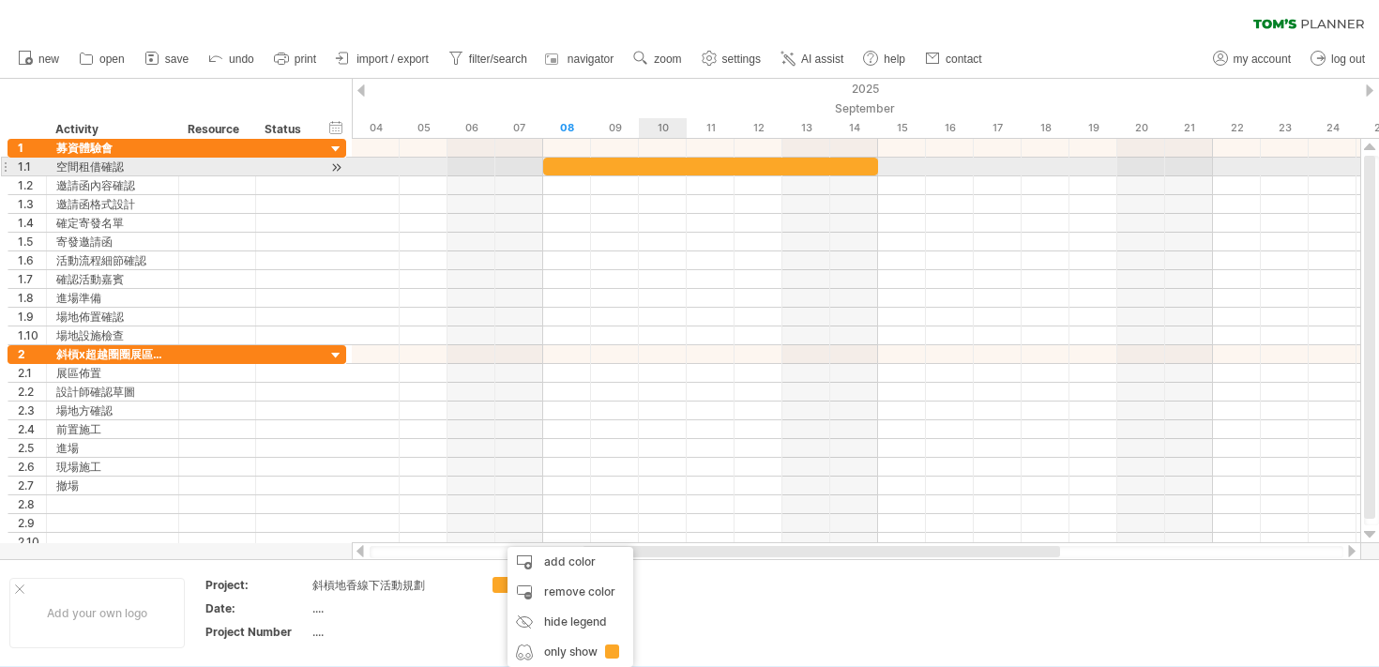
click at [652, 166] on div at bounding box center [710, 167] width 335 height 18
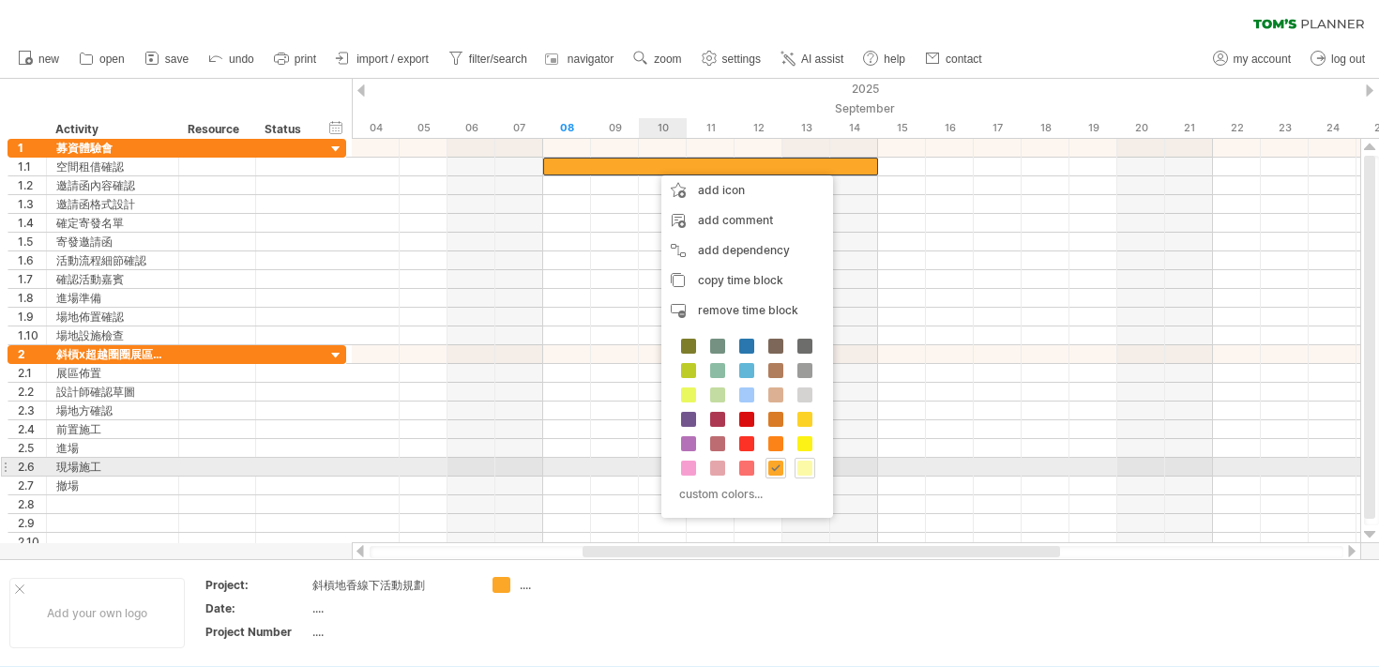
click at [808, 467] on span at bounding box center [804, 468] width 15 height 15
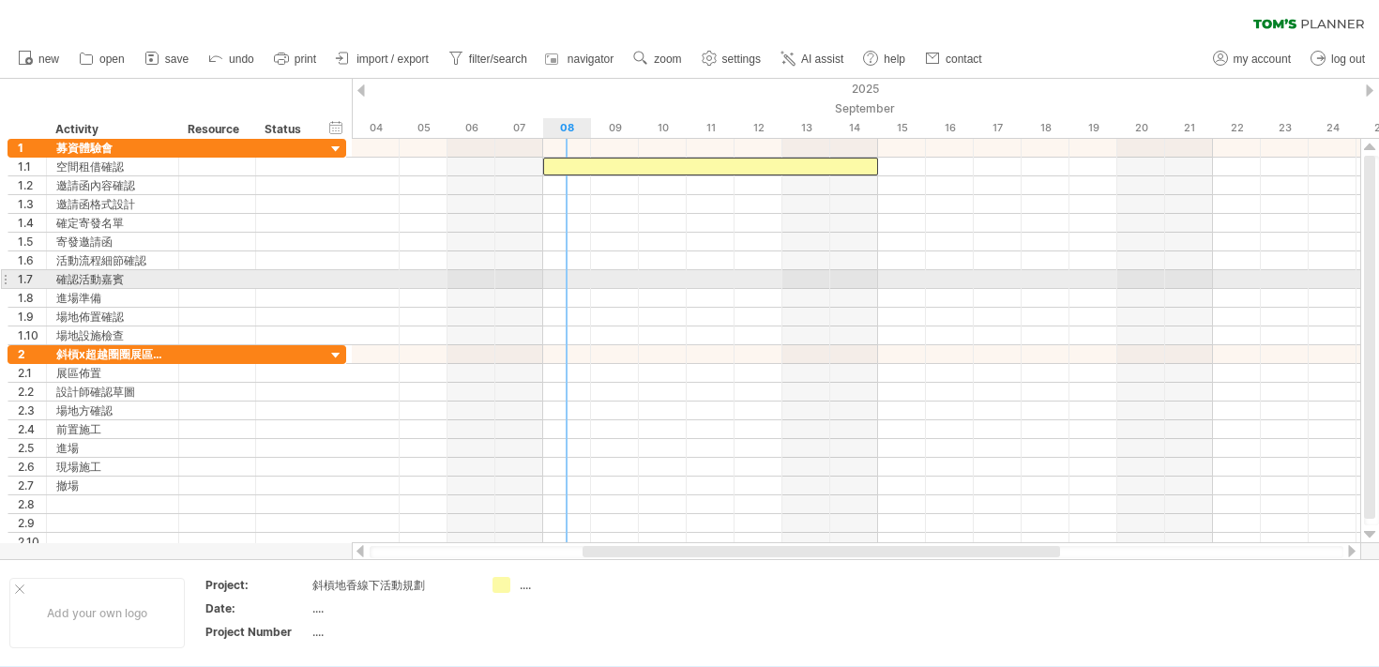
click at [565, 280] on div at bounding box center [856, 279] width 1008 height 19
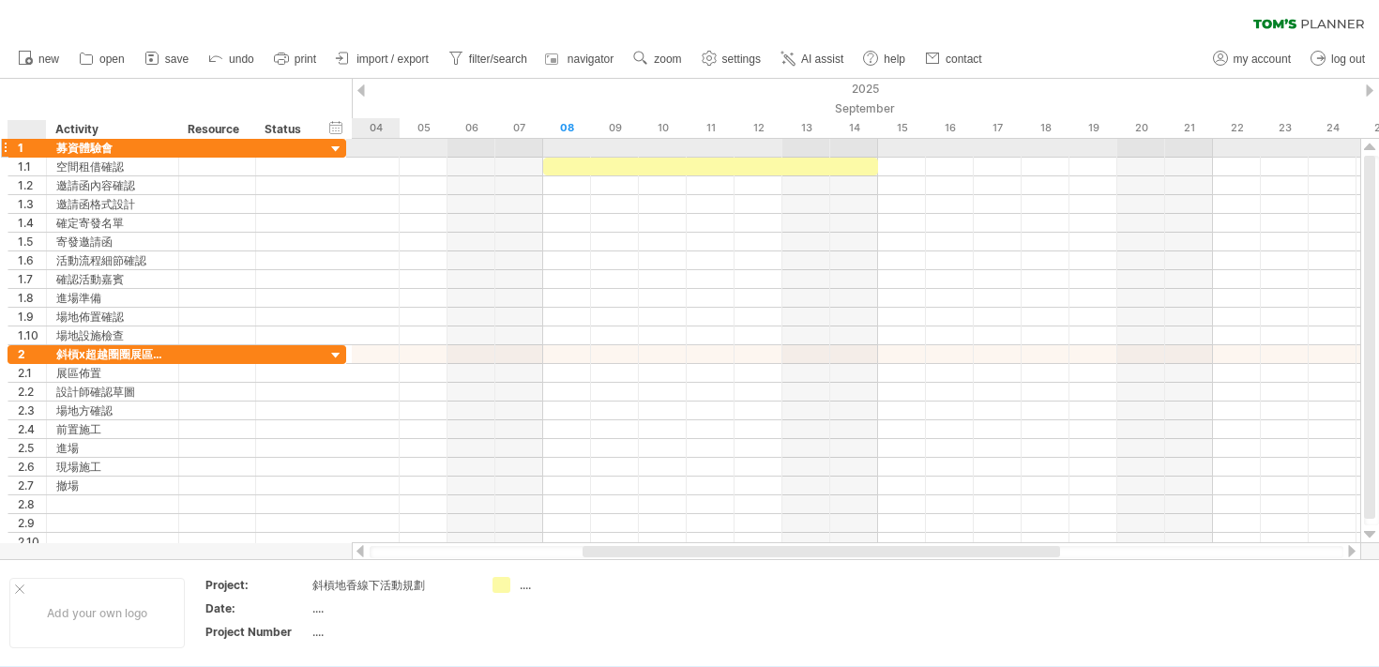
click at [31, 152] on div "1" at bounding box center [32, 148] width 28 height 18
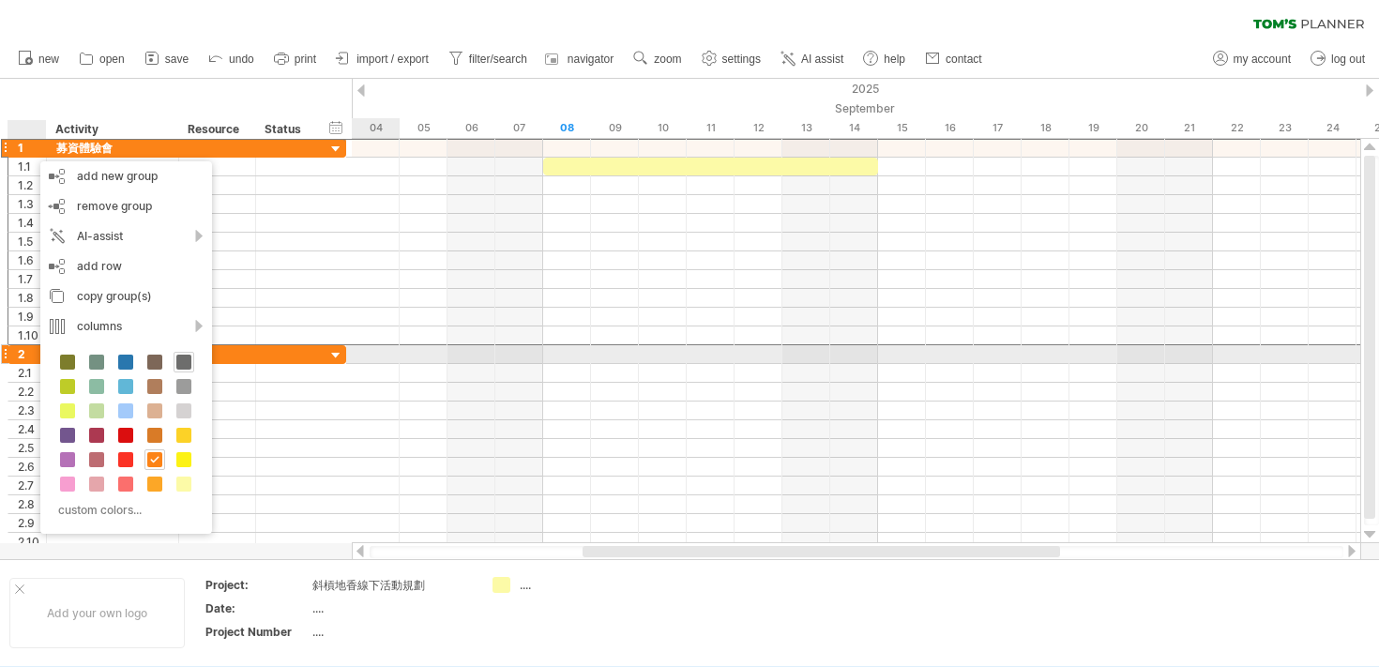
click at [182, 362] on span at bounding box center [183, 362] width 15 height 15
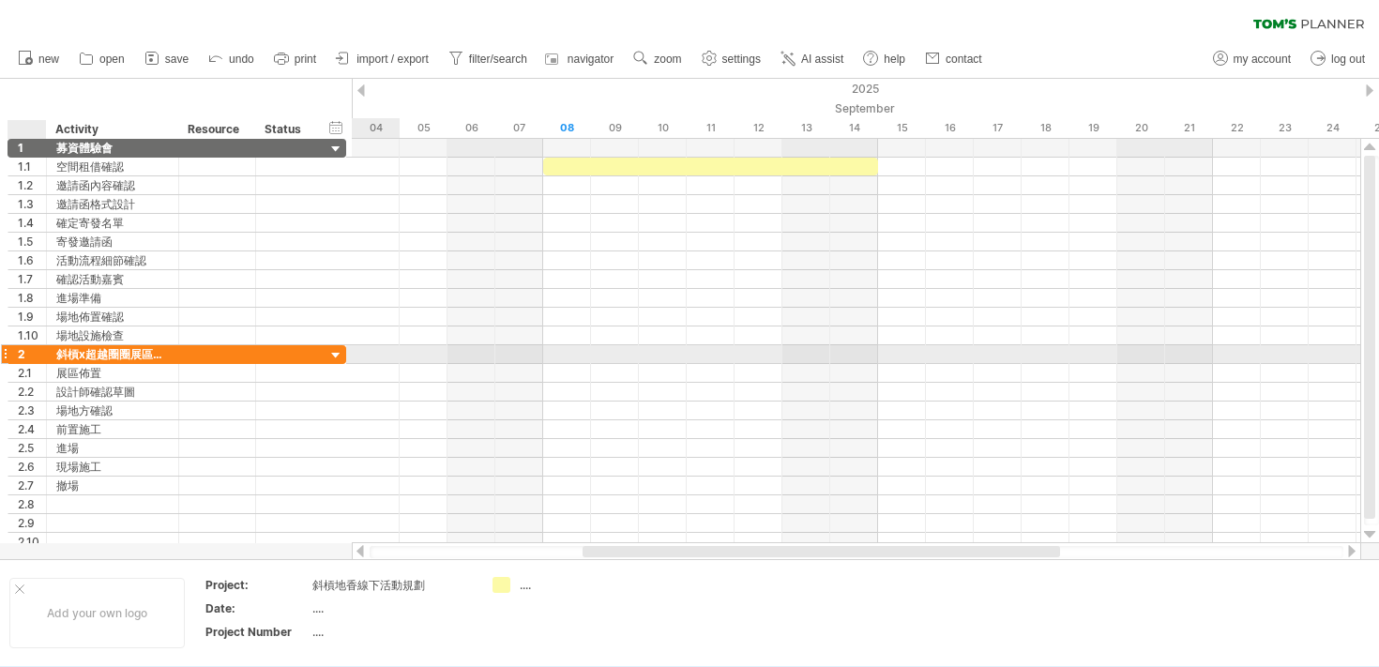
click at [43, 352] on div at bounding box center [43, 354] width 9 height 19
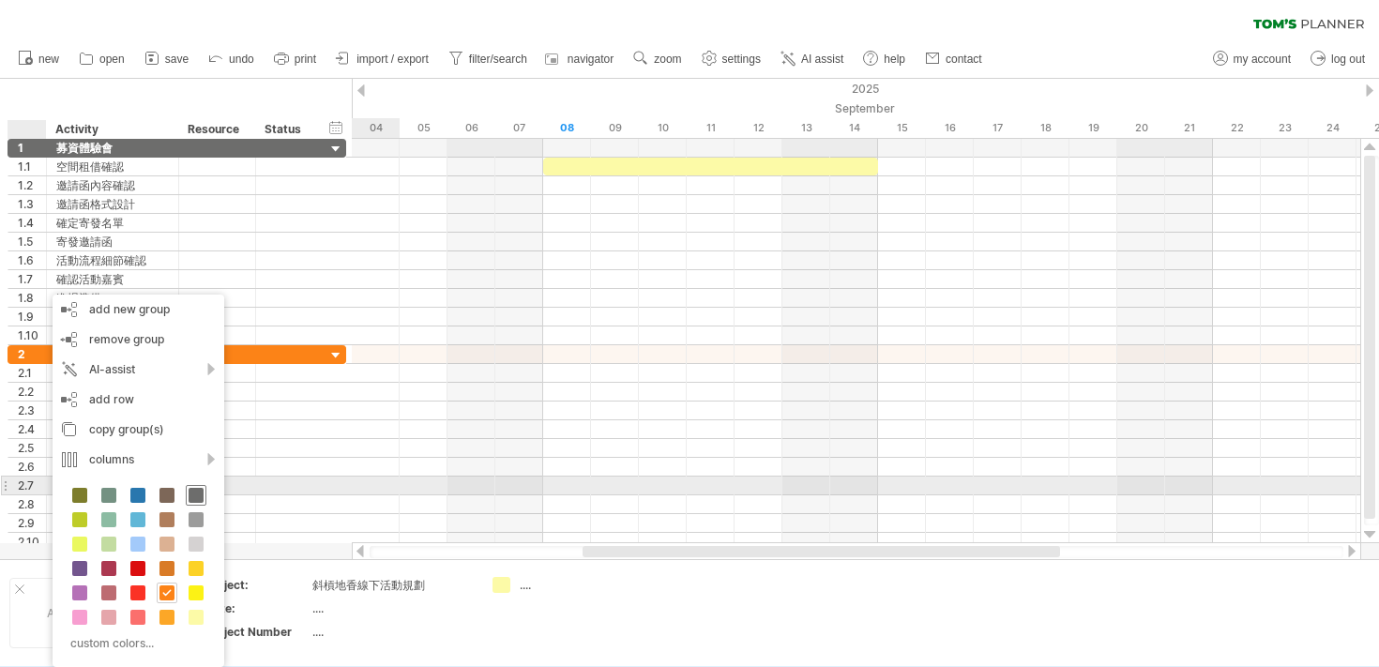
click at [191, 495] on span at bounding box center [196, 495] width 15 height 15
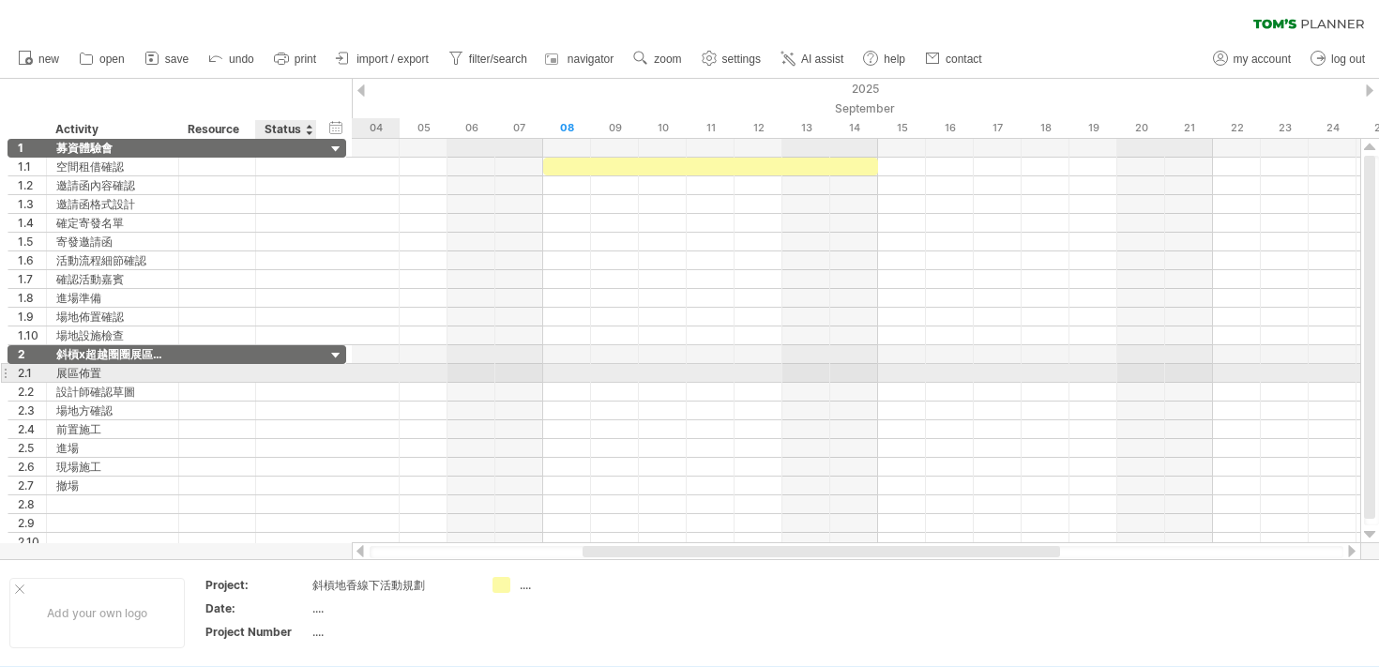
click at [314, 376] on div at bounding box center [314, 373] width 9 height 19
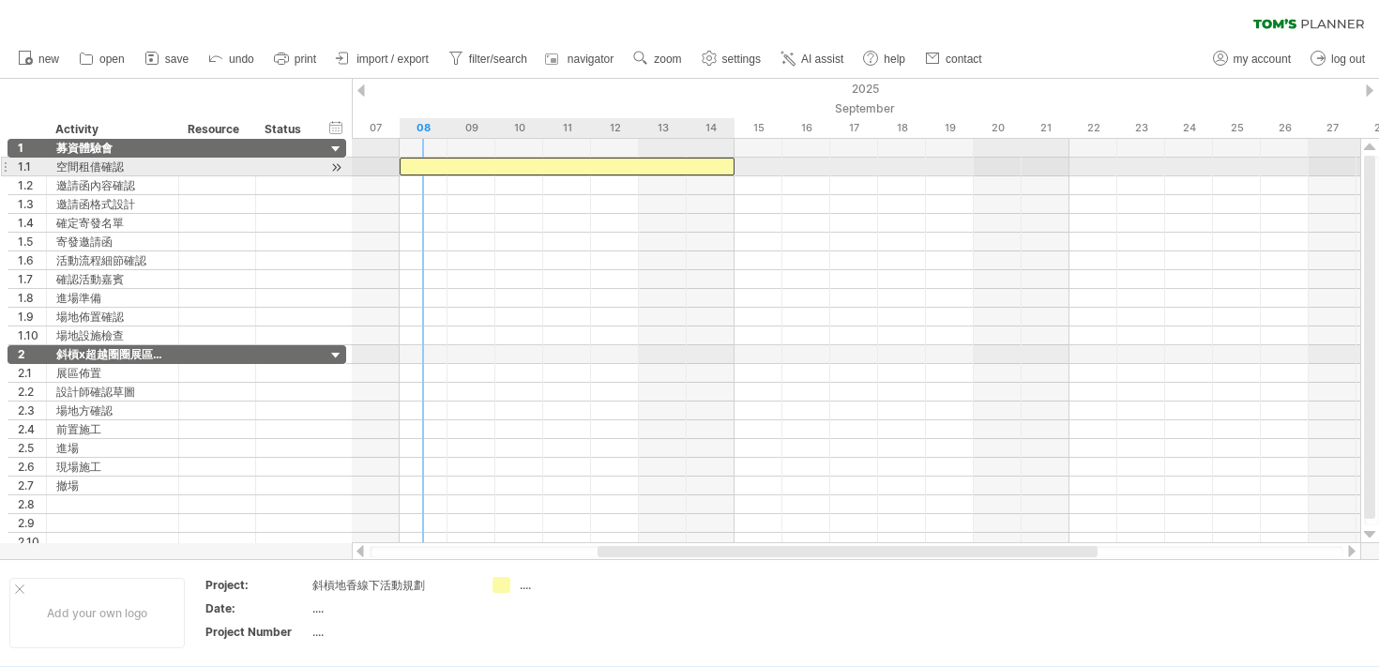
click at [414, 168] on div at bounding box center [567, 167] width 335 height 18
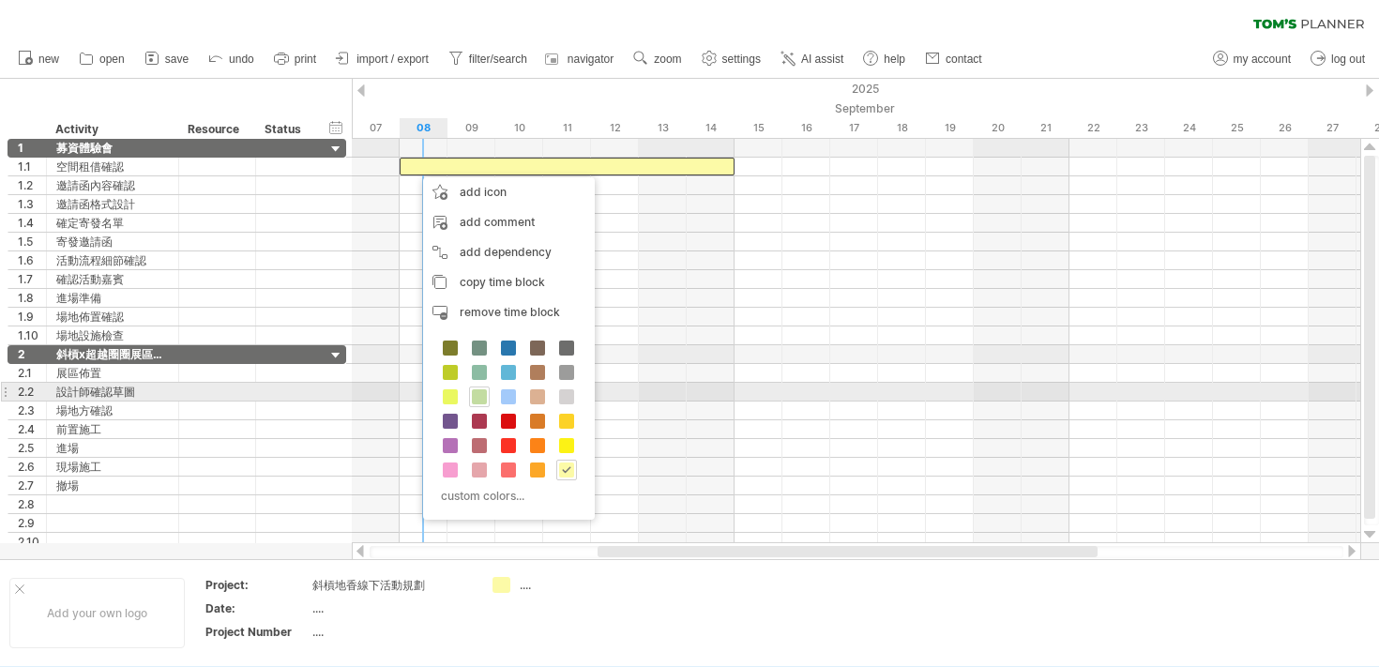
click at [481, 395] on span at bounding box center [479, 396] width 15 height 15
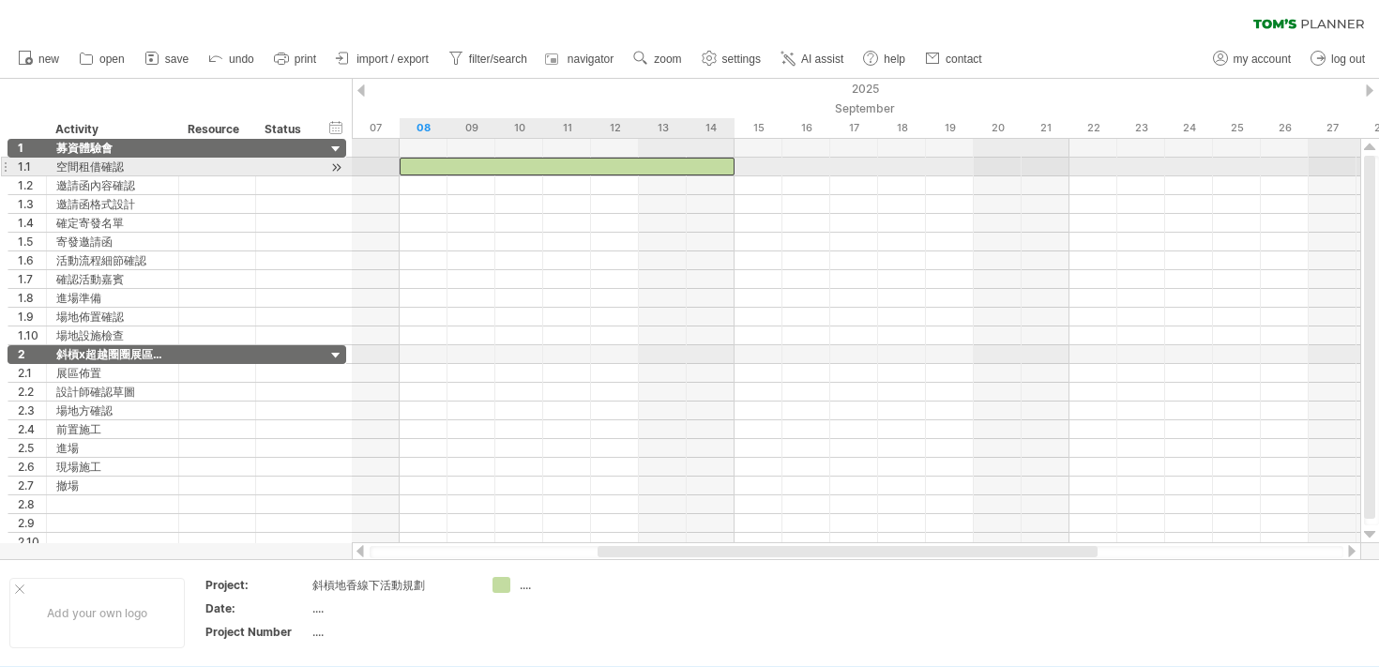
click at [718, 170] on div at bounding box center [567, 167] width 335 height 18
click at [725, 169] on div at bounding box center [567, 167] width 335 height 18
drag, startPoint x: 733, startPoint y: 169, endPoint x: 723, endPoint y: 171, distance: 9.6
click at [723, 171] on div at bounding box center [567, 167] width 335 height 18
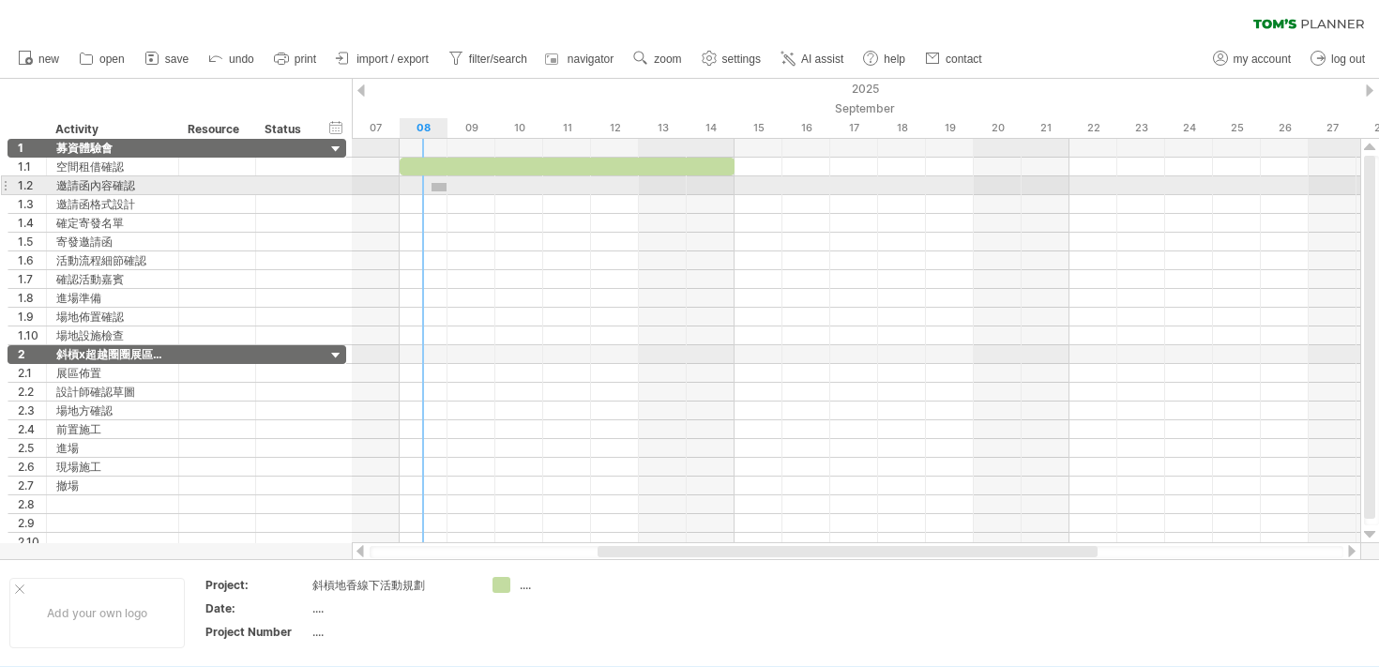
drag, startPoint x: 431, startPoint y: 191, endPoint x: 446, endPoint y: 183, distance: 17.2
click at [446, 183] on div at bounding box center [856, 185] width 1008 height 19
drag, startPoint x: 527, startPoint y: 192, endPoint x: 599, endPoint y: 194, distance: 72.2
click at [599, 194] on div at bounding box center [856, 242] width 1008 height 206
drag, startPoint x: 528, startPoint y: 186, endPoint x: 612, endPoint y: 189, distance: 84.5
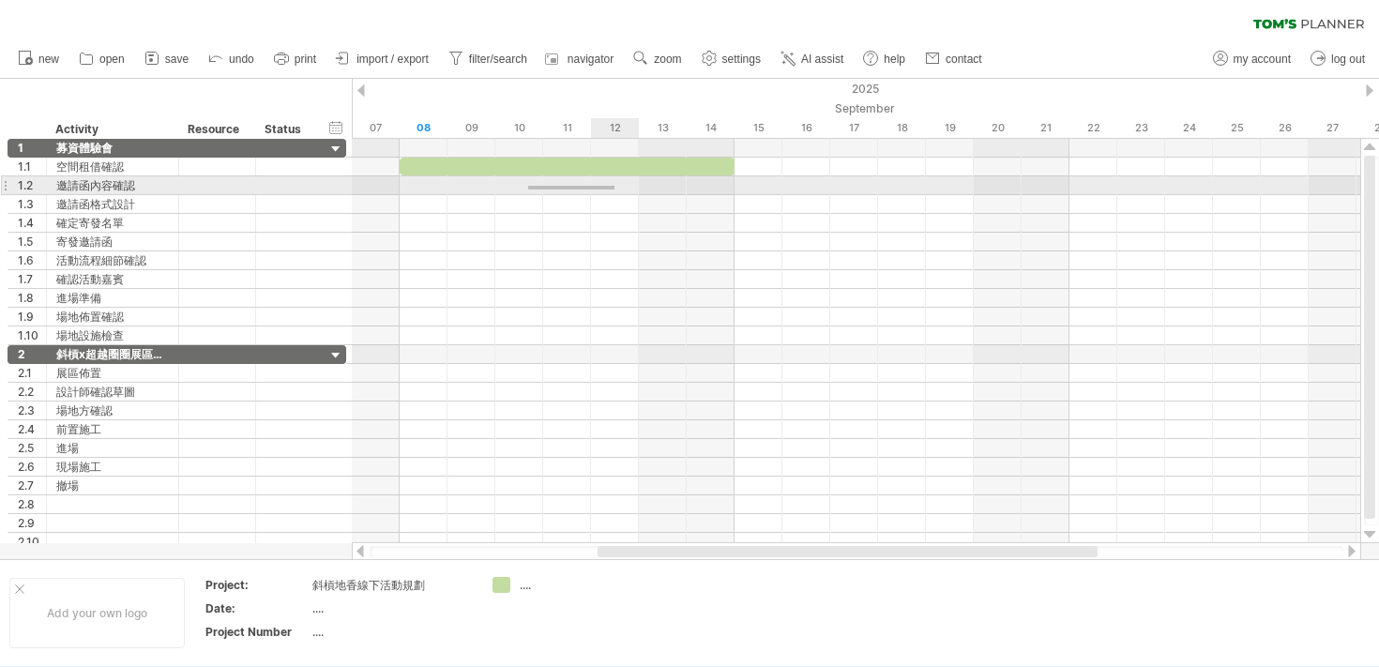
click at [614, 189] on div at bounding box center [856, 185] width 1008 height 19
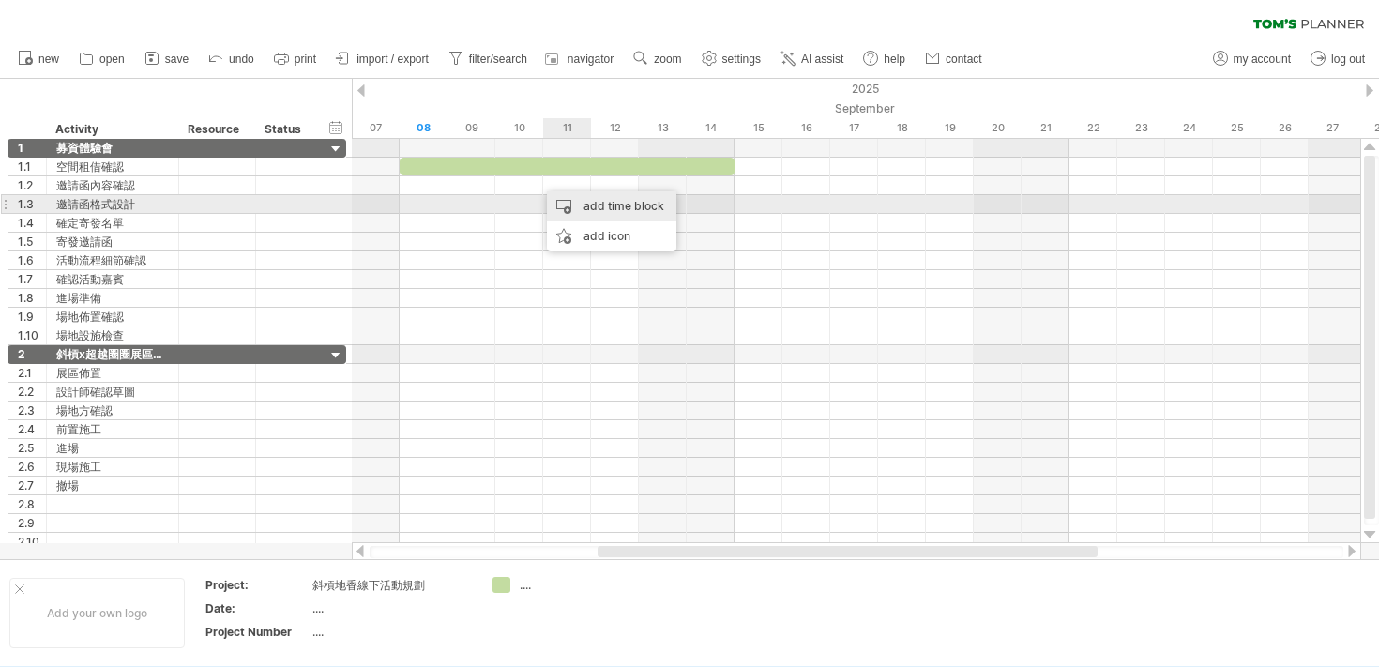
click at [556, 209] on div "add time block" at bounding box center [611, 206] width 129 height 30
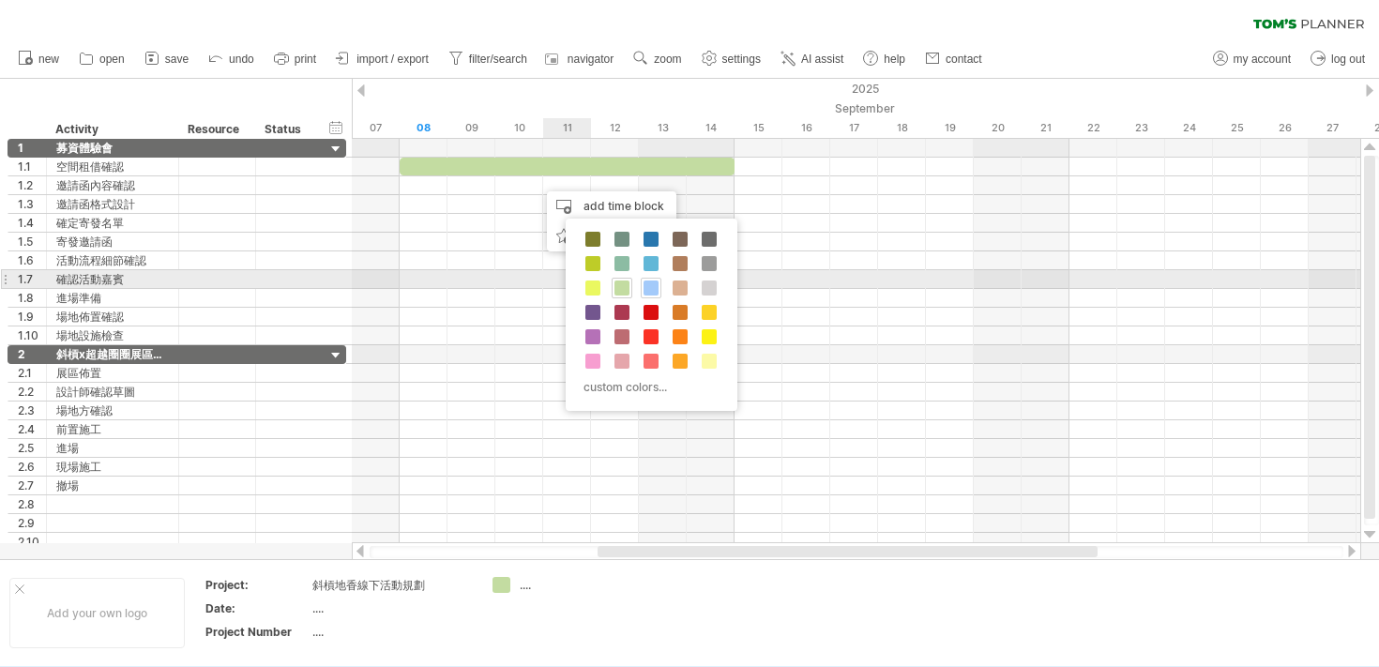
click at [659, 283] on div at bounding box center [651, 288] width 21 height 21
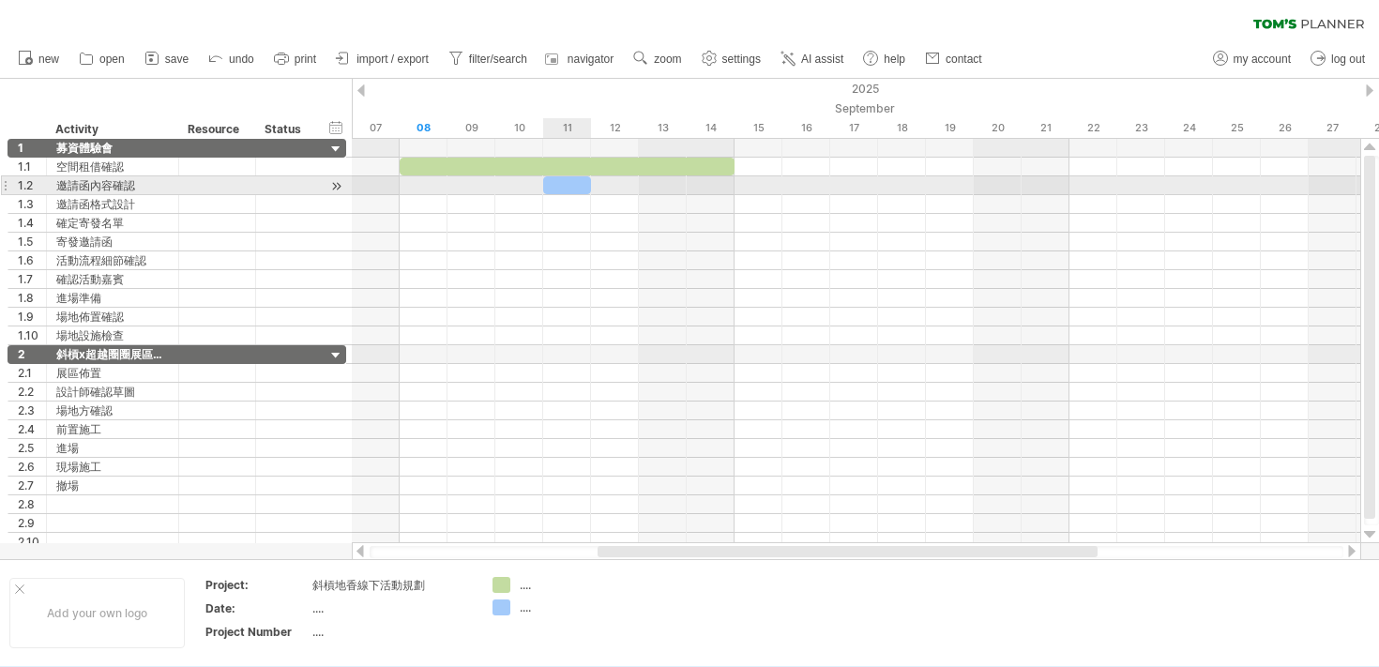
click at [576, 183] on div at bounding box center [567, 185] width 48 height 18
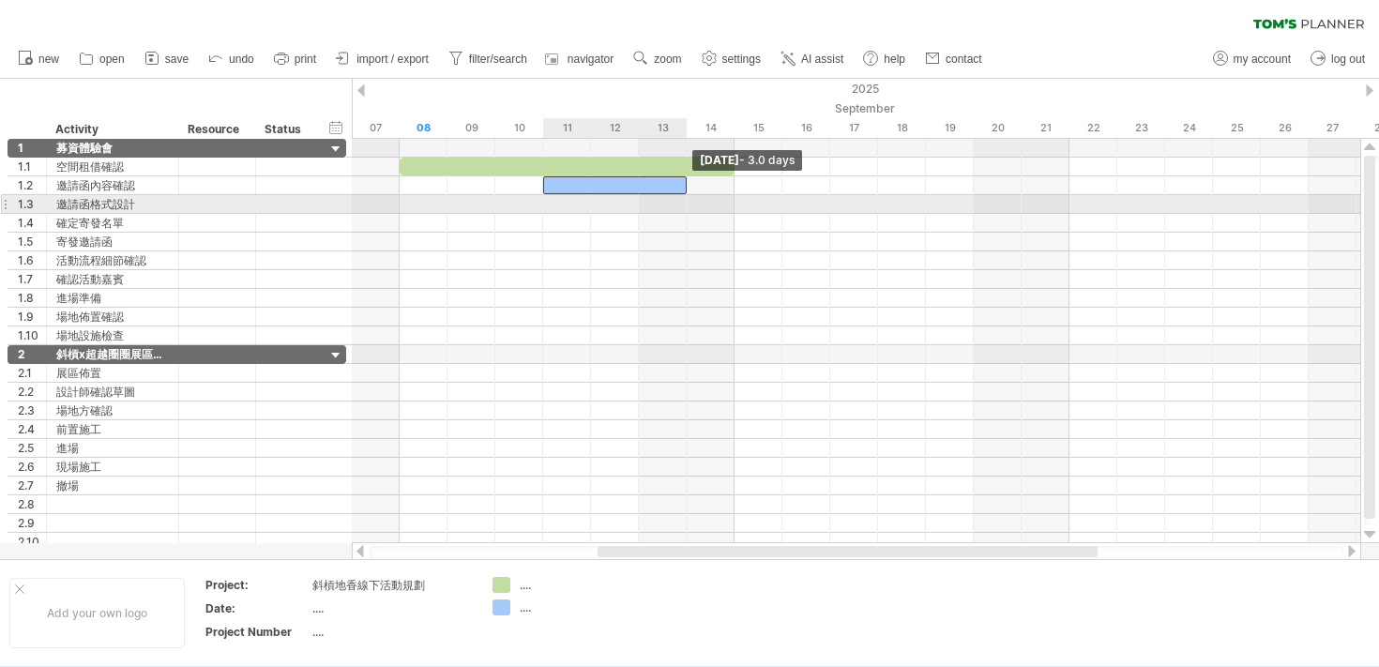
drag, startPoint x: 591, startPoint y: 183, endPoint x: 675, endPoint y: 199, distance: 85.9
click at [675, 199] on div "[DATE] - 3.0 days [DATE]" at bounding box center [856, 341] width 1008 height 404
click at [654, 203] on div at bounding box center [856, 204] width 1008 height 19
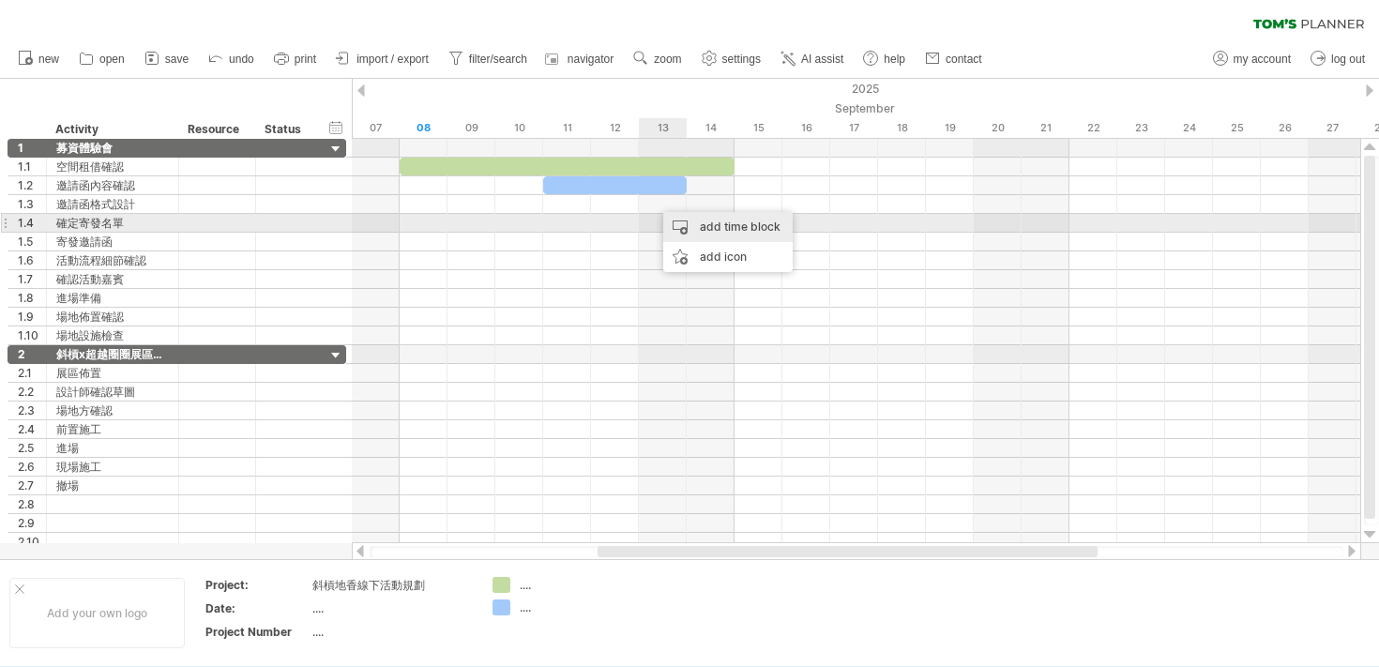
click at [688, 227] on div "add time block" at bounding box center [727, 227] width 129 height 30
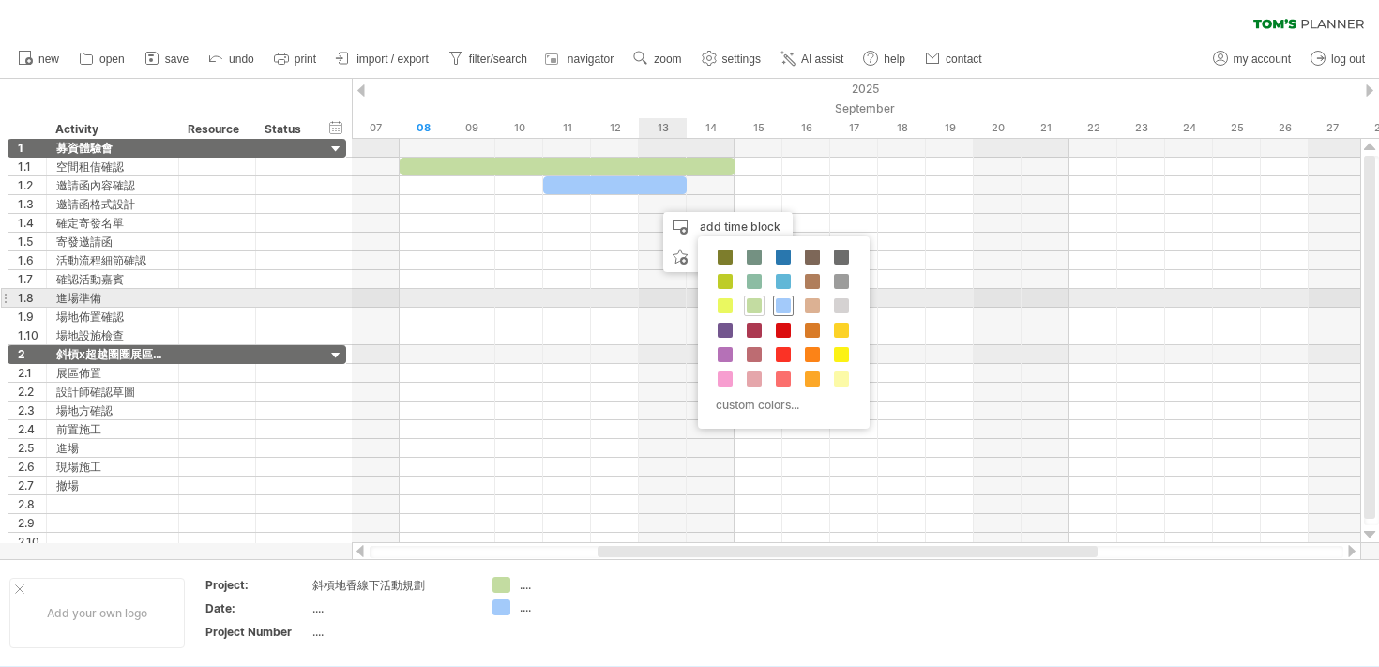
click at [786, 308] on span at bounding box center [783, 305] width 15 height 15
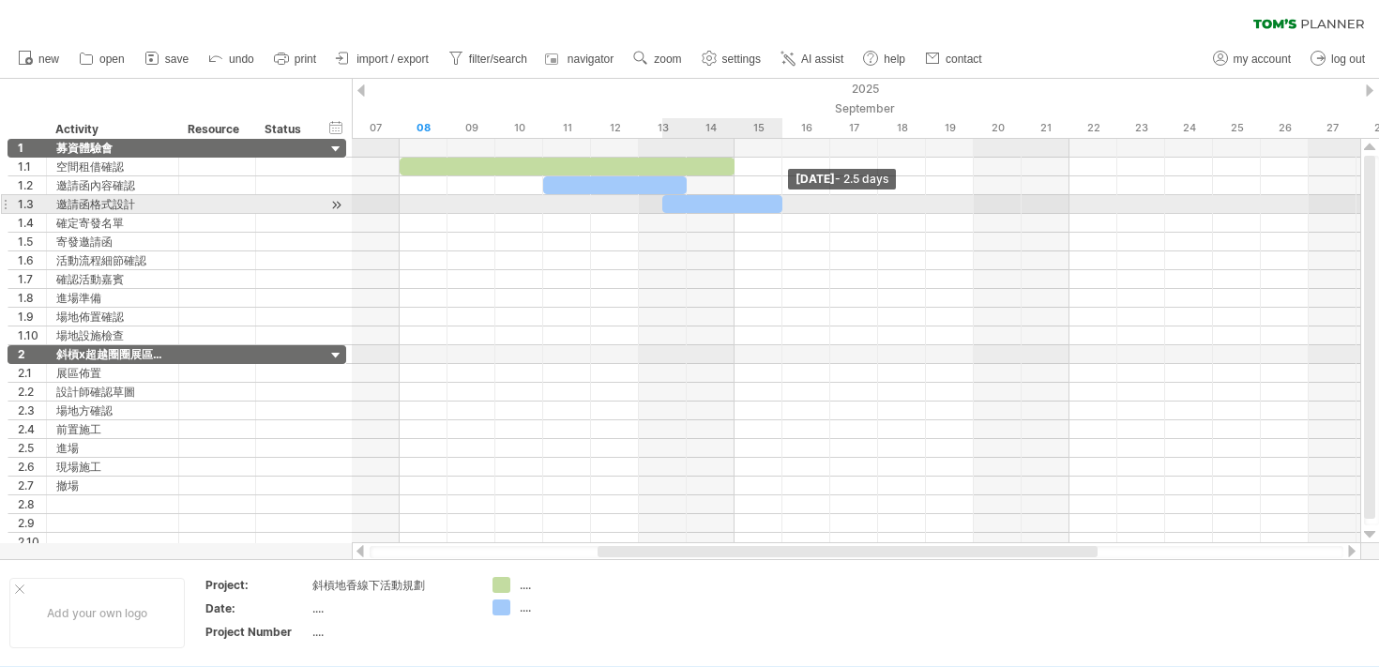
drag, startPoint x: 707, startPoint y: 196, endPoint x: 779, endPoint y: 205, distance: 72.8
click at [780, 206] on span at bounding box center [782, 204] width 8 height 18
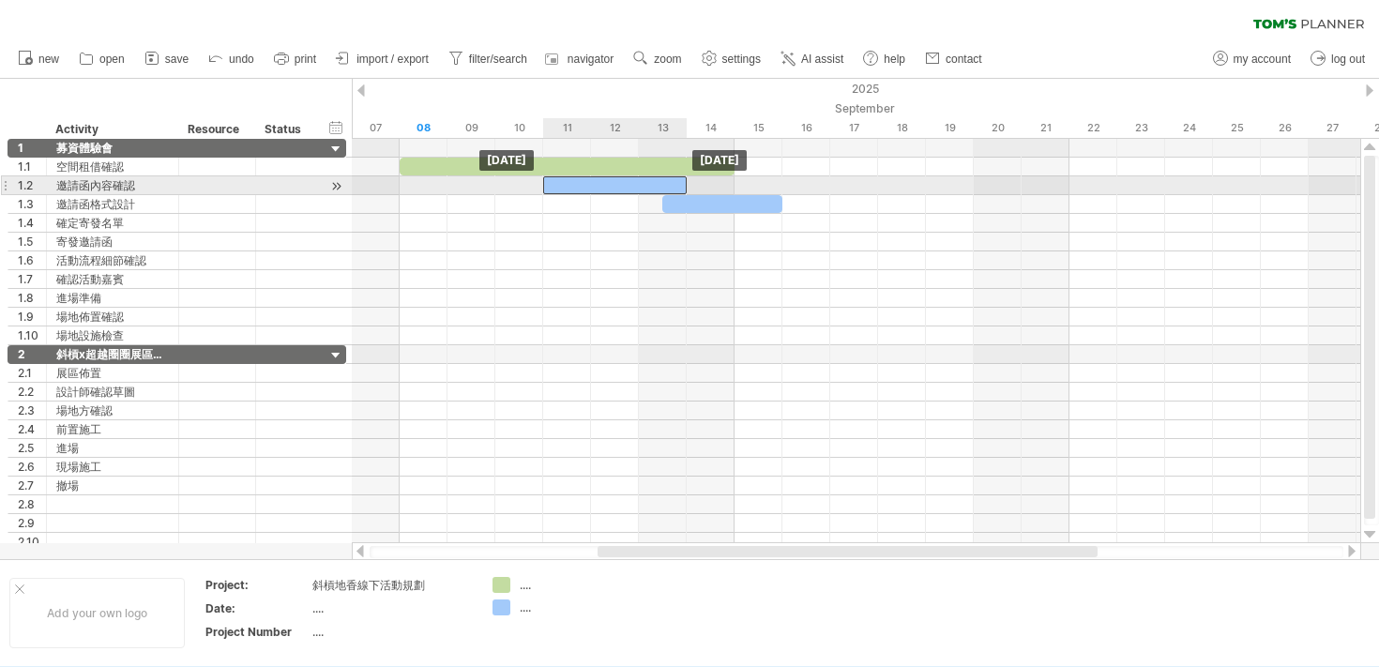
click at [663, 179] on div at bounding box center [615, 185] width 144 height 18
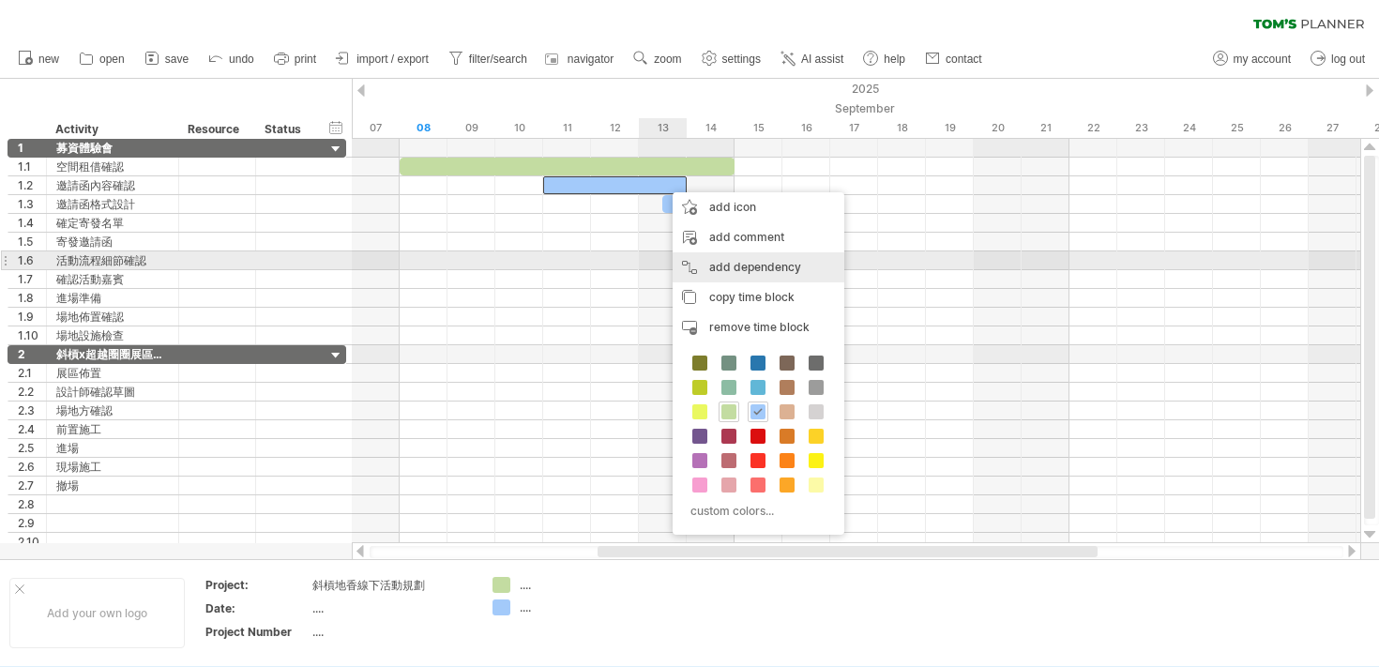
click at [680, 271] on div "add dependency You can use dependencies when you require tasks to be done in a …" at bounding box center [759, 267] width 172 height 30
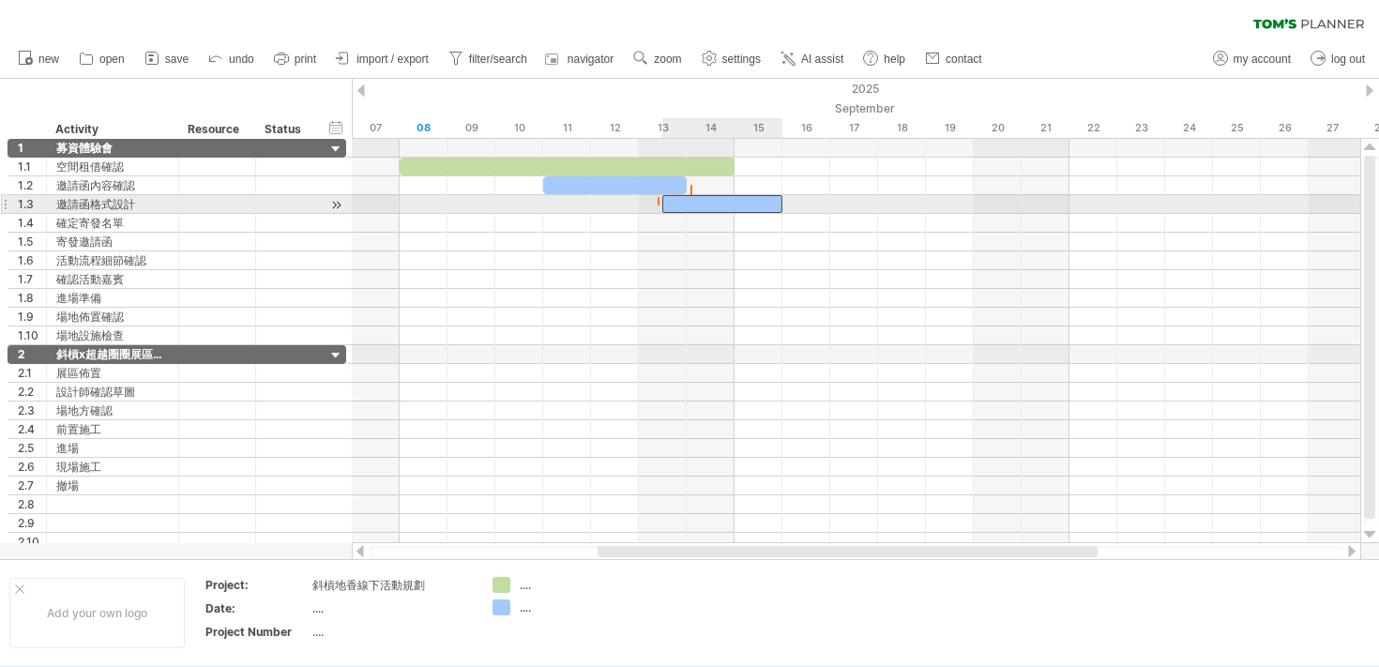
click at [684, 210] on div at bounding box center [722, 204] width 120 height 18
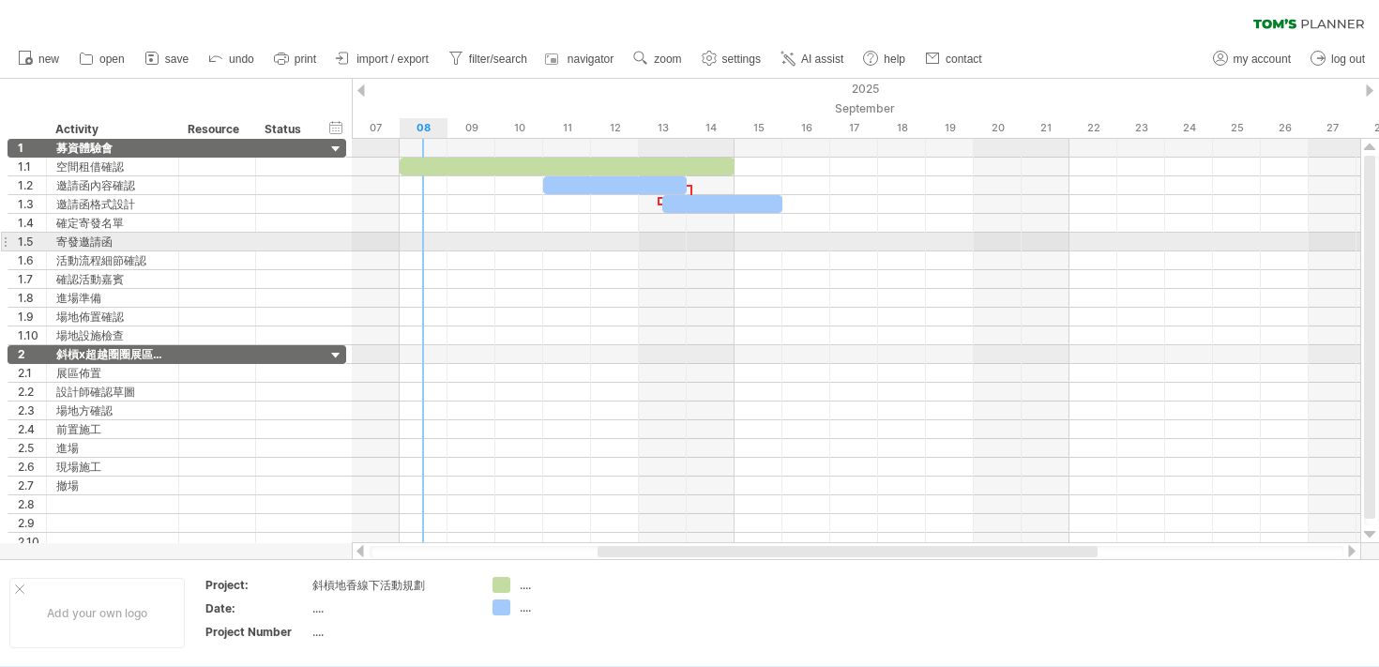
click at [431, 241] on div at bounding box center [856, 242] width 1008 height 19
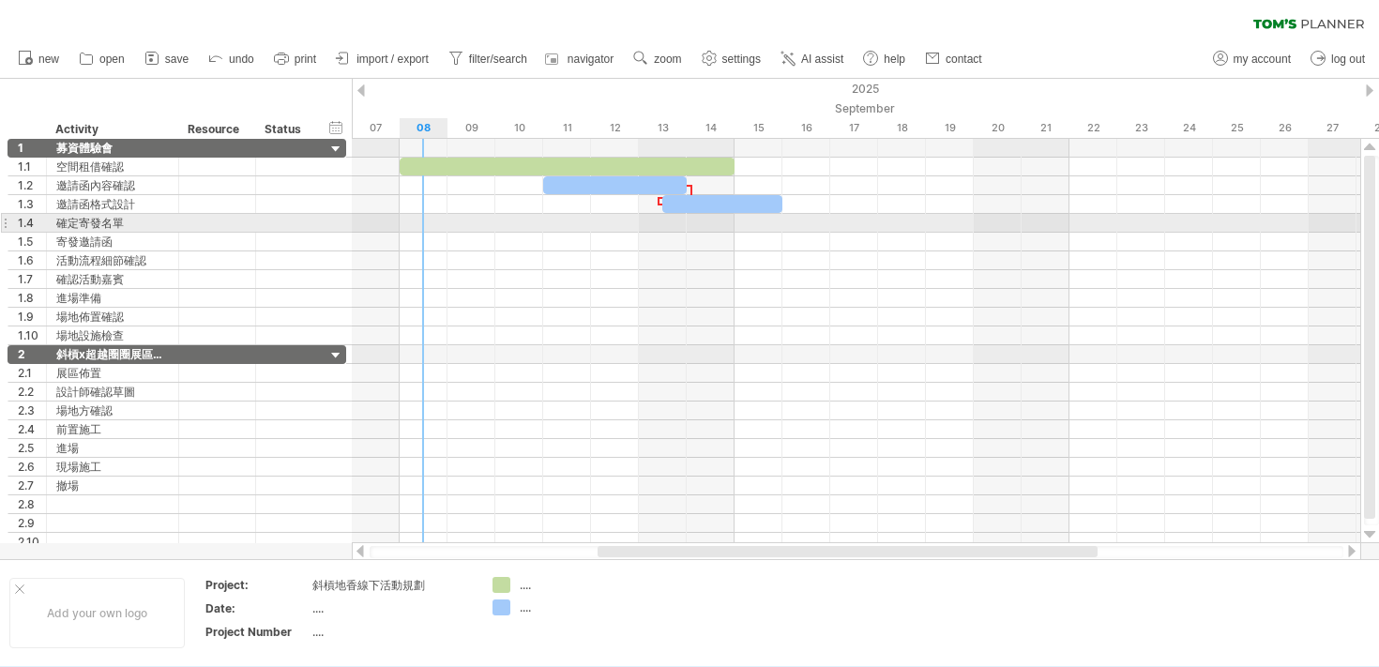
click at [439, 222] on div at bounding box center [856, 223] width 1008 height 19
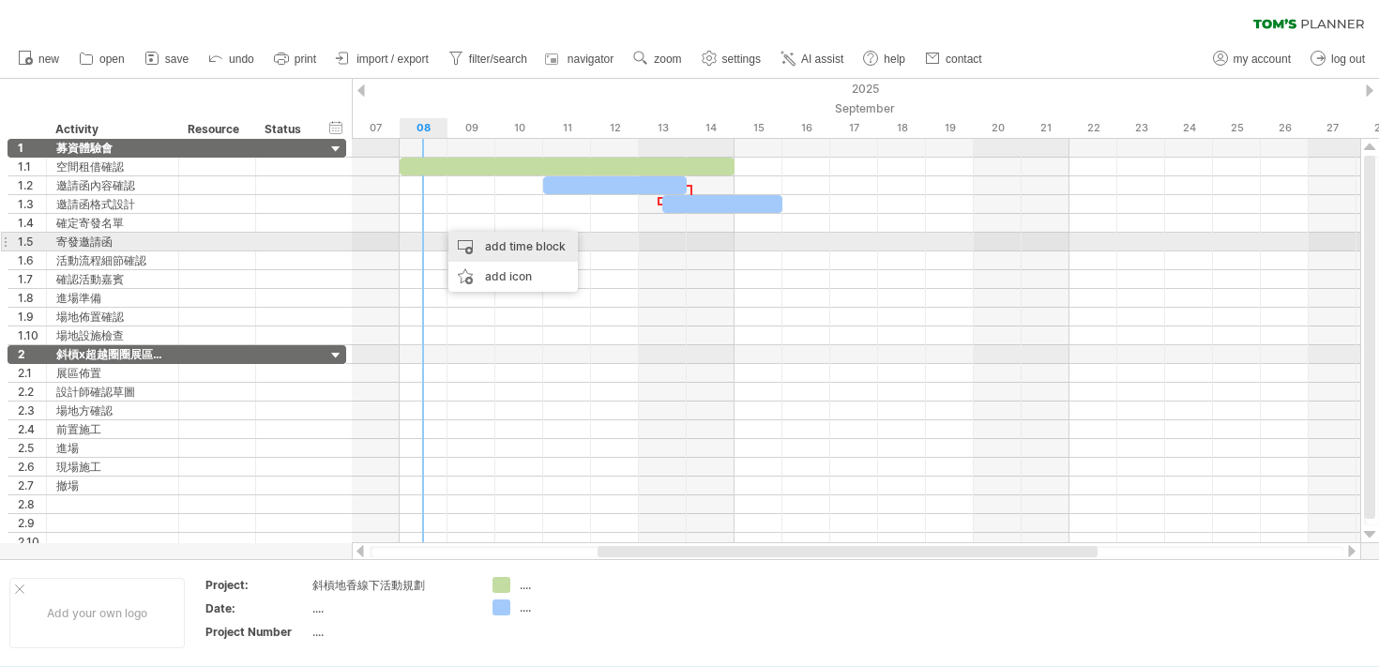
click at [461, 249] on div "add time block" at bounding box center [512, 247] width 129 height 30
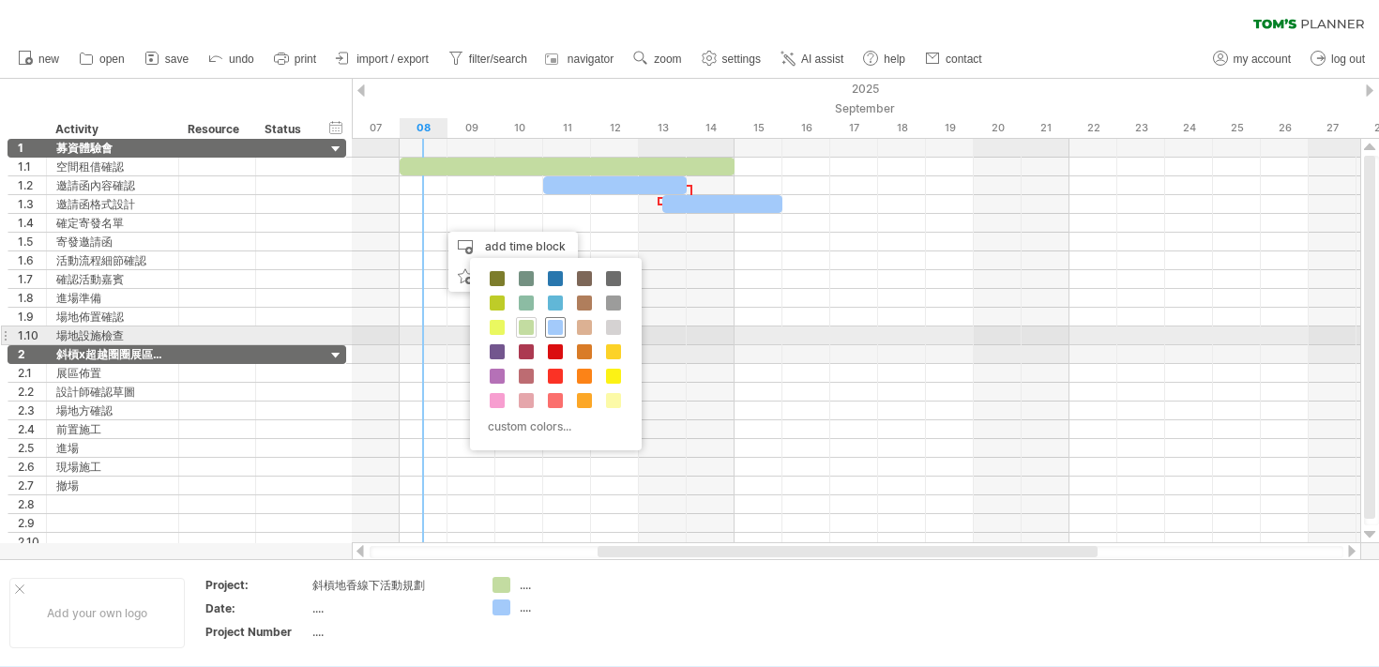
click at [563, 330] on div at bounding box center [555, 327] width 21 height 21
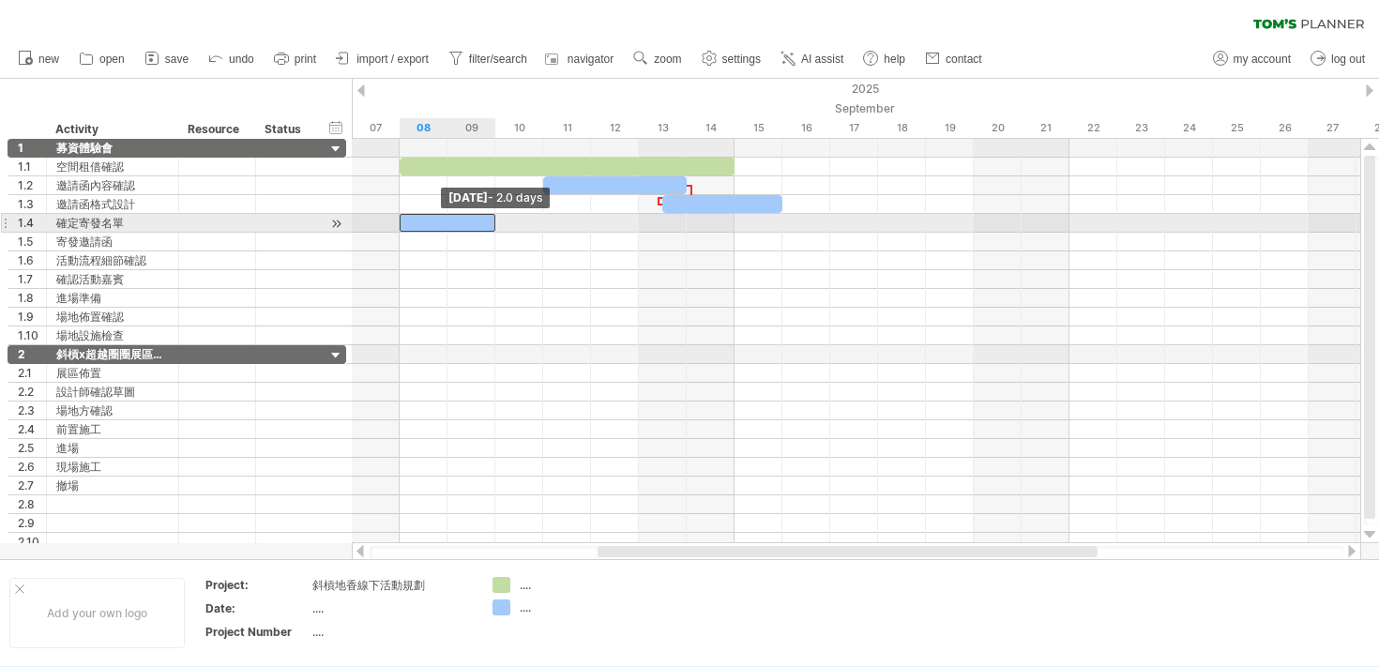
drag, startPoint x: 447, startPoint y: 222, endPoint x: 409, endPoint y: 219, distance: 38.6
click at [408, 219] on div at bounding box center [448, 223] width 96 height 18
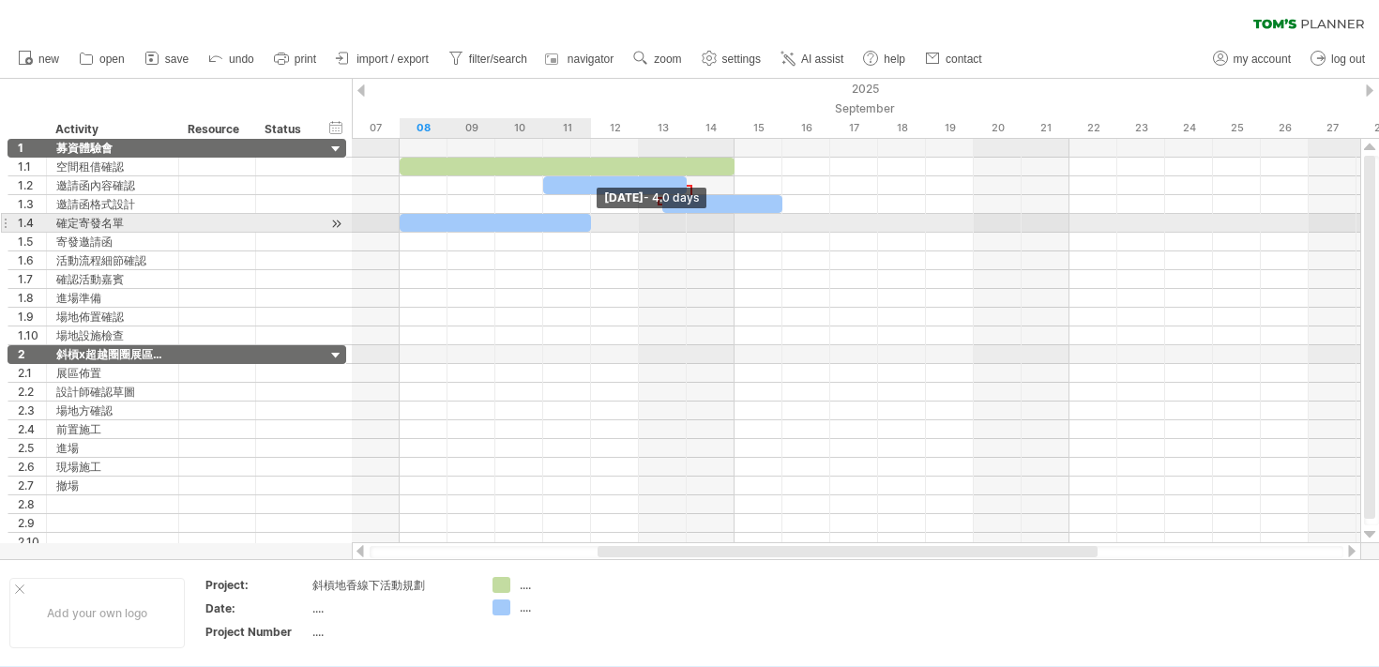
drag, startPoint x: 494, startPoint y: 220, endPoint x: 586, endPoint y: 231, distance: 92.5
click at [586, 231] on div at bounding box center [495, 223] width 191 height 18
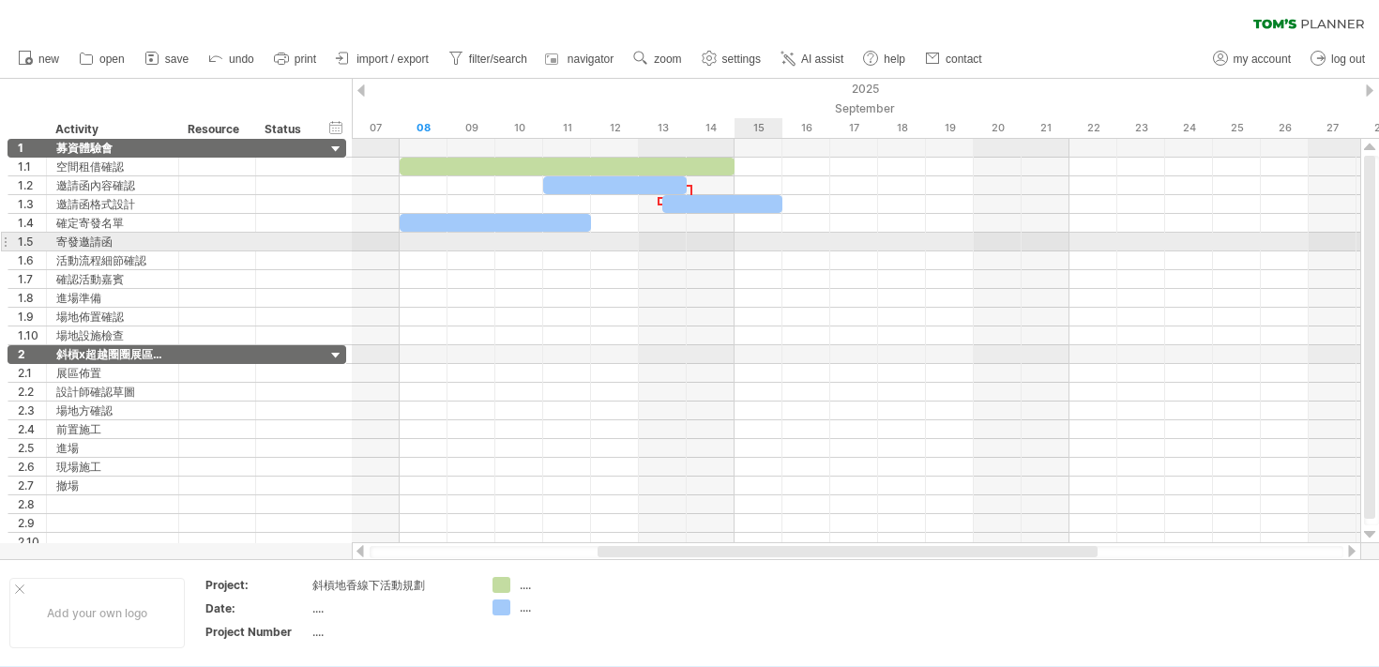
click at [744, 239] on div at bounding box center [856, 242] width 1008 height 19
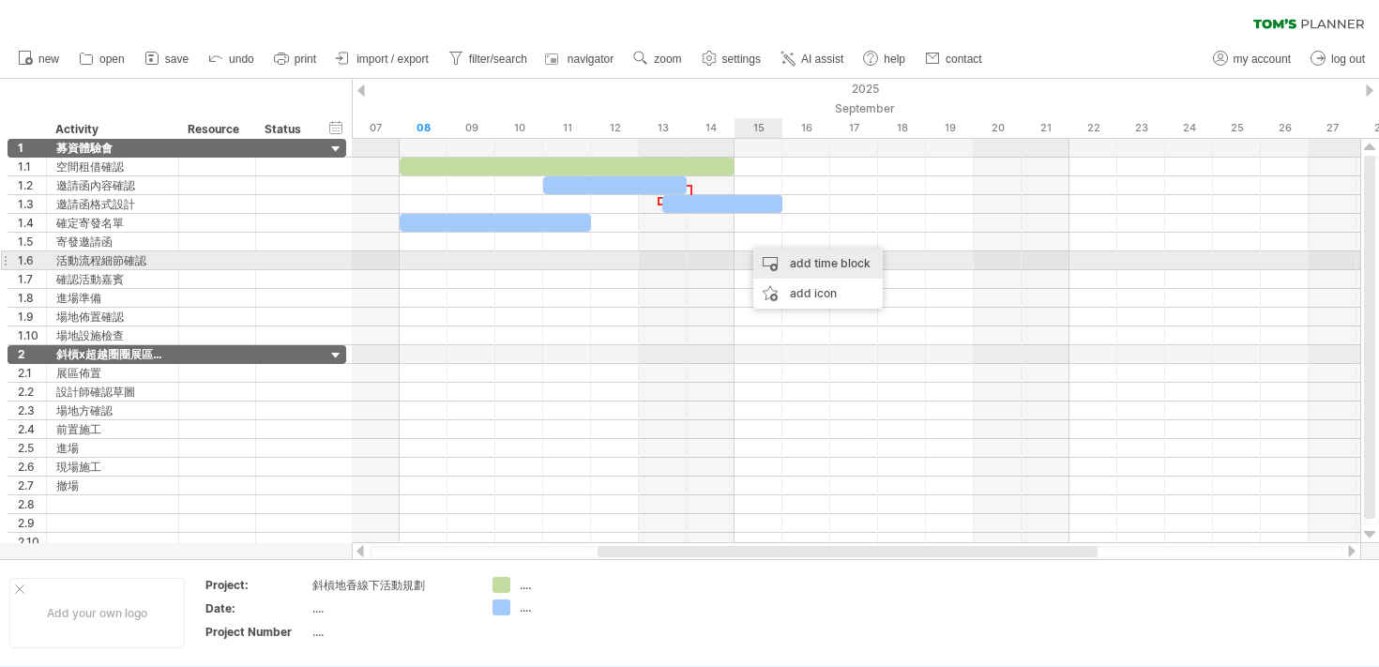
click at [765, 268] on div "add time block" at bounding box center [817, 264] width 129 height 30
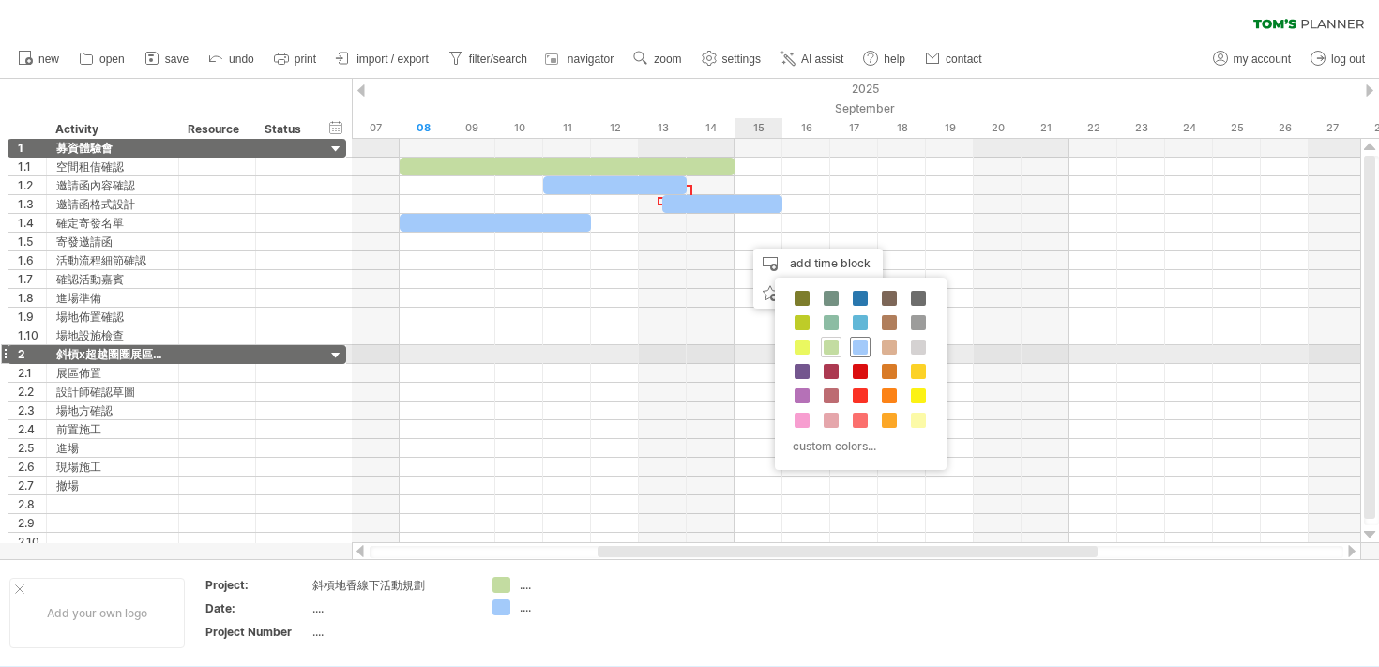
click at [863, 351] on span at bounding box center [860, 347] width 15 height 15
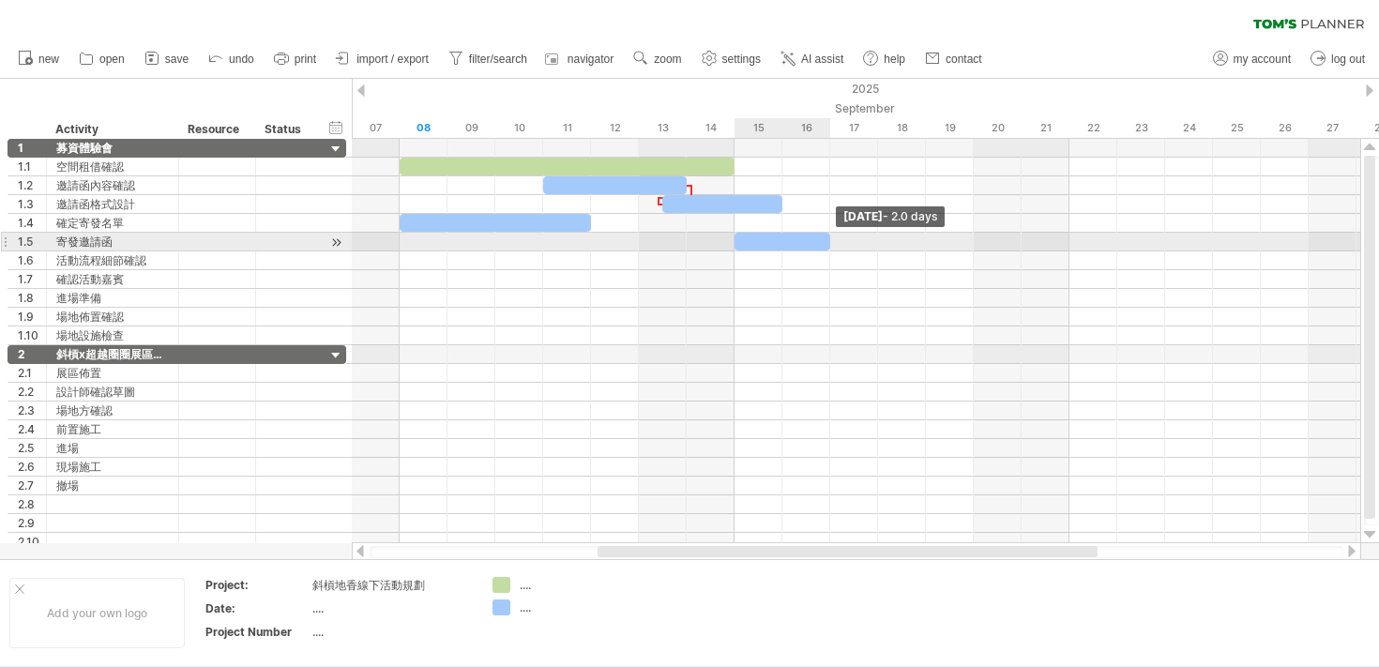
drag, startPoint x: 778, startPoint y: 237, endPoint x: 823, endPoint y: 239, distance: 44.1
click at [823, 239] on div at bounding box center [782, 242] width 96 height 18
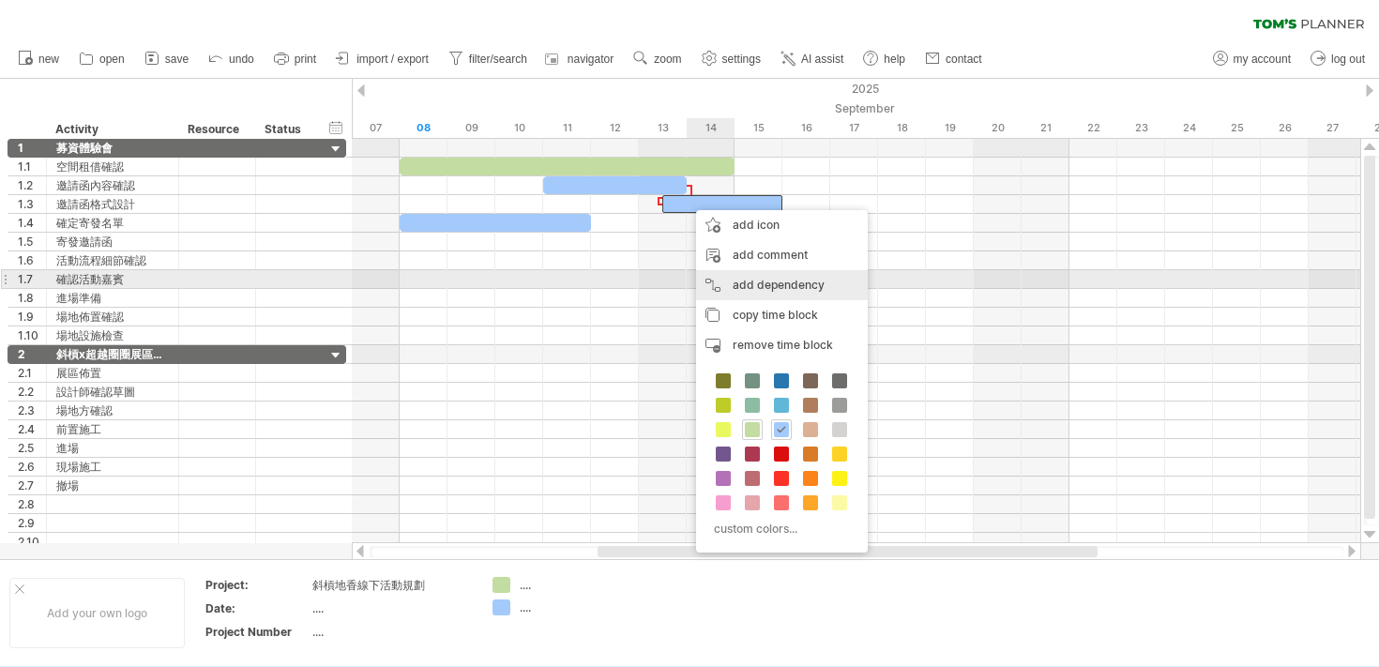
click at [783, 284] on div "add dependency You can use dependencies when you require tasks to be done in a …" at bounding box center [782, 285] width 172 height 30
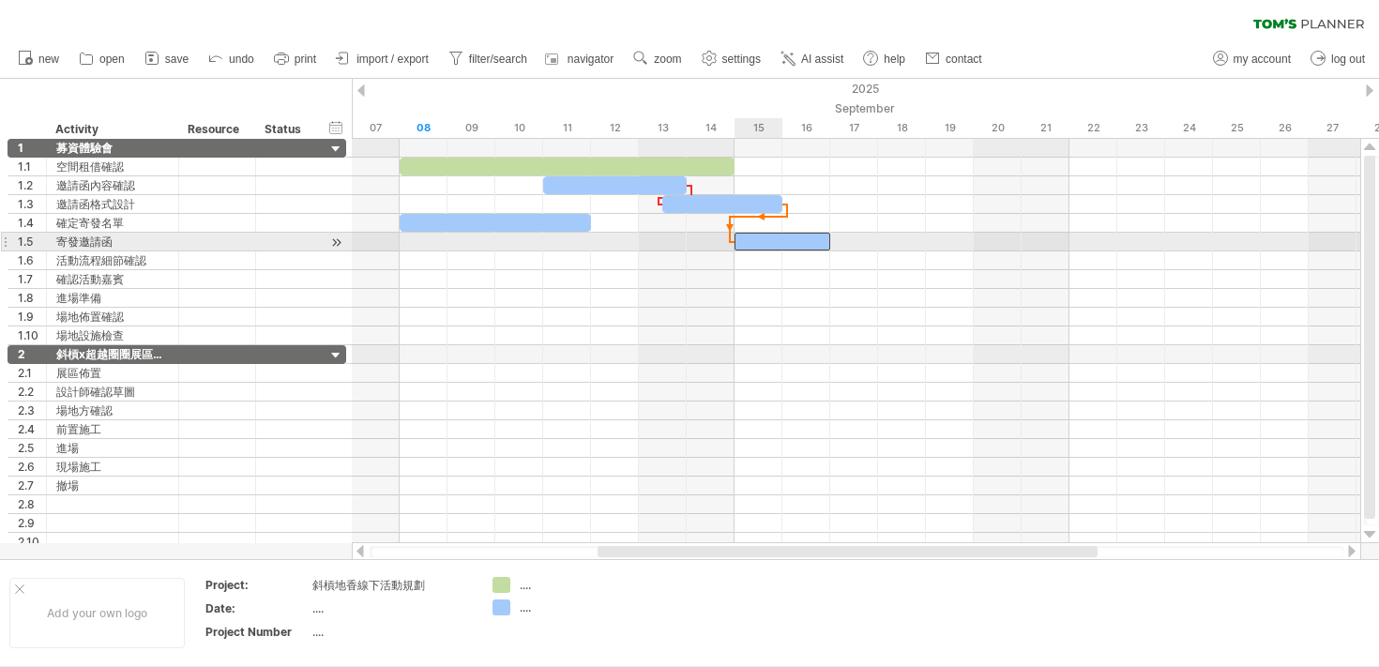
click at [737, 247] on span at bounding box center [735, 242] width 8 height 18
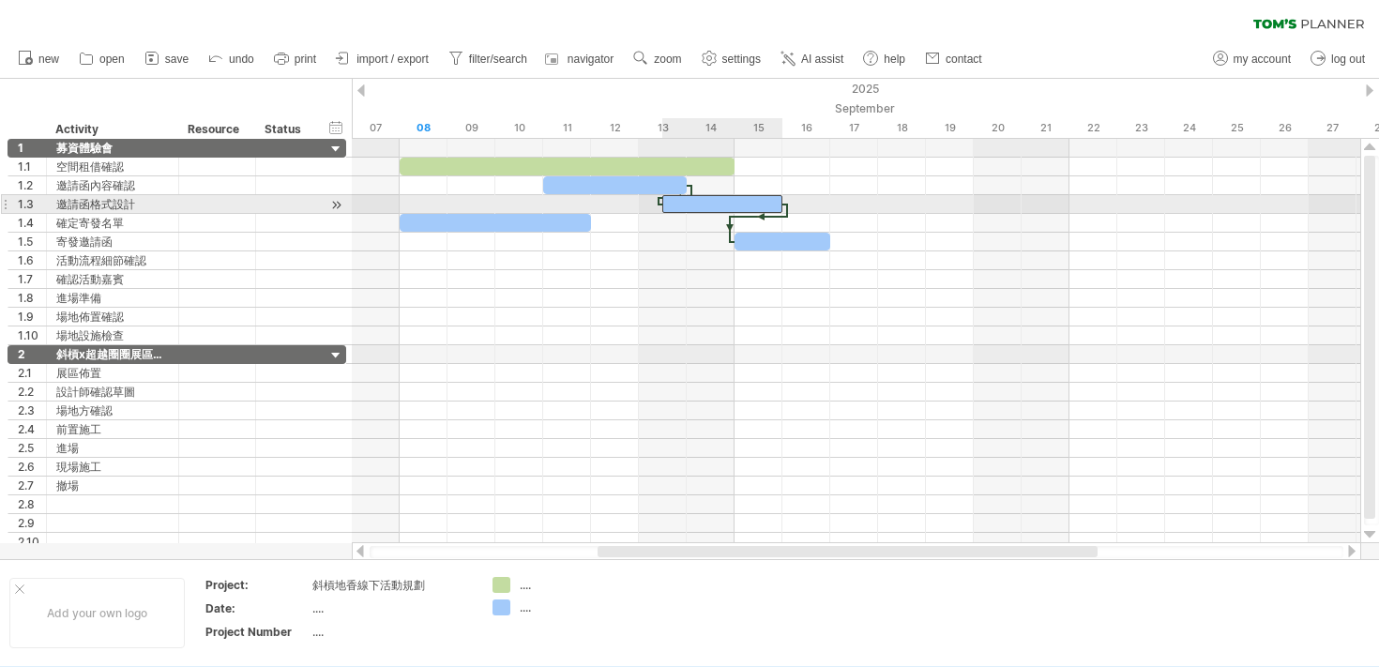
click at [747, 211] on div at bounding box center [722, 204] width 120 height 18
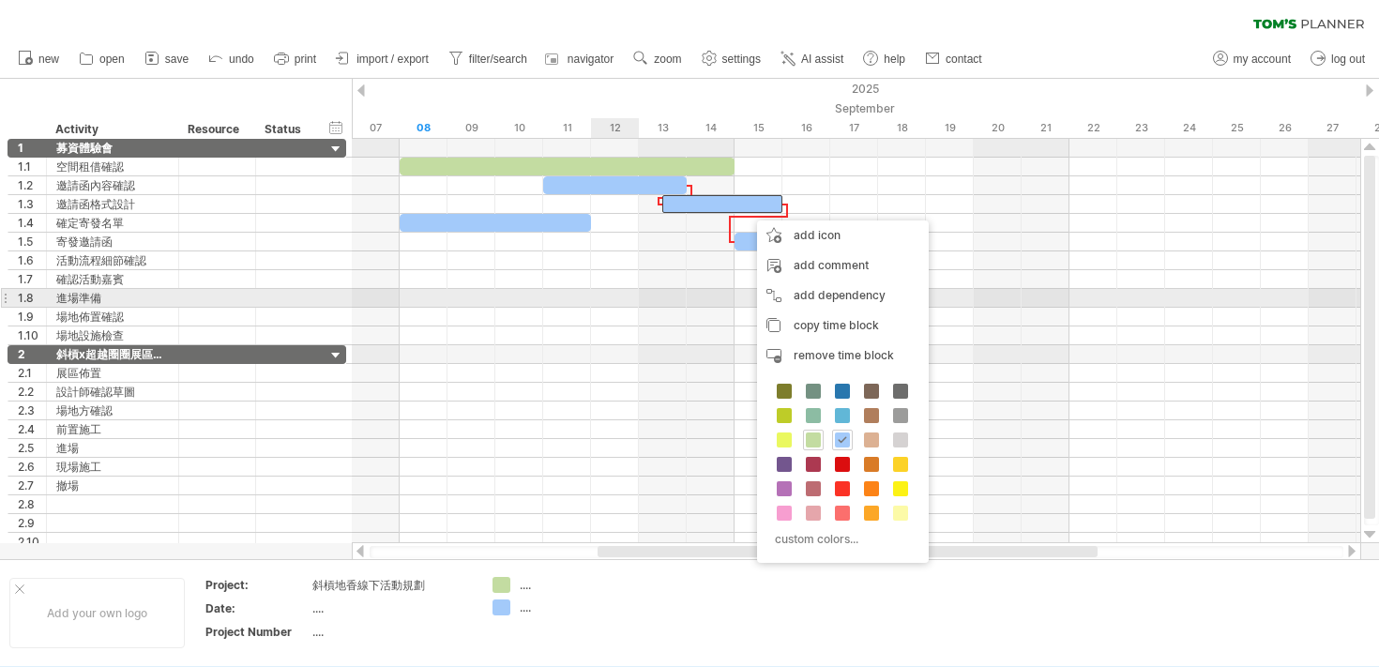
click at [605, 301] on div at bounding box center [856, 298] width 1008 height 19
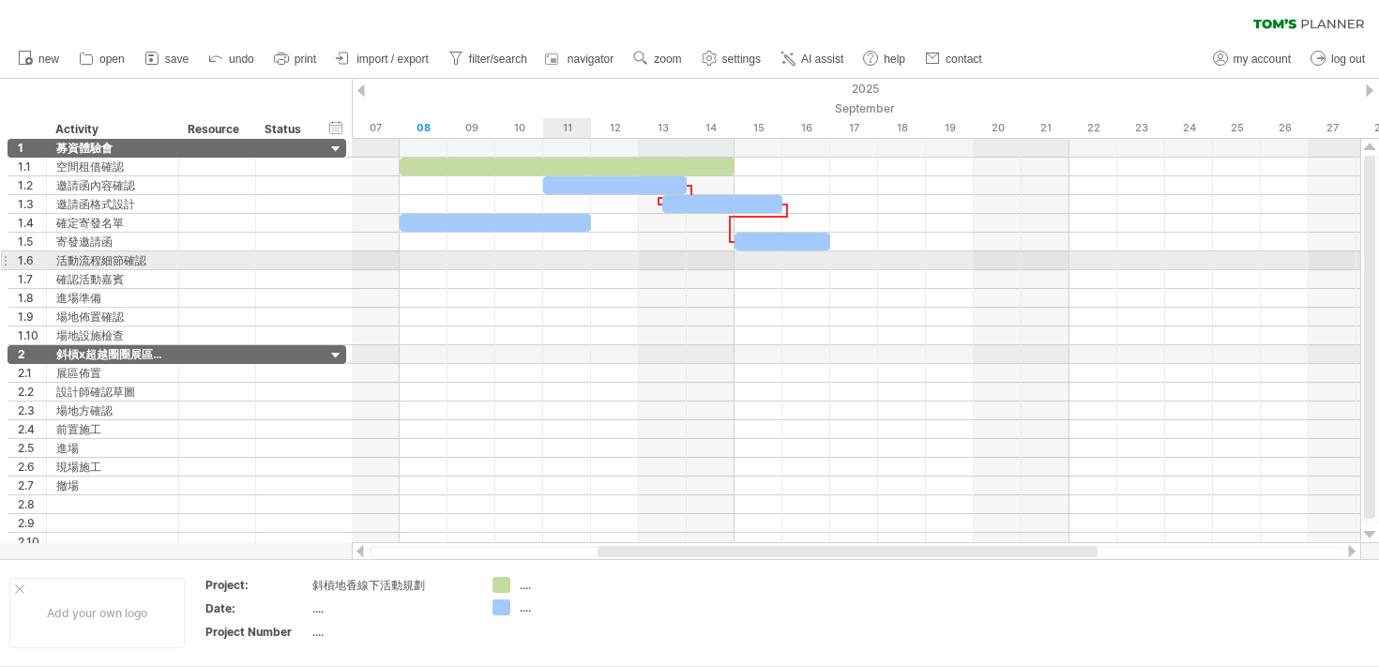
click at [576, 260] on div at bounding box center [856, 260] width 1008 height 19
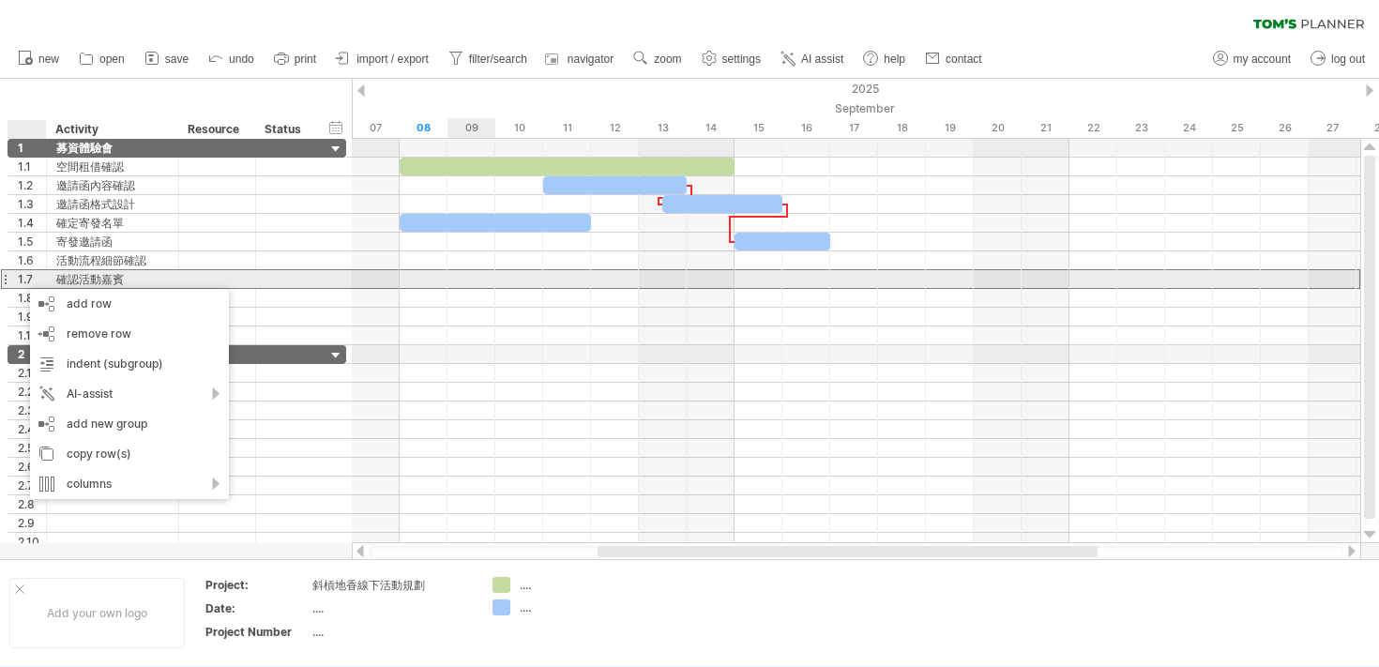
click at [133, 270] on div "確認活動嘉賓" at bounding box center [112, 279] width 113 height 18
click at [0, 0] on input "******" at bounding box center [0, 0] width 0 height 0
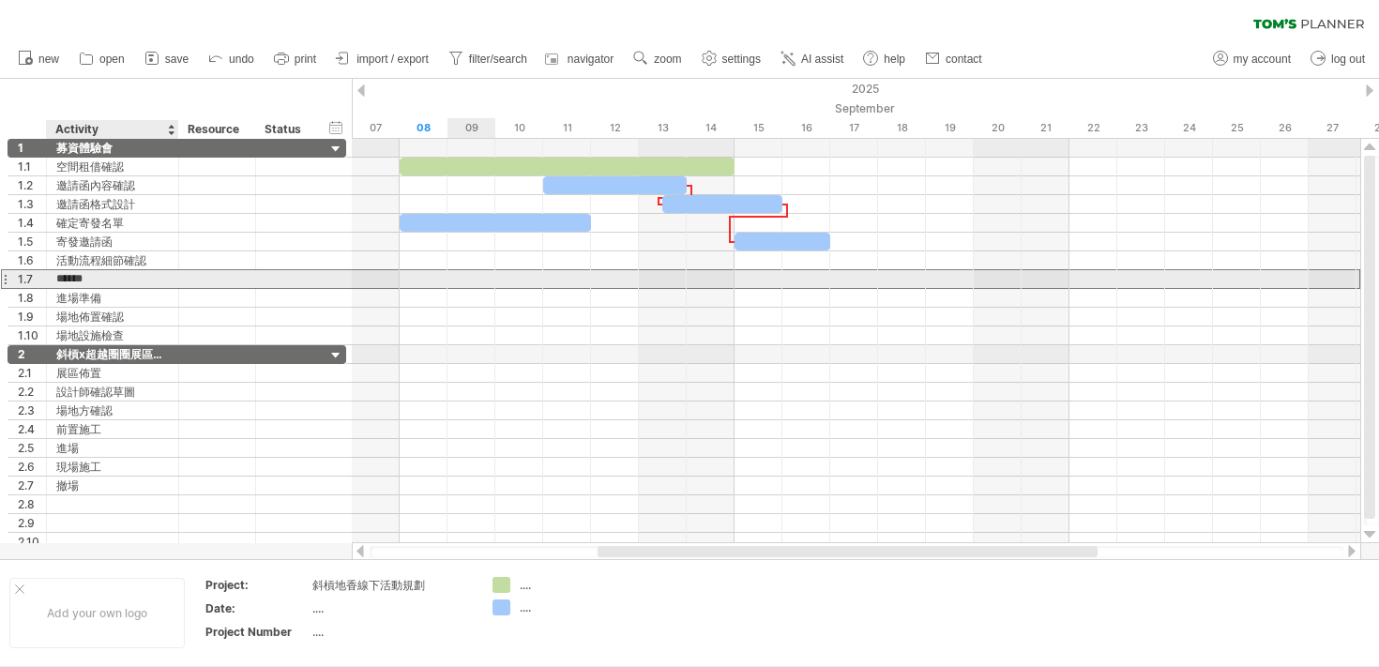
click at [144, 276] on input "******" at bounding box center [112, 279] width 113 height 18
type input "******"
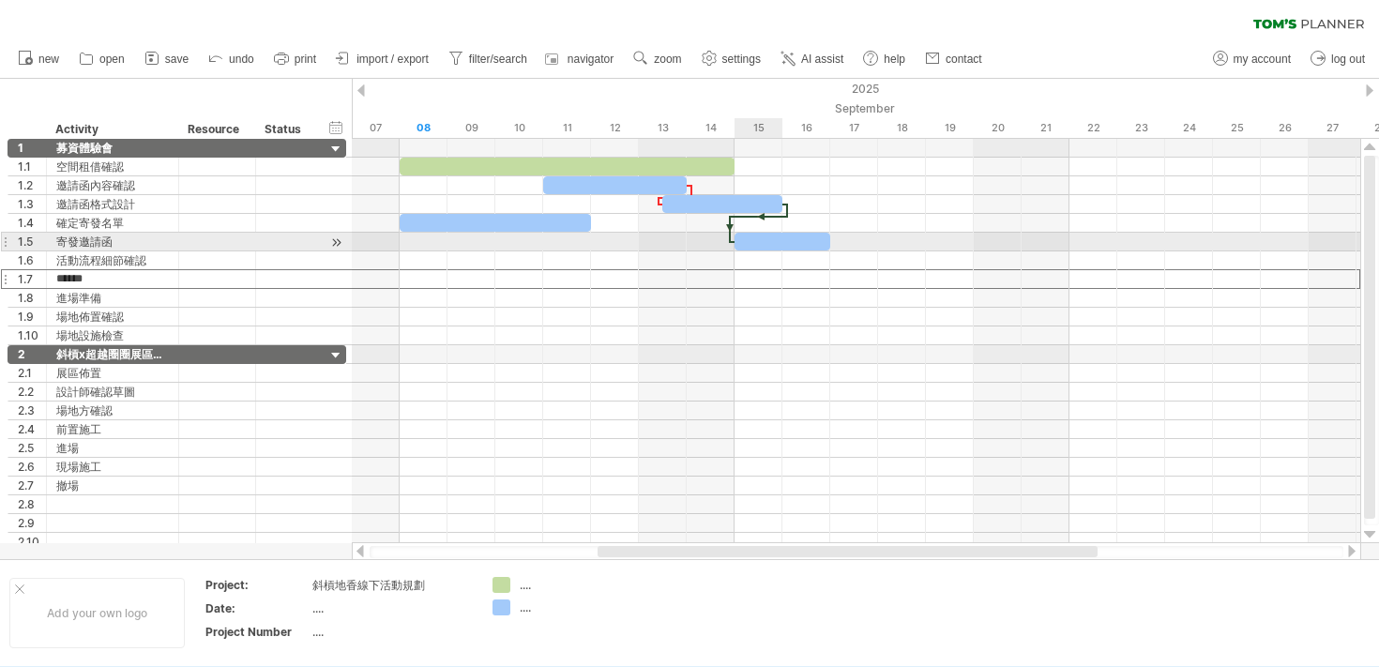
click at [763, 244] on div at bounding box center [782, 242] width 96 height 18
